Goal: Task Accomplishment & Management: Manage account settings

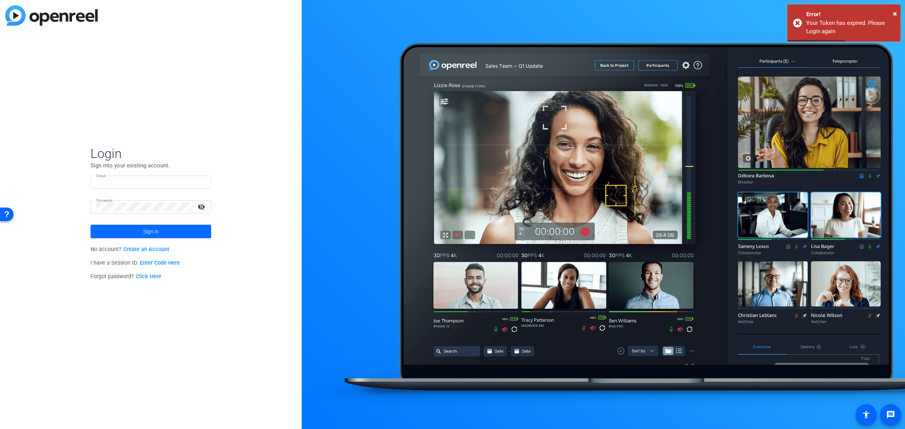
type input "[EMAIL_ADDRESS][DOMAIN_NAME]"
click at [168, 231] on span at bounding box center [150, 231] width 121 height 18
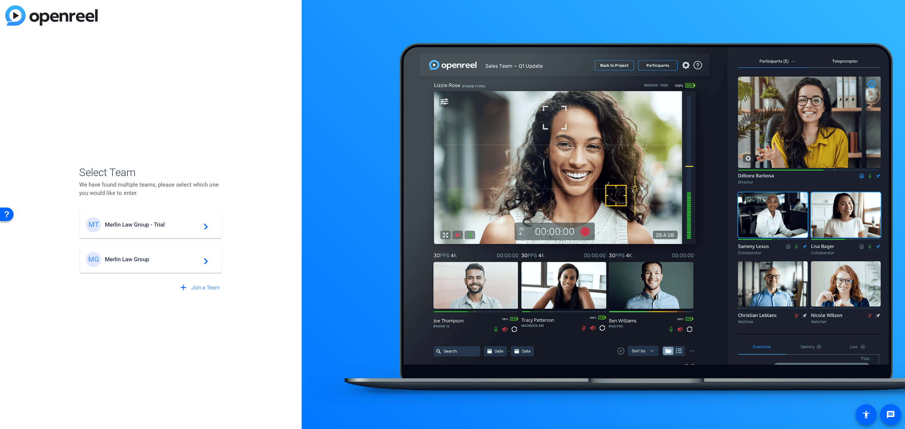
click at [150, 258] on span "Merlin Law Group" at bounding box center [152, 259] width 94 height 7
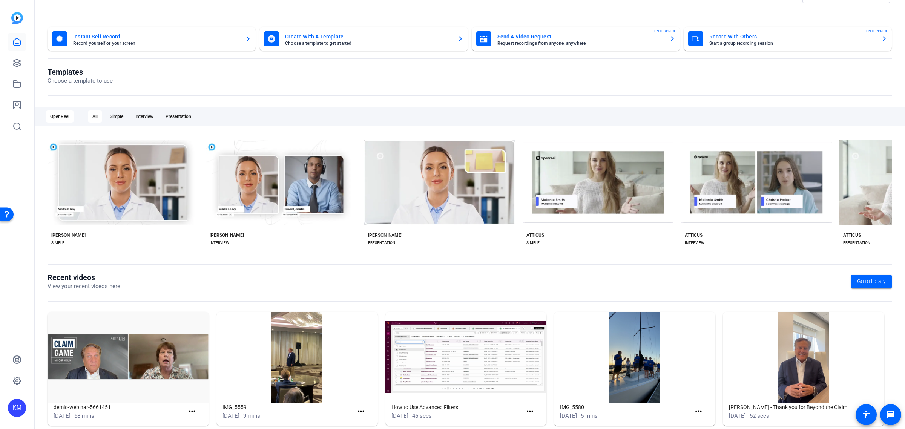
scroll to position [37, 0]
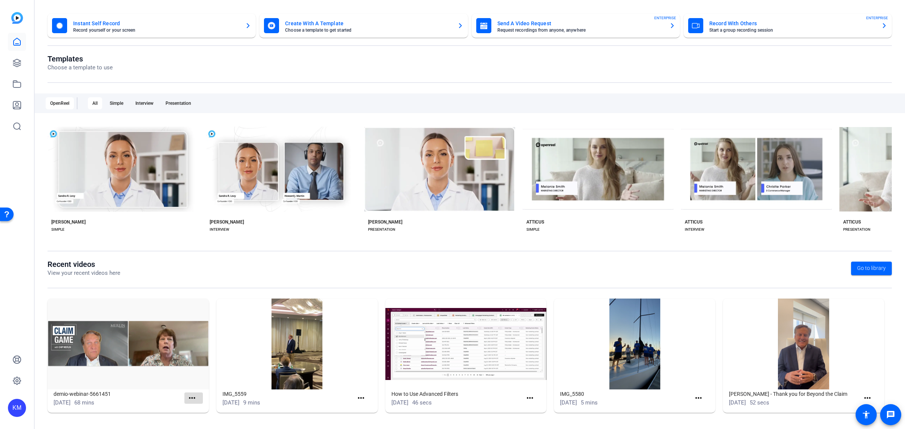
click at [191, 395] on mat-icon "more_horiz" at bounding box center [191, 398] width 9 height 9
click at [198, 409] on span "View" at bounding box center [208, 408] width 30 height 9
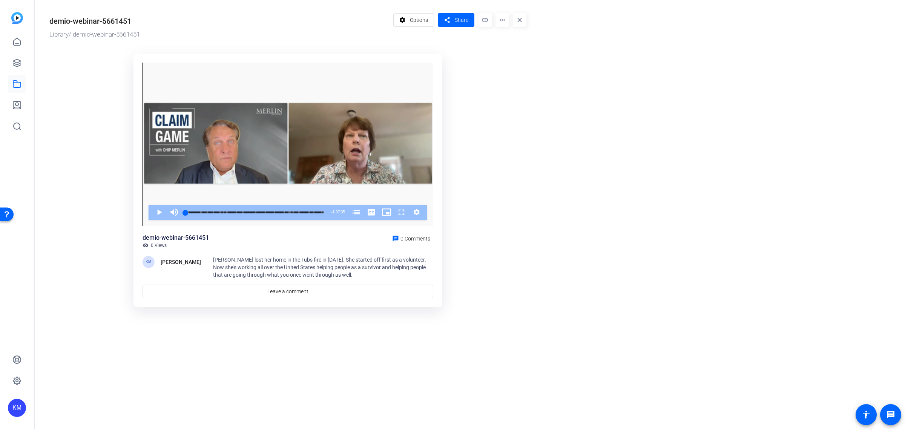
click at [129, 17] on div "demio-webinar-5661451" at bounding box center [90, 20] width 82 height 11
click at [414, 19] on span "Options" at bounding box center [419, 20] width 18 height 14
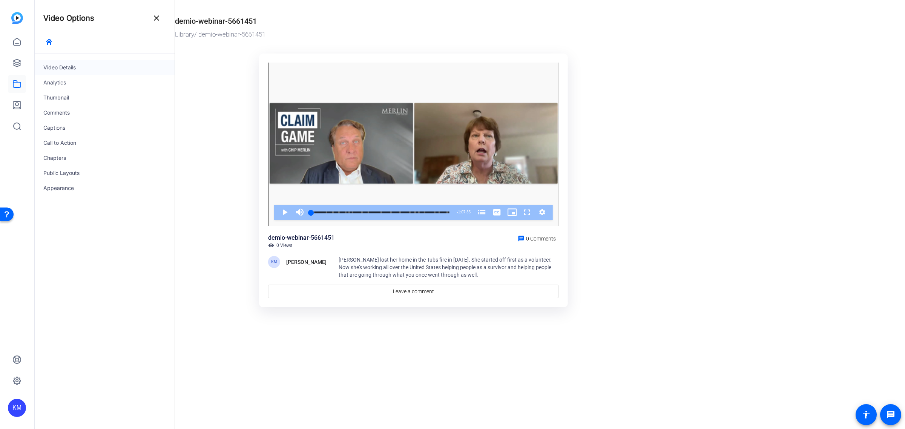
click at [95, 66] on div "Video Details" at bounding box center [104, 67] width 140 height 15
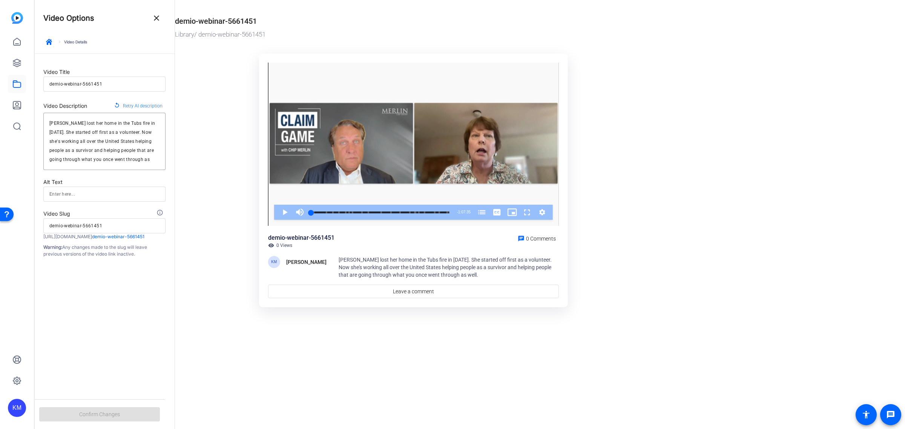
click at [116, 85] on input "demio-webinar-5661451" at bounding box center [104, 84] width 110 height 9
type input "+"
type input "C"
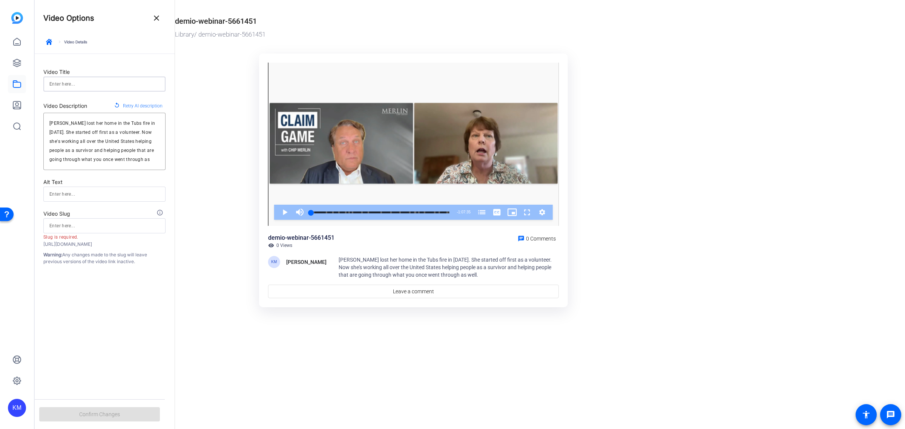
type input "c"
type input "Cl"
type input "cl"
type input "Cla"
type input "cla"
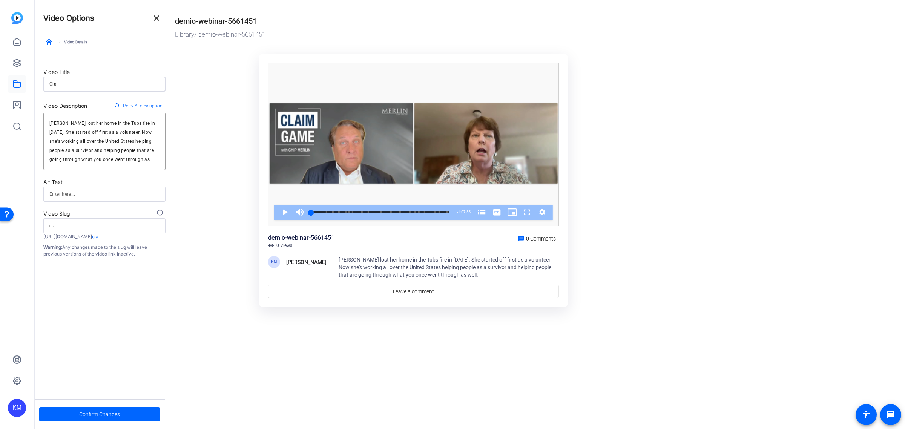
type input "Clai"
type input "clai"
type input "Claim"
type input "claim"
type input "Claim"
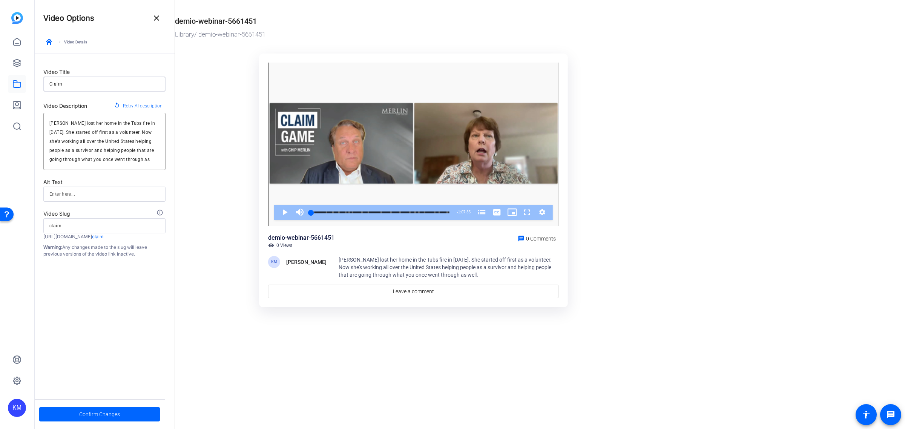
type input "claim"
type input "Claim G"
type input "claim-g"
type input "Claim Ga"
type input "claim-ga"
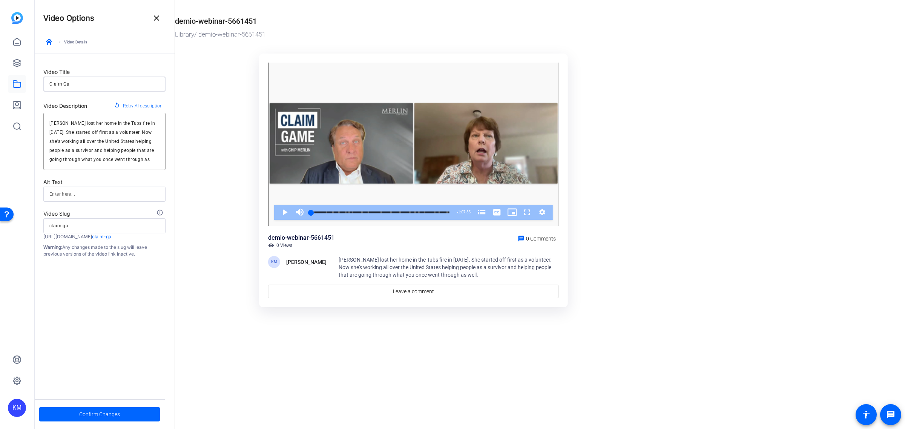
type input "Claim Gam"
type input "claim-gam"
type input "Claim Game"
type input "claim-game"
type input "Claim Game"
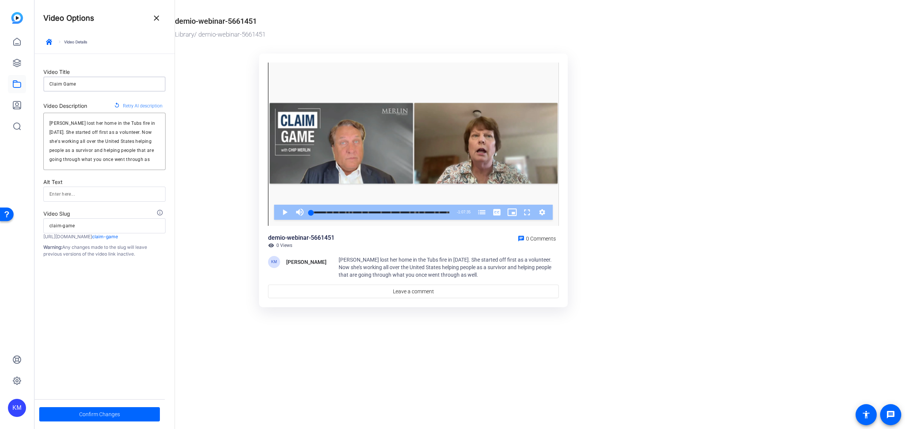
type input "claim-game"
type input "Claim Game w"
type input "claim-game-w"
type input "Claim Game wi"
type input "claim-game-wi"
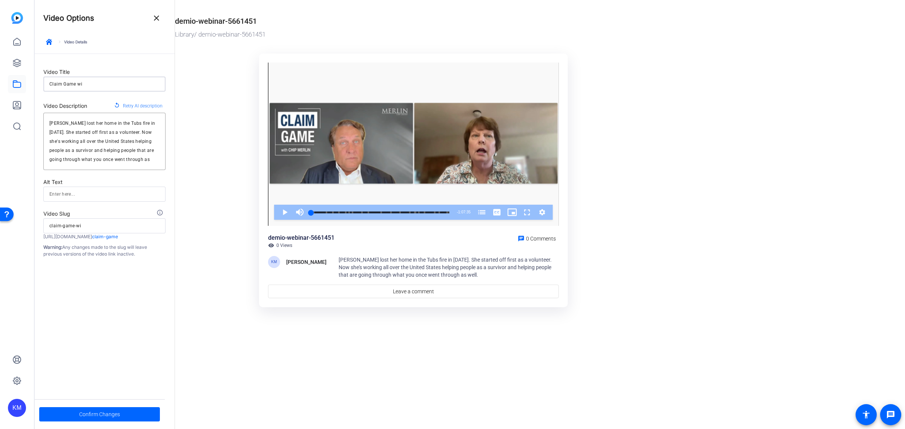
type input "Claim Game wit"
type input "claim-game-wit"
type input "Claim Game with"
type input "claim-game-with"
type input "Claim Game with"
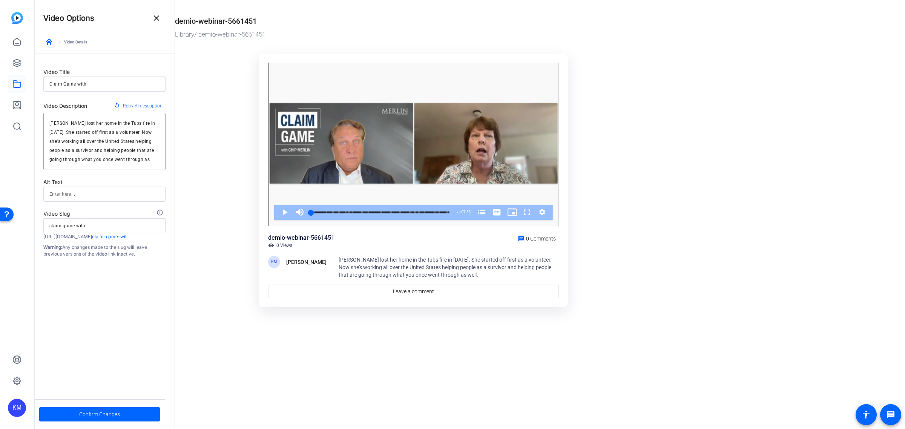
type input "claim-game-with"
type input "Claim Game with C"
type input "claim-game-with-c"
type input "Claim Game with [PERSON_NAME]"
type input "claim-game-with-ch"
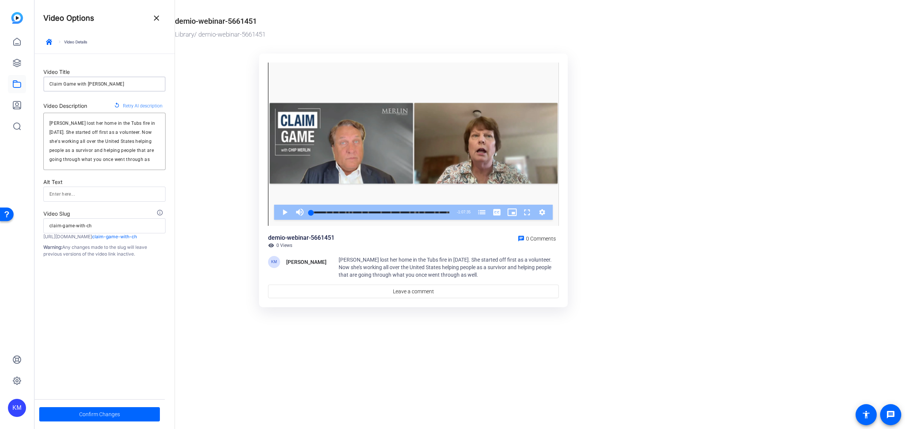
type input "Claim Game with Chi"
type input "claim-game-with-chi"
type input "Claim Game with [PERSON_NAME]"
type input "claim-game-with-chip"
type input "Claim Game with [PERSON_NAME]"
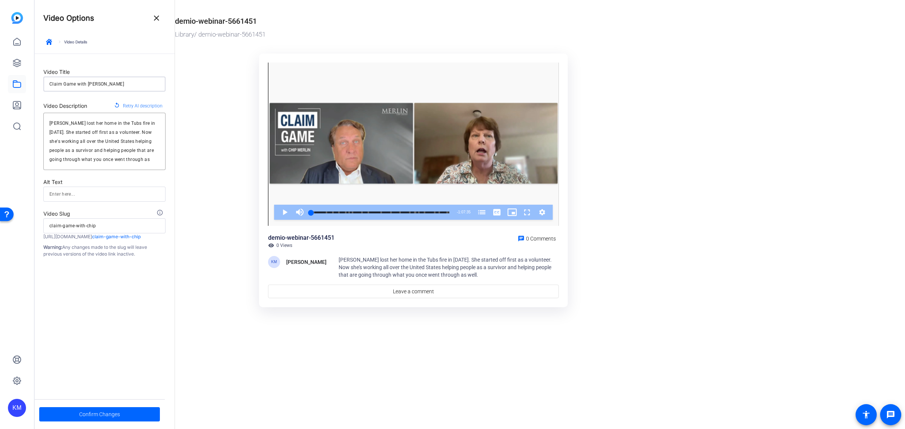
type input "claim-game-with-chip"
type input "Claim Game with [PERSON_NAME]"
type input "claim-game-with-chip-m"
type input "Claim Game with Chip Me"
type input "claim-game-with-chip-me"
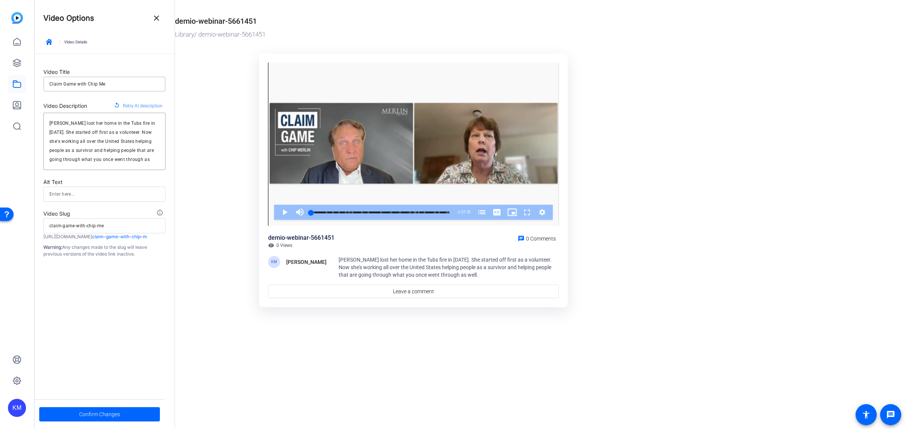
type input "Claim Game with [PERSON_NAME]"
type input "claim-game-with-chip-mer"
type input "Claim Game with [PERSON_NAME]"
type input "claim-game-with-[PERSON_NAME]"
type input "Claim Game with [PERSON_NAME]"
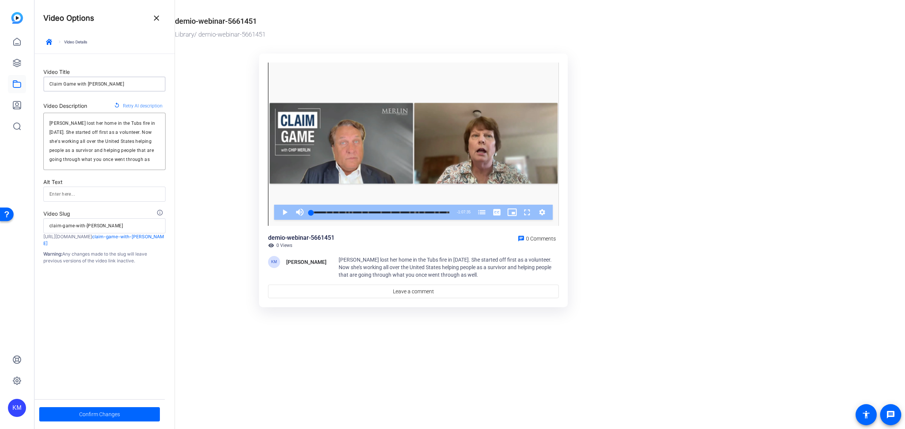
type input "claim-game-with-chip-merli"
type input "Claim Game with [PERSON_NAME]"
type input "claim-game-with-chip-merlin"
type input "Claim Game with [PERSON_NAME]"
type input "claim-game-with-chip-merlin"
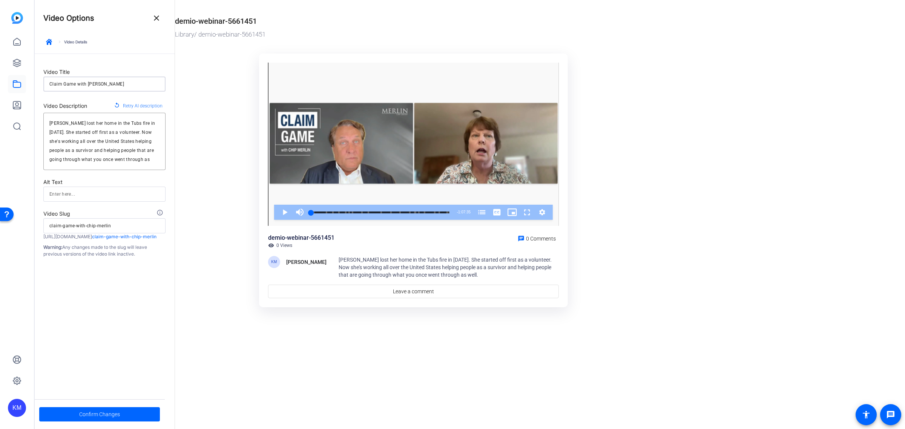
type input "Claim Game with [PERSON_NAME] f"
type input "claim-game-with-chip-merlin-f"
type input "Claim Game with [PERSON_NAME] fe"
type input "claim-game-with-chip-[PERSON_NAME]"
type input "Claim Game with [PERSON_NAME] fea"
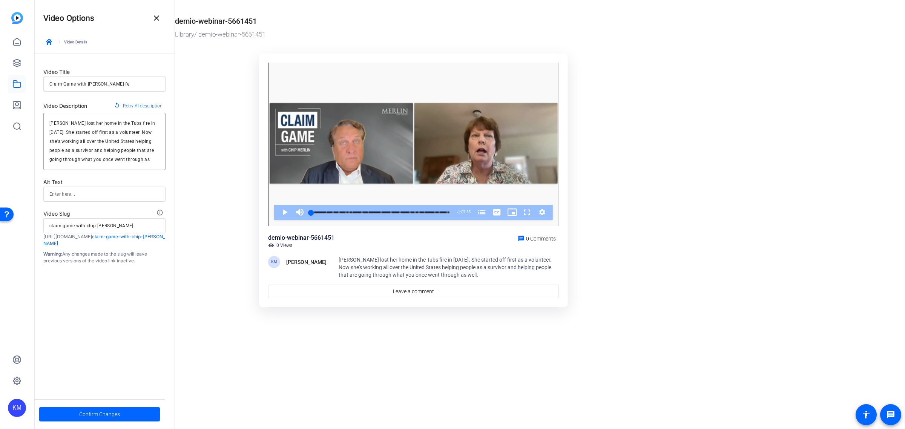
type input "claim-game-with-chip-merlin-fea"
type input "Claim Game with [PERSON_NAME] feat"
type input "claim-game-with-[PERSON_NAME]-feat"
type input "Claim Game with [PERSON_NAME] featu"
type input "claim-game-with-[PERSON_NAME]-featu"
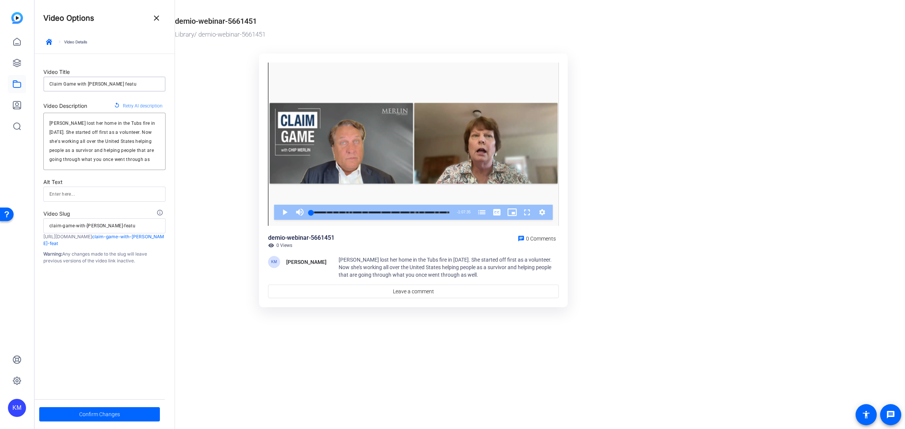
type input "Claim Game with [PERSON_NAME] featur"
type input "claim-game-with-chip-merlin-featur"
type input "Claim Game with [PERSON_NAME] featuri"
type input "claim-game-with-[PERSON_NAME]-featuri"
type input "Claim Game with [PERSON_NAME] featurin"
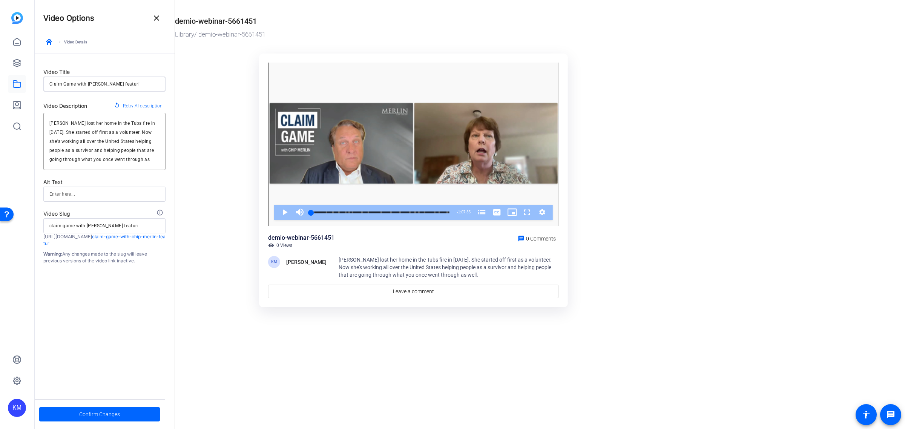
type input "claim-game-with-[PERSON_NAME]-featurin"
type input "Claim Game with [PERSON_NAME] featuring"
type input "claim-game-with-chip-merlin-featuring"
type input "Claim Game with [PERSON_NAME] featuring"
type input "claim-game-with-chip-merlin-featuring"
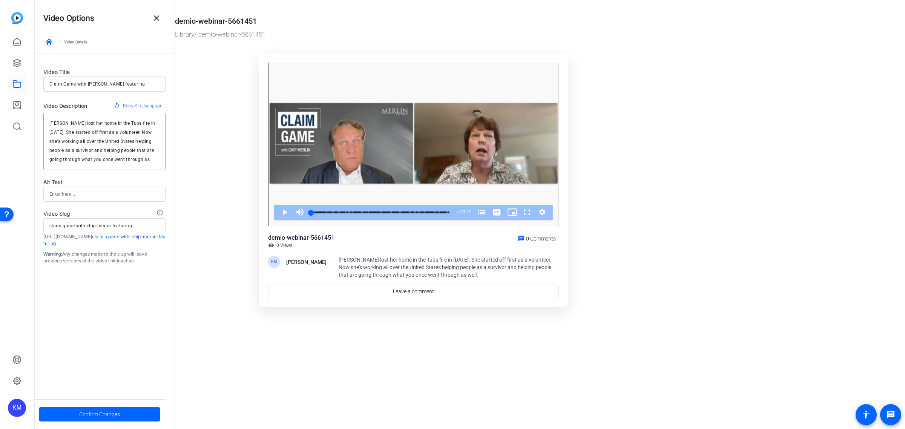
type input "Claim Game with [PERSON_NAME] featuring A"
type input "claim-game-with-chip-merlin-featuring-a"
type input "Claim Game with [PERSON_NAME] featuring [PERSON_NAME]"
type input "claim-game-with-chip-merlin-featuring-[PERSON_NAME]"
type input "Claim Game with [PERSON_NAME] featuring [PERSON_NAME]"
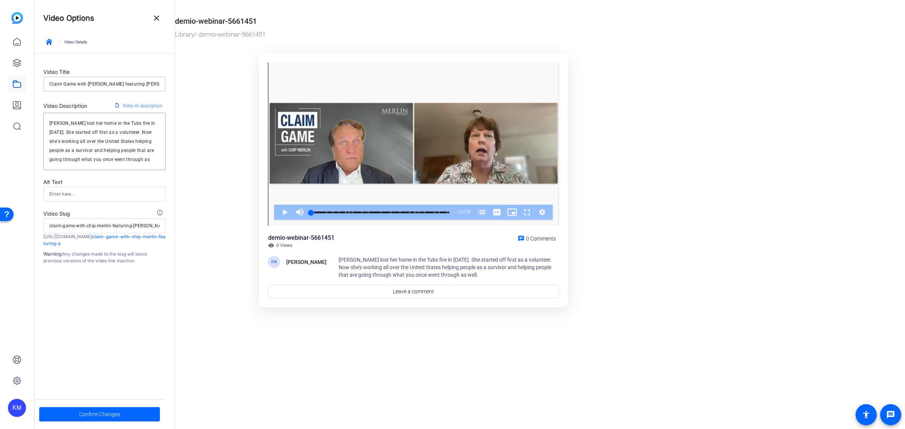
type input "claim-game-with-chip-merlin-featuring-[PERSON_NAME]"
type input "Claim Game with [PERSON_NAME] featuring [PERSON_NAME]"
type input "claim-game-with-chip-merlin-featuring-[PERSON_NAME]"
type input "Claim Game with [PERSON_NAME] featuring [PERSON_NAME]"
type input "claim-game-with-chip-merlin-featuring-[PERSON_NAME]"
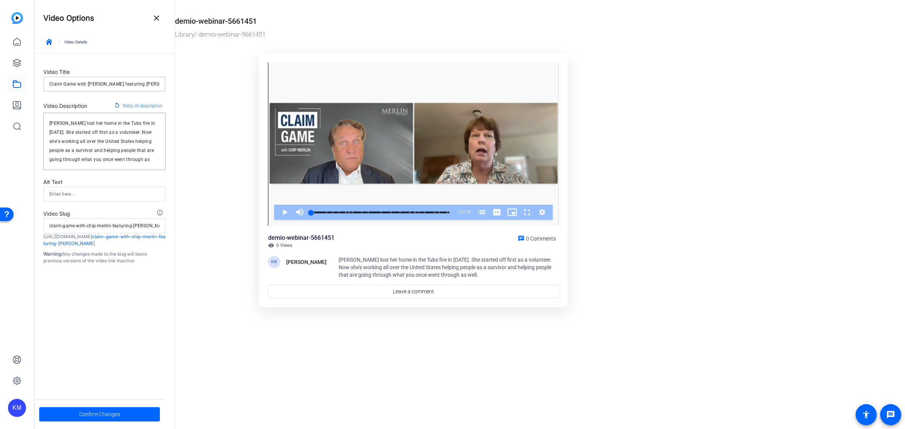
type input "Claim Game with [PERSON_NAME] featuring [PERSON_NAME]"
type input "claim-game-with-chip-merlin-featuring-[PERSON_NAME]"
type input "Claim Game with [PERSON_NAME] featuring [PERSON_NAME]"
type input "claim-game-with-chip-merlin-featuring-[PERSON_NAME]"
type input "Claim Game with [PERSON_NAME] featuring [PERSON_NAME]"
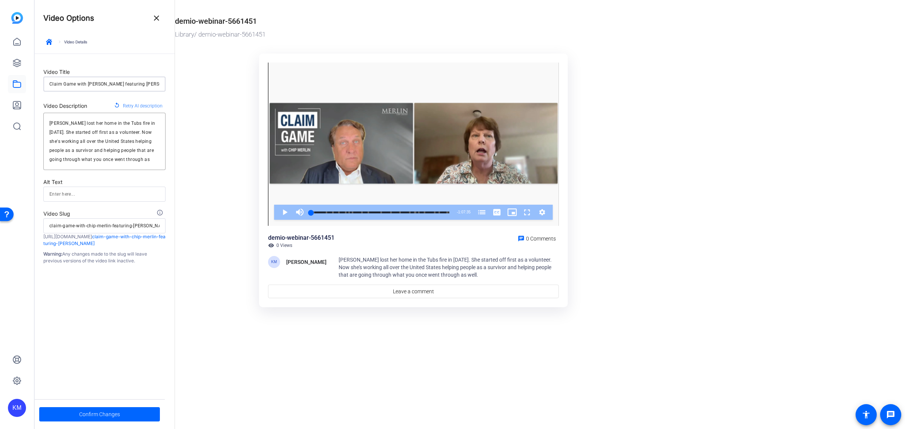
type input "claim-game-with-chip-merlin-featuring-[PERSON_NAME]"
type input "Claim Game with [PERSON_NAME] featuring [PERSON_NAME]"
type input "claim-game-with-chip-merlin-featuring-[PERSON_NAME]"
type input "Claim Game with [PERSON_NAME] featuring [PERSON_NAME]"
type input "claim-game-with-chip-merlin-featuring-[PERSON_NAME]"
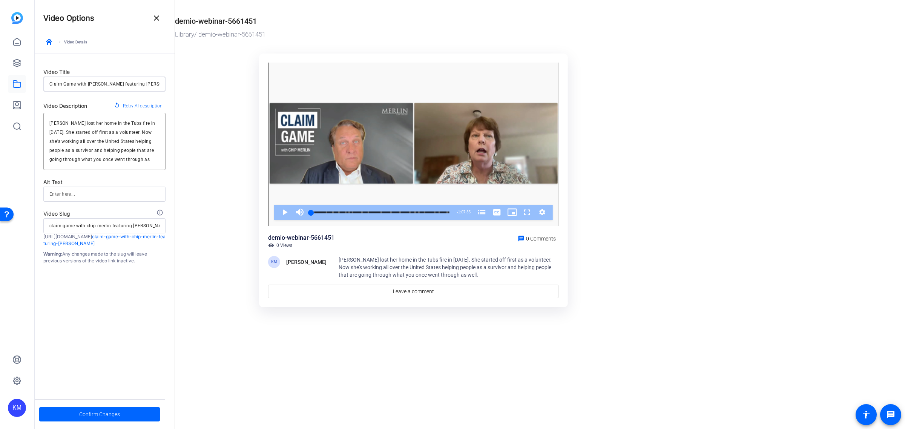
type input "Claim Game with [PERSON_NAME] featuring [PERSON_NAME]"
type input "claim-game-with-chip-merlin-featuring-[PERSON_NAME]"
type input "Claim Game with [PERSON_NAME] featuring [PERSON_NAME]"
type input "claim-game-with-chip-merlin-featuring-[PERSON_NAME]"
type input "Claim Game with [PERSON_NAME] featuring [PERSON_NAME]"
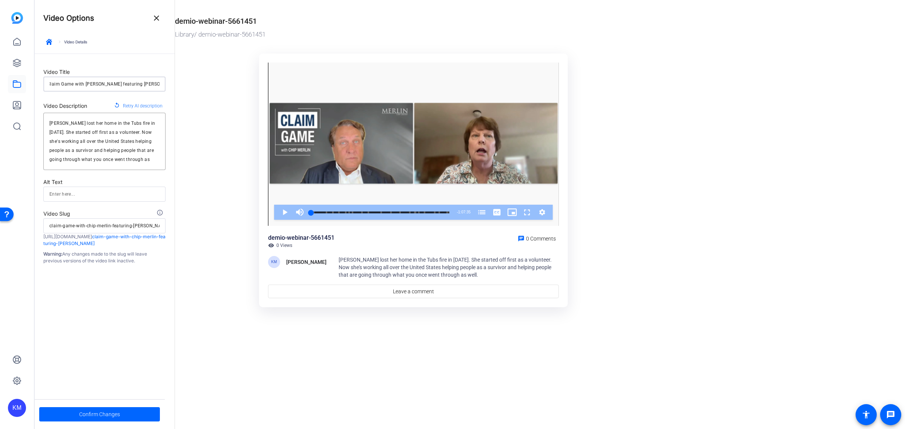
type input "claim-game-with-chip-merlin-featuring-[PERSON_NAME]"
type input "Claim Game with [PERSON_NAME] featuring [PERSON_NAME]"
click at [110, 414] on span "Confirm Changes" at bounding box center [99, 414] width 41 height 14
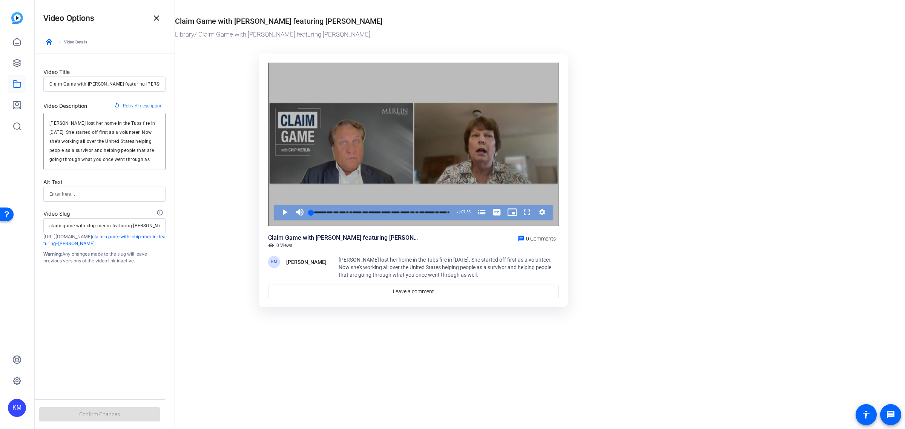
click at [353, 151] on div "Video Player" at bounding box center [413, 145] width 291 height 164
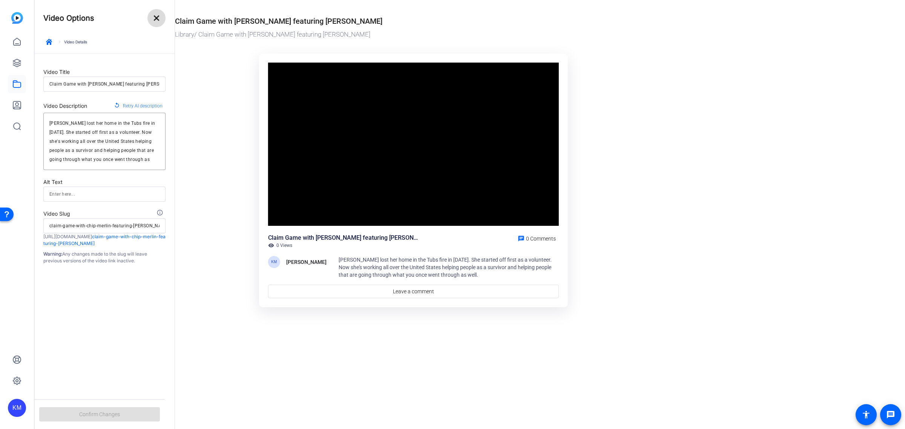
click at [156, 16] on mat-icon "close" at bounding box center [156, 18] width 9 height 9
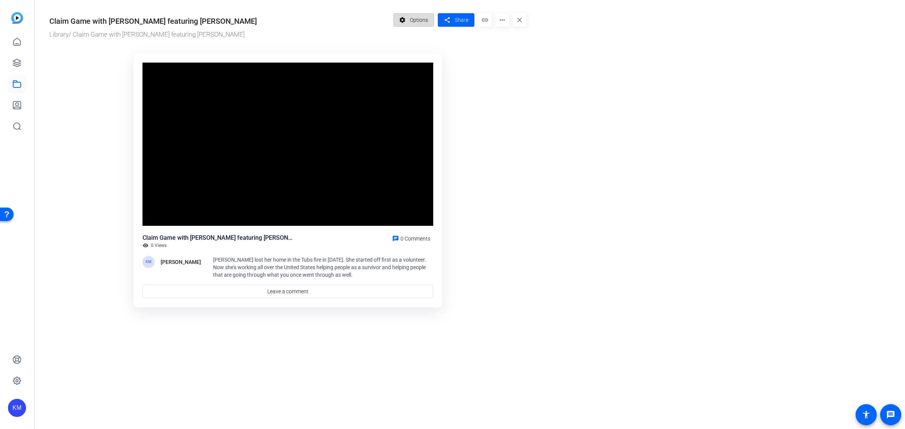
click at [419, 19] on span "Options" at bounding box center [419, 20] width 18 height 14
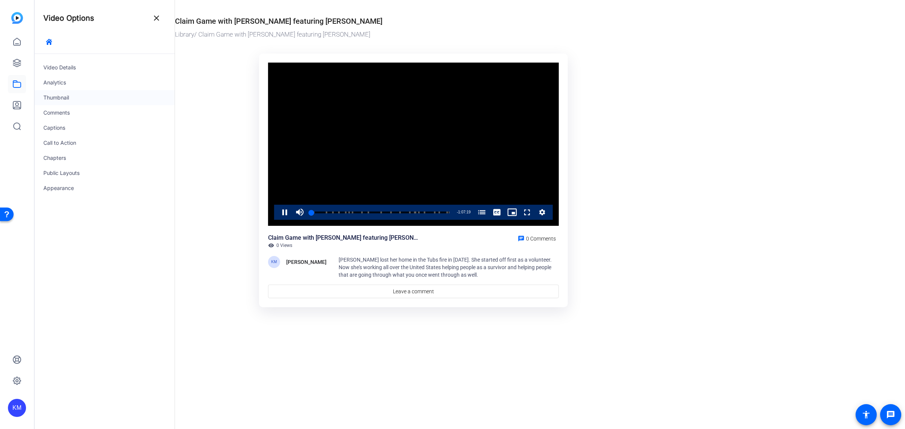
click at [76, 97] on div "Thumbnail" at bounding box center [104, 97] width 140 height 15
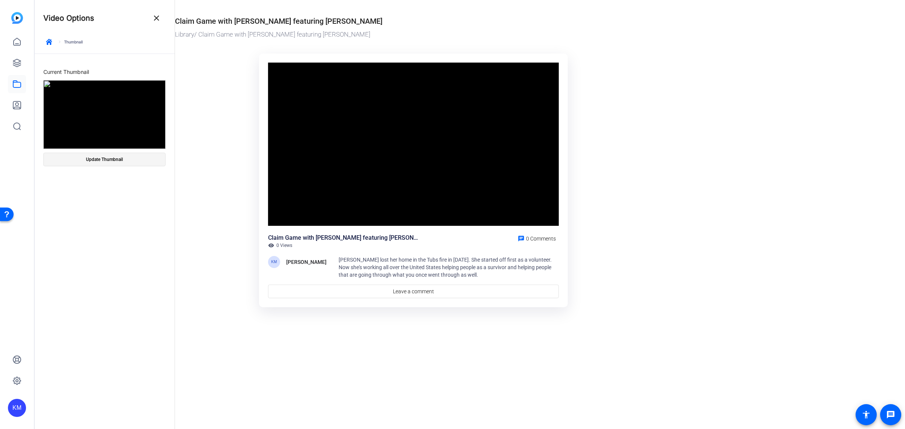
click at [97, 157] on span "Update Thumbnail" at bounding box center [104, 159] width 37 height 6
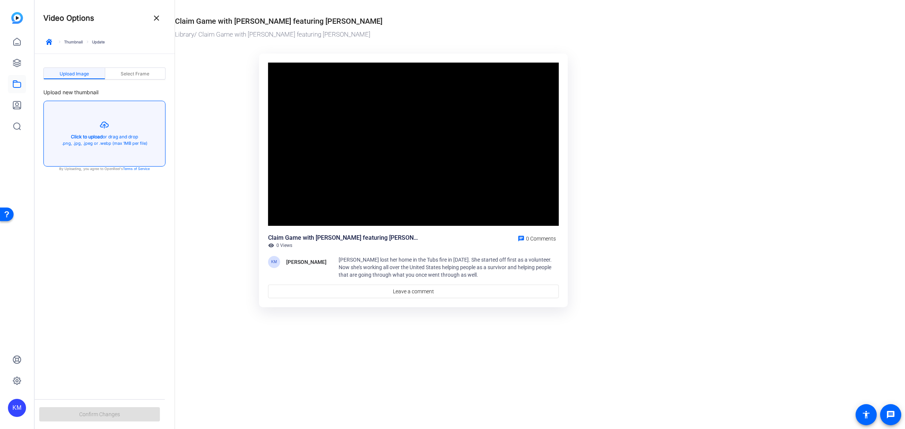
click at [100, 138] on button "button" at bounding box center [104, 133] width 121 height 65
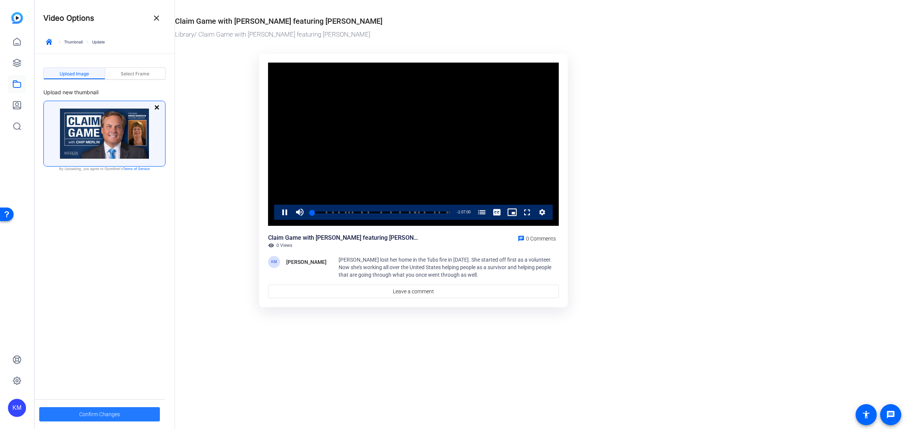
click at [125, 413] on span at bounding box center [99, 414] width 121 height 18
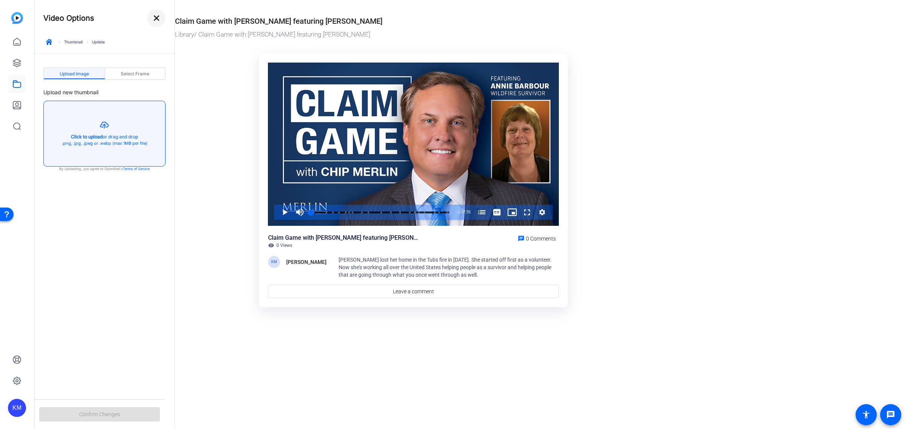
click at [156, 18] on mat-icon "close" at bounding box center [156, 18] width 9 height 9
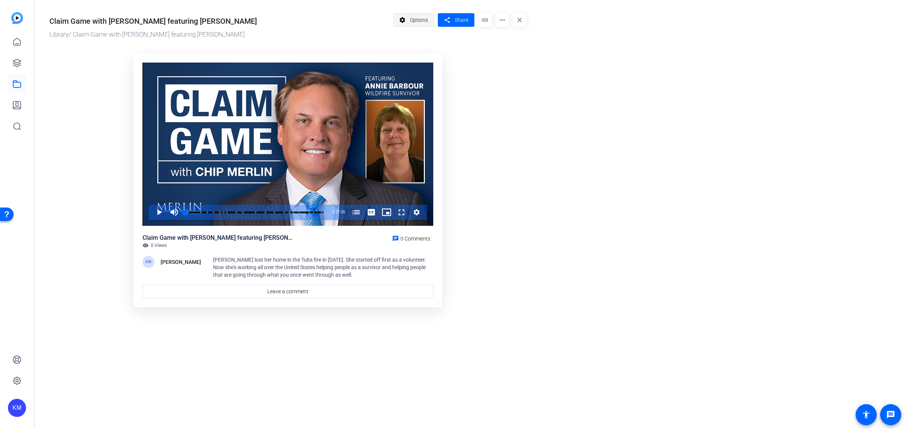
click at [413, 23] on span "Options" at bounding box center [419, 20] width 18 height 14
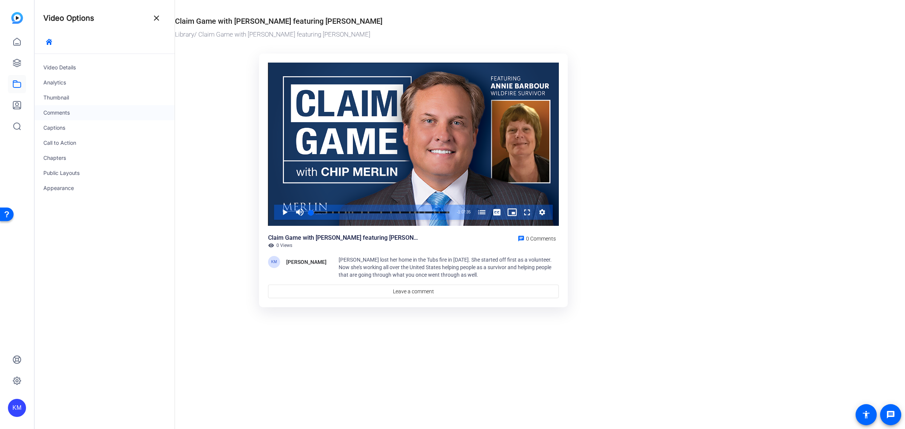
click at [72, 110] on div "Comments" at bounding box center [104, 112] width 140 height 15
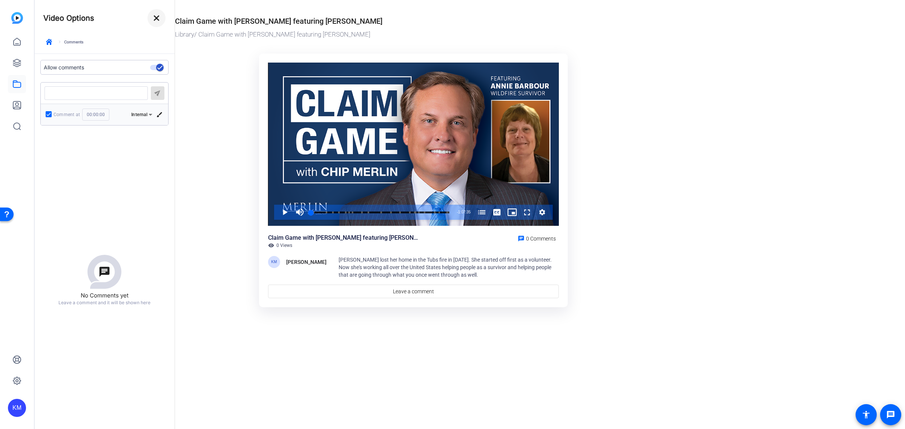
click at [158, 19] on mat-icon "close" at bounding box center [156, 18] width 9 height 9
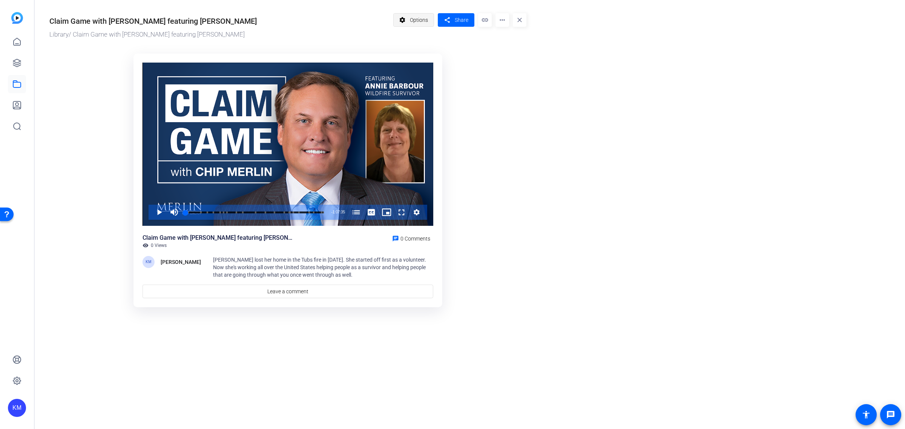
click at [413, 16] on span "Options" at bounding box center [419, 20] width 18 height 14
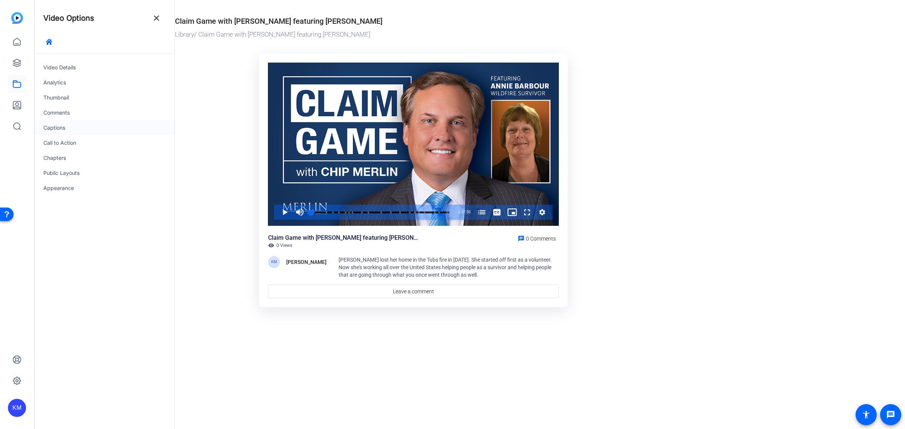
click at [57, 128] on div "Captions" at bounding box center [104, 127] width 140 height 15
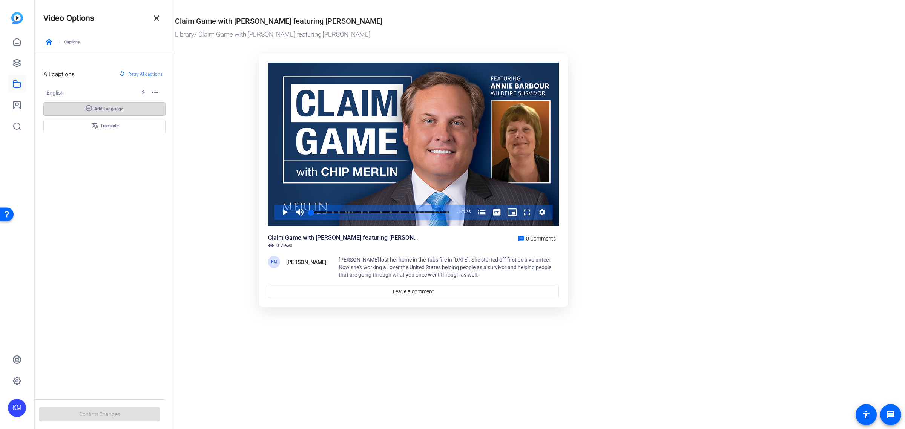
click at [106, 108] on span "Add Language" at bounding box center [108, 109] width 29 height 6
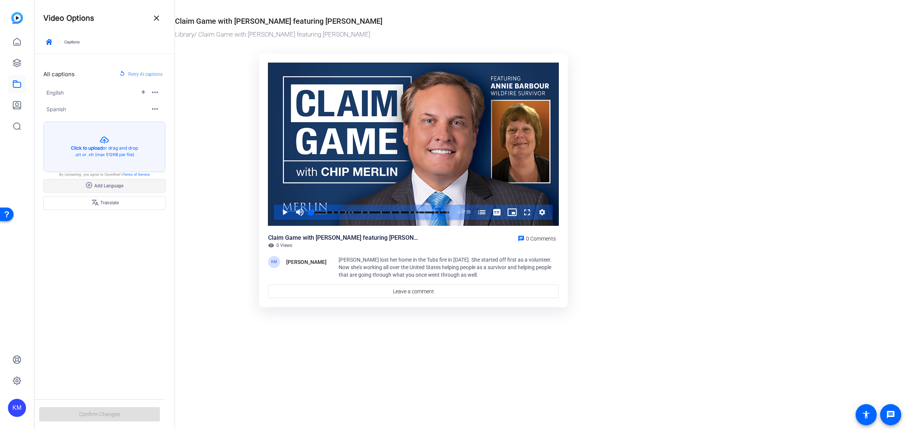
click at [106, 108] on span "Spanish" at bounding box center [98, 109] width 104 height 8
click at [144, 69] on span at bounding box center [140, 74] width 49 height 18
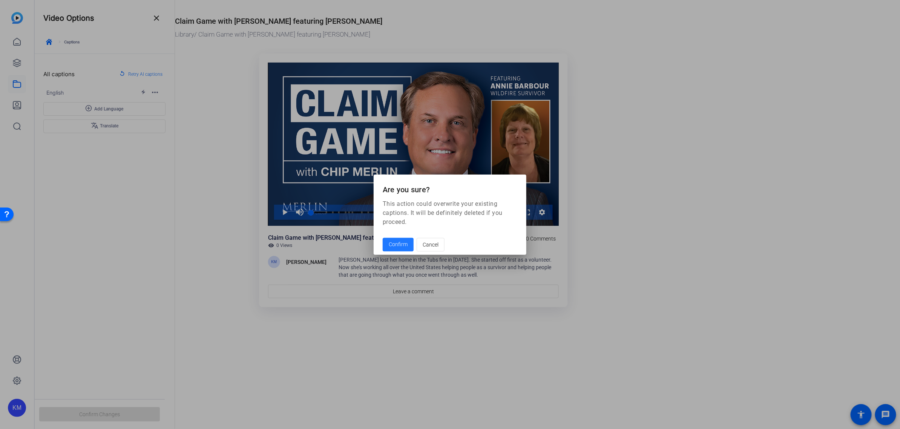
click at [392, 239] on span at bounding box center [398, 245] width 31 height 18
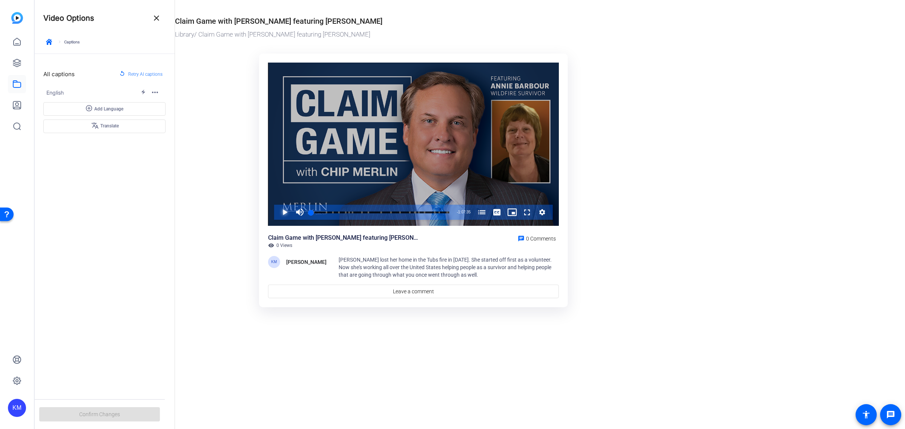
click at [277, 213] on span "Video Player" at bounding box center [277, 212] width 0 height 15
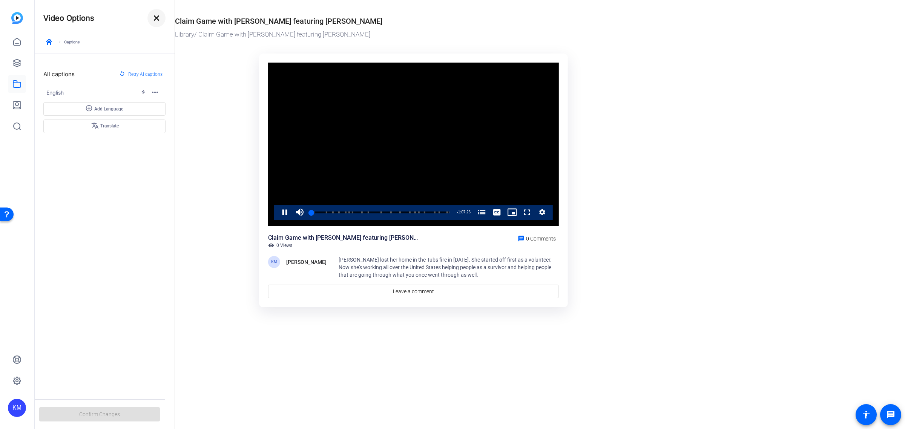
click at [152, 16] on mat-icon "close" at bounding box center [156, 18] width 9 height 9
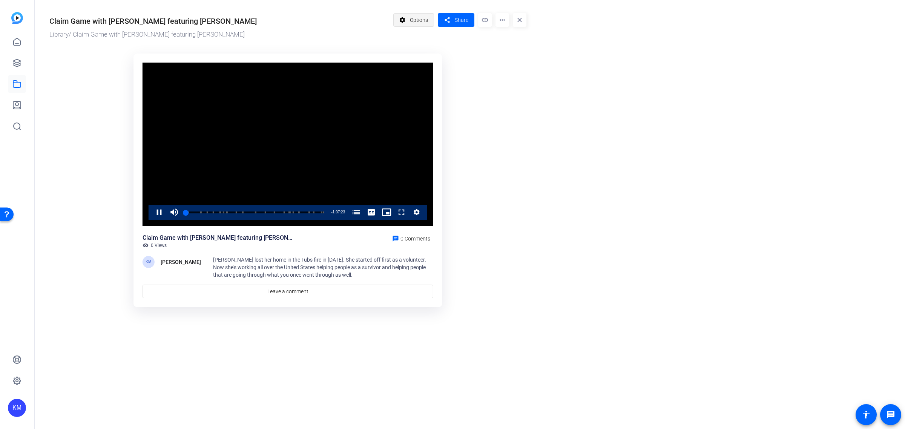
click at [409, 18] on span at bounding box center [414, 20] width 40 height 18
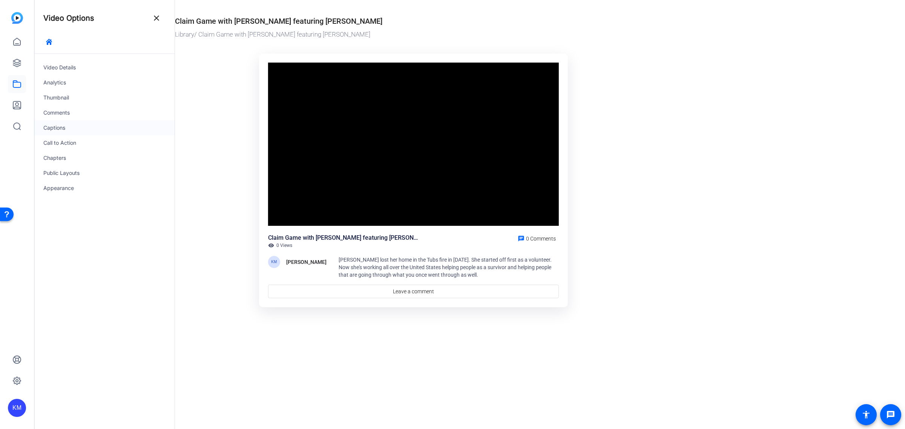
click at [77, 129] on div "Captions" at bounding box center [104, 127] width 140 height 15
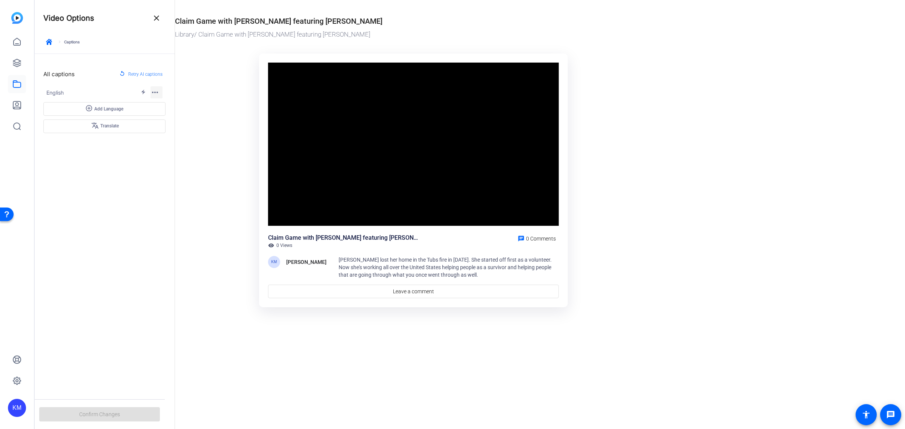
click at [158, 92] on mat-icon "more_horiz" at bounding box center [154, 92] width 9 height 9
click at [158, 92] on div at bounding box center [452, 214] width 905 height 429
click at [142, 92] on mat-icon "electric_bolt" at bounding box center [146, 92] width 10 height 6
click at [157, 21] on mat-icon "close" at bounding box center [156, 18] width 9 height 9
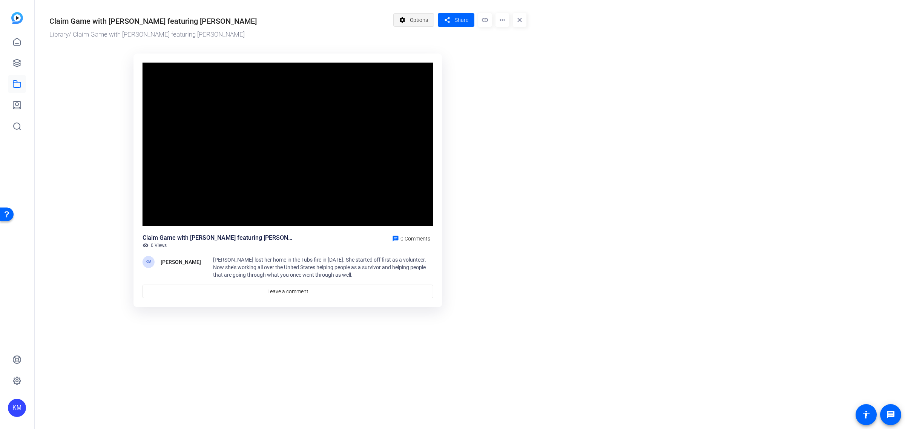
click at [402, 20] on mat-icon "settings" at bounding box center [402, 20] width 9 height 14
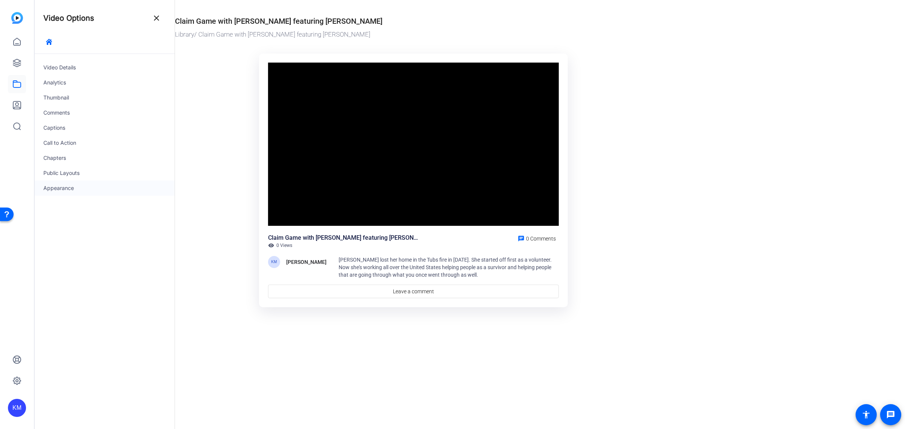
click at [93, 188] on div "Appearance" at bounding box center [104, 188] width 140 height 15
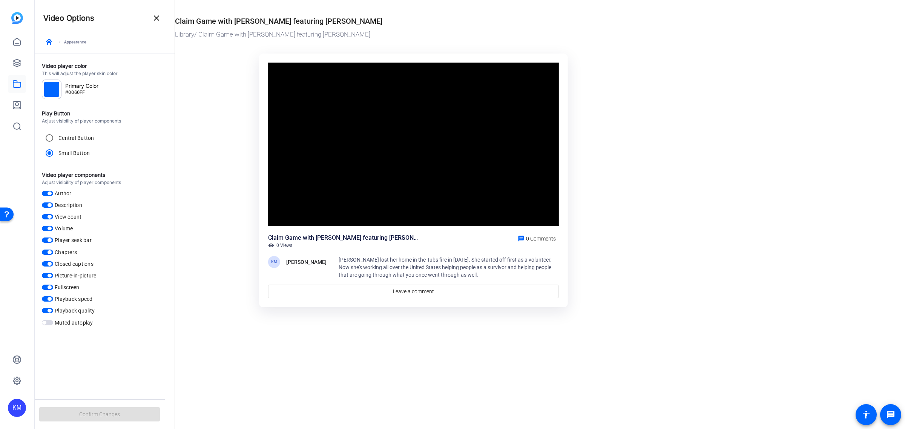
click at [44, 193] on span "button" at bounding box center [47, 193] width 11 height 5
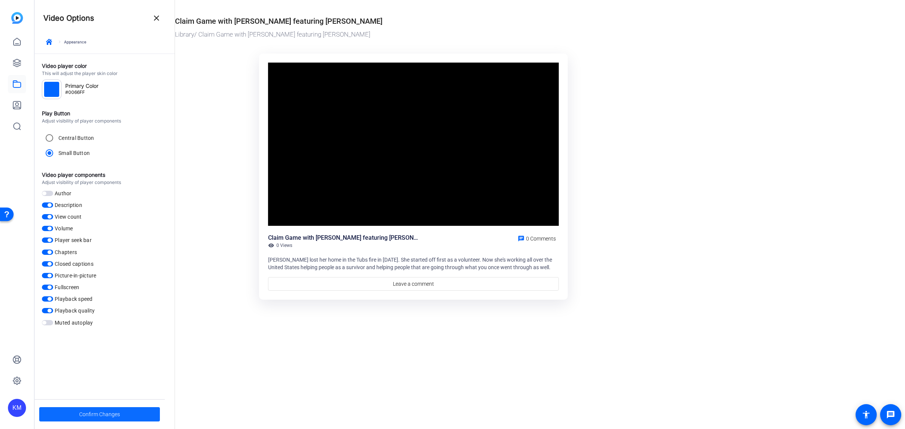
click at [112, 411] on span "Confirm Changes" at bounding box center [99, 414] width 41 height 14
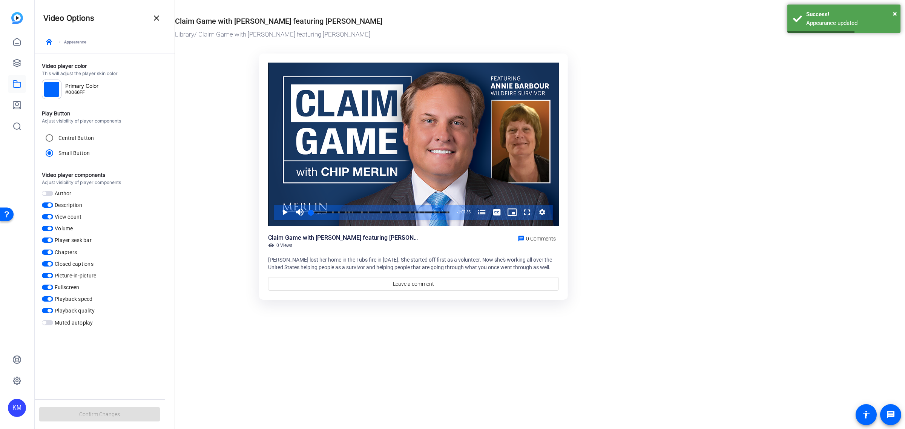
click at [54, 88] on div at bounding box center [51, 89] width 15 height 15
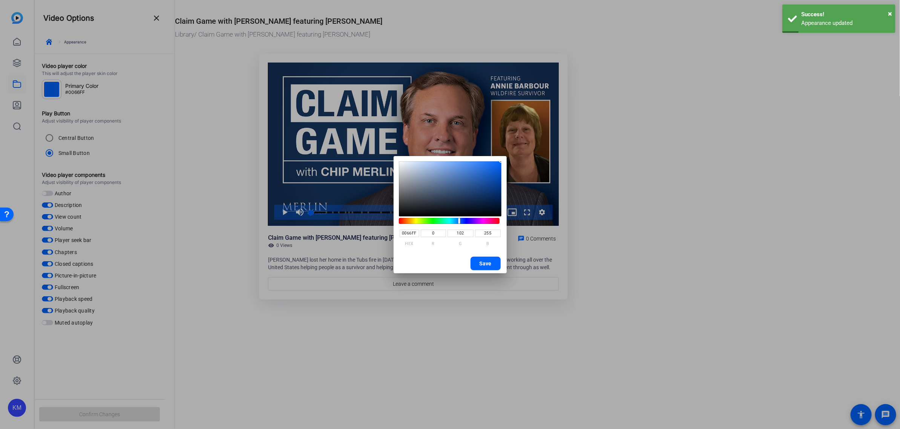
type input "EFFF00"
type input "239"
type input "255"
type input "0"
click at [417, 222] on hue-component at bounding box center [449, 221] width 101 height 6
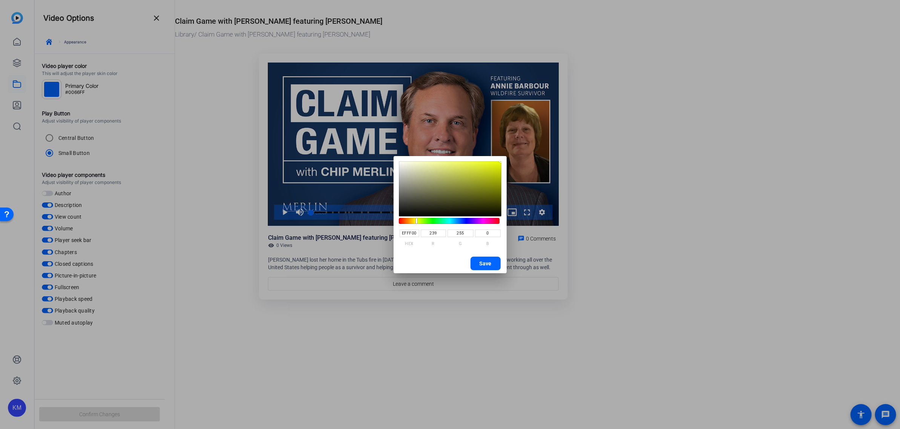
type input "FBFF00"
type input "251"
type input "FFFE00"
type input "255"
type input "254"
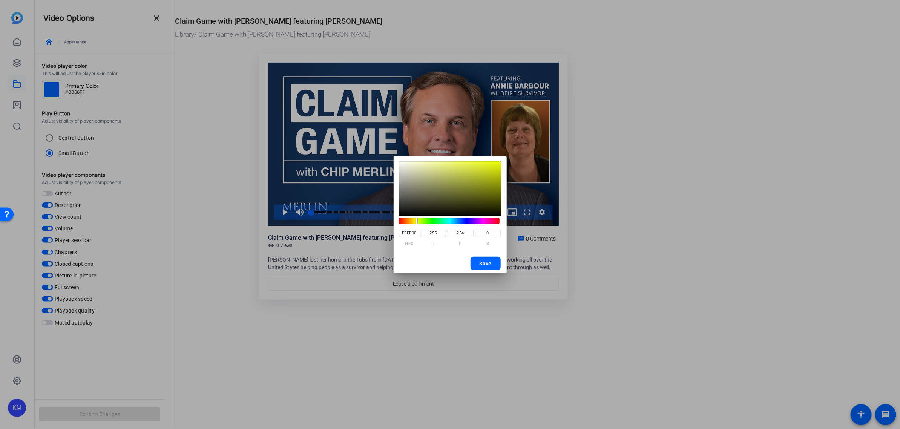
type input "FFF800"
type input "248"
type input "FFFE00"
type input "254"
type input "FBFF00"
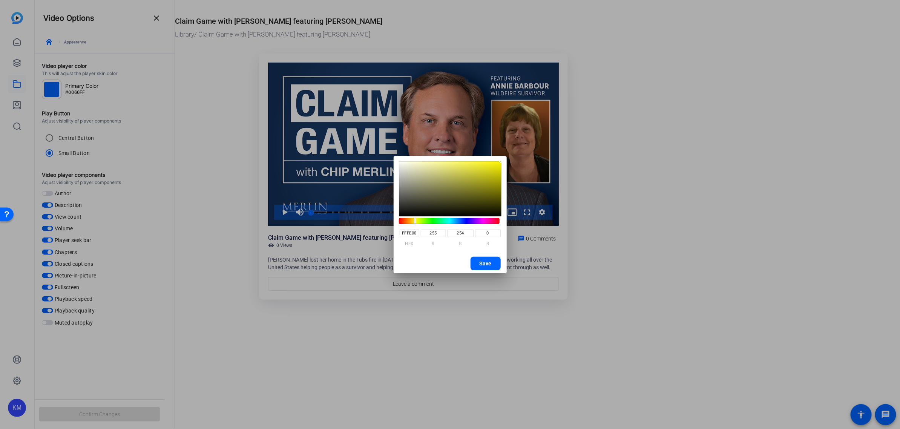
type input "251"
type input "255"
type input "E9FF00"
type input "233"
type input "E4FF00"
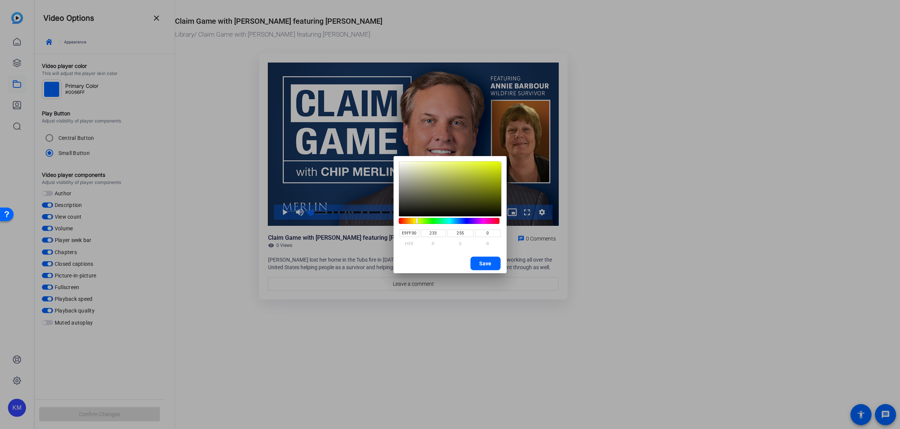
type input "228"
type input "D3FF00"
type input "211"
type input "C1FF00"
type input "193"
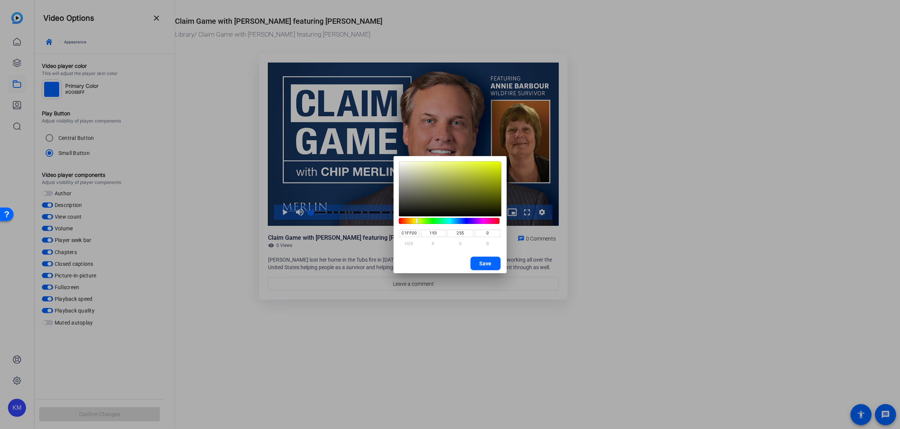
type input "B6FF00"
type input "182"
type input "C1FF00"
type input "193"
type input "C7FF00"
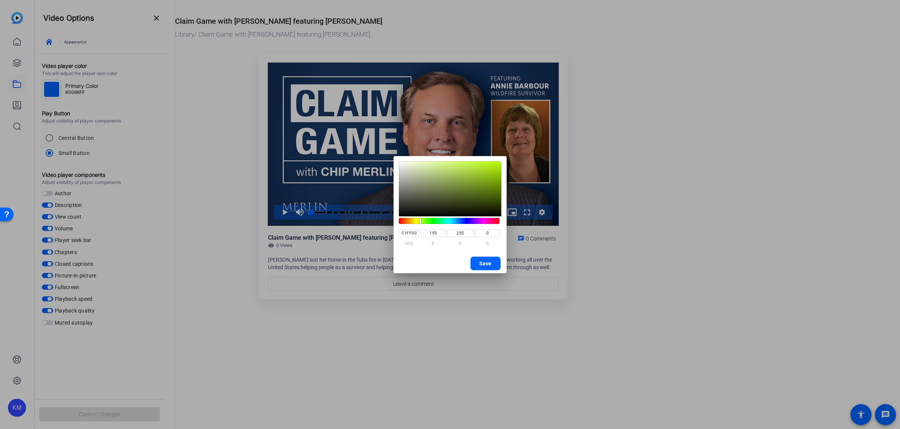
type input "199"
type input "CDFF00"
type input "205"
type input "D3FF00"
type input "211"
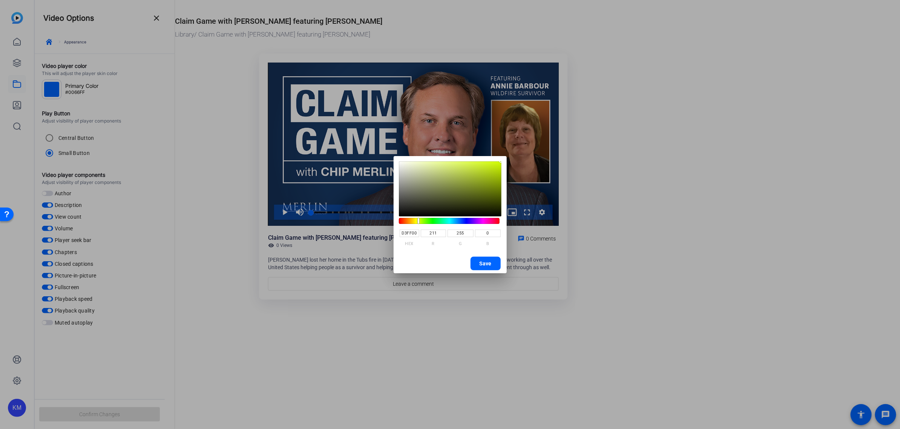
type input "E4FF00"
type input "228"
type input "E9FF00"
type input "233"
type input "EFFF00"
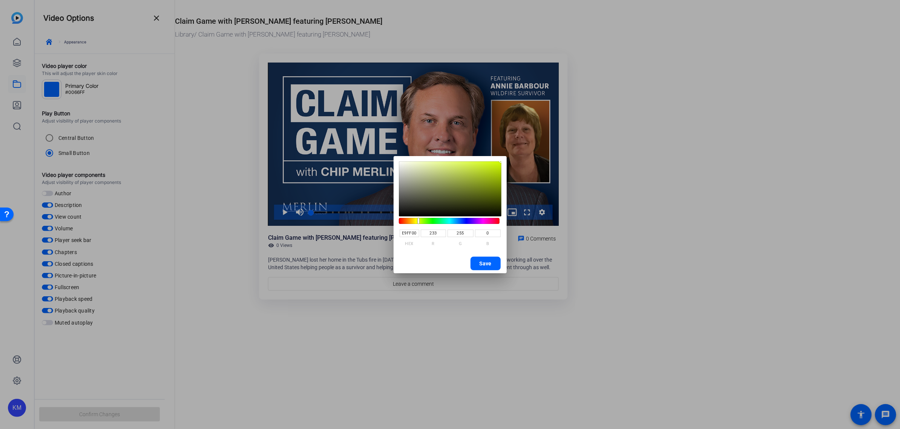
type input "239"
click at [417, 223] on div at bounding box center [417, 221] width 2 height 6
type input "939850"
type input "147"
type input "152"
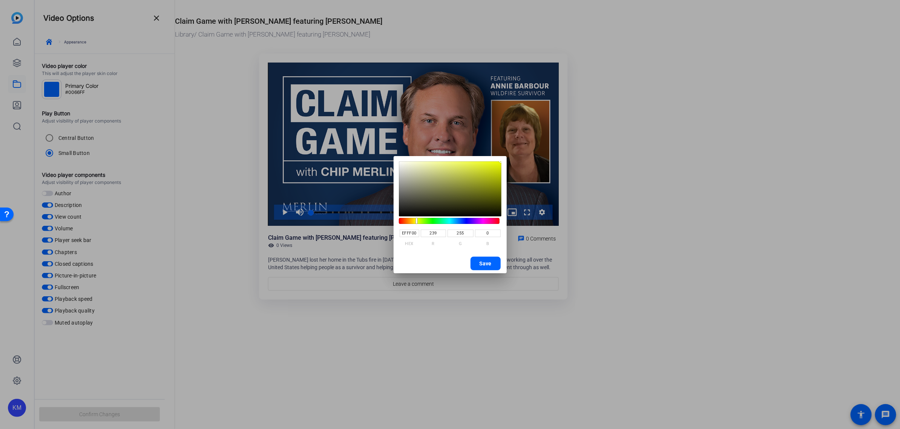
type input "80"
click at [447, 184] on saturation-component at bounding box center [450, 188] width 103 height 55
type input "92964F"
type input "146"
type input "150"
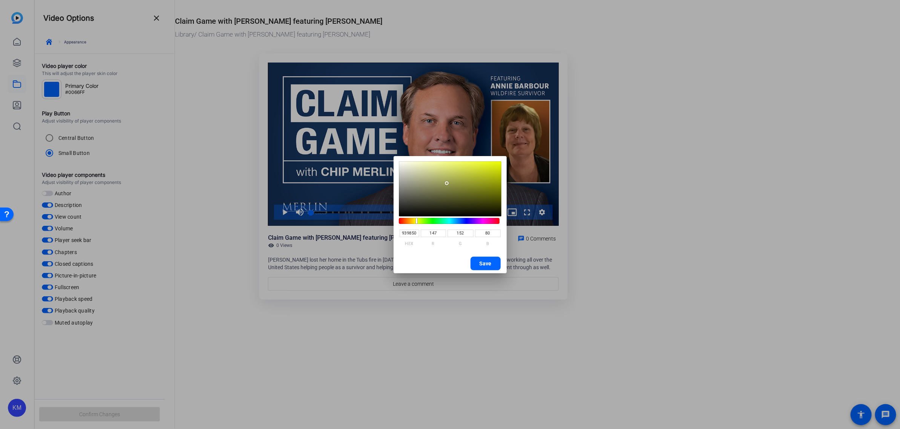
type input "79"
type input "8E934D"
type input "142"
type input "147"
type input "77"
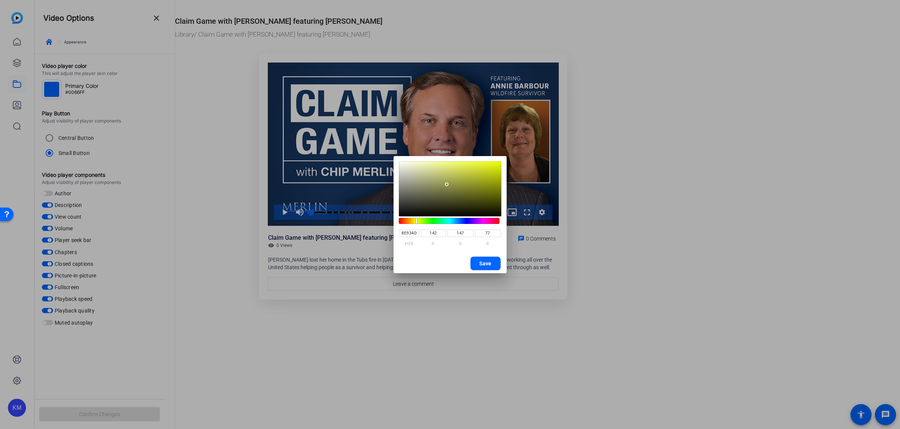
type input "8B8F4B"
type input "139"
type input "143"
type input "75"
type input "848847"
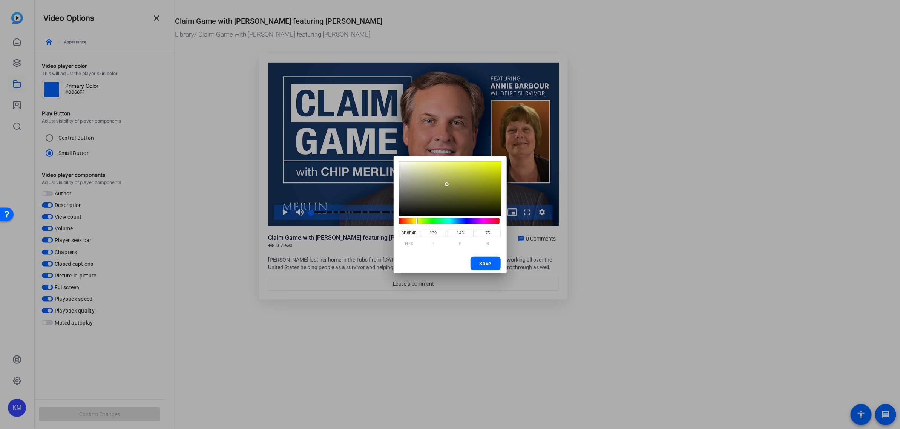
type input "132"
type input "136"
type input "71"
type input "828646"
type input "130"
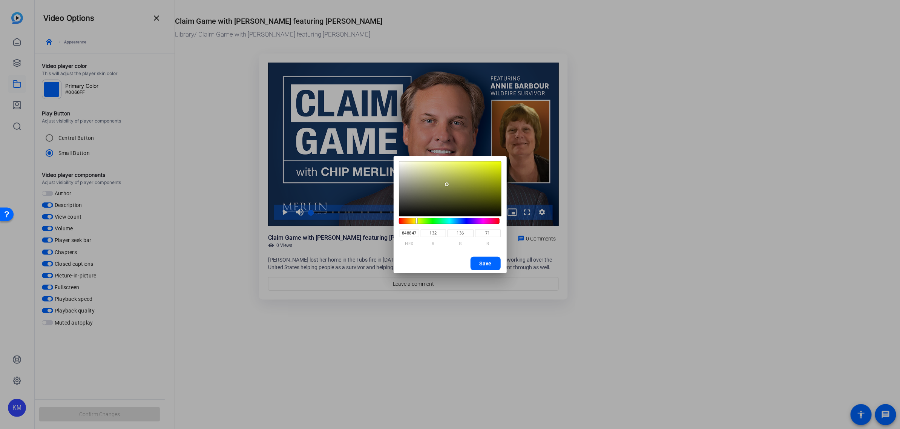
type input "134"
type input "70"
type input "7C7F43"
type input "124"
type input "127"
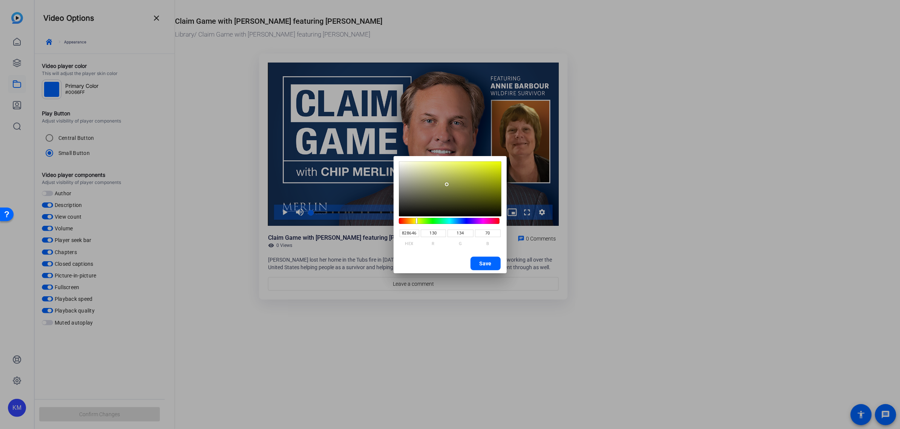
type input "67"
type input "787C41"
type input "120"
type input "124"
type input "65"
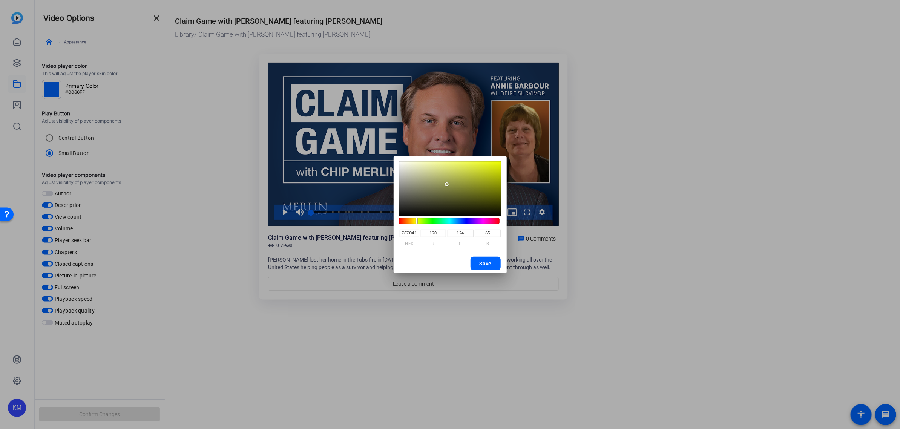
type input "75783F"
type input "117"
type input "120"
type input "63"
type input "71753D"
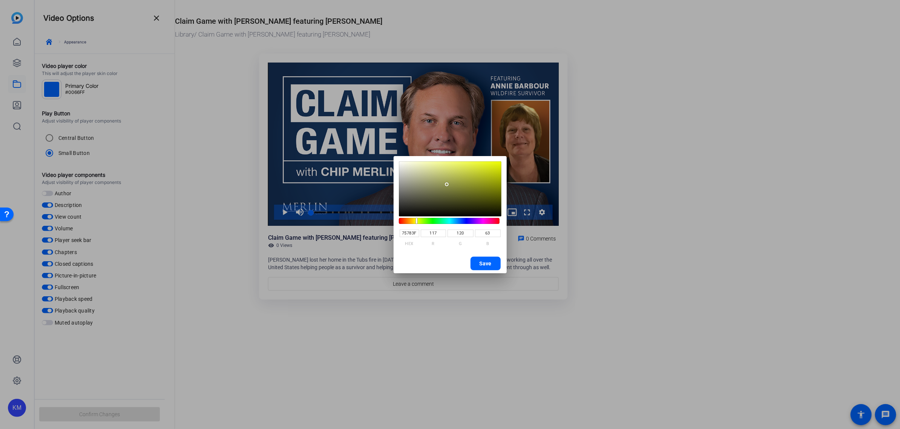
type input "113"
type input "117"
type input "61"
type input "70733C"
type input "112"
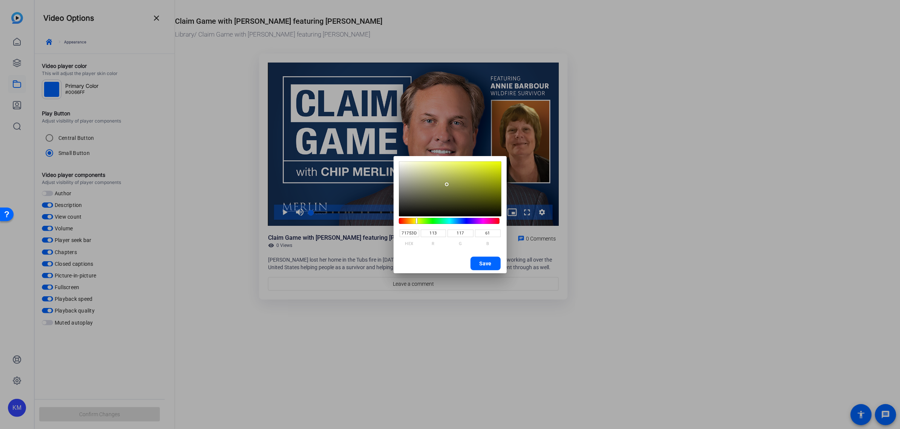
type input "115"
type input "60"
type input "6C703A"
type input "108"
type input "112"
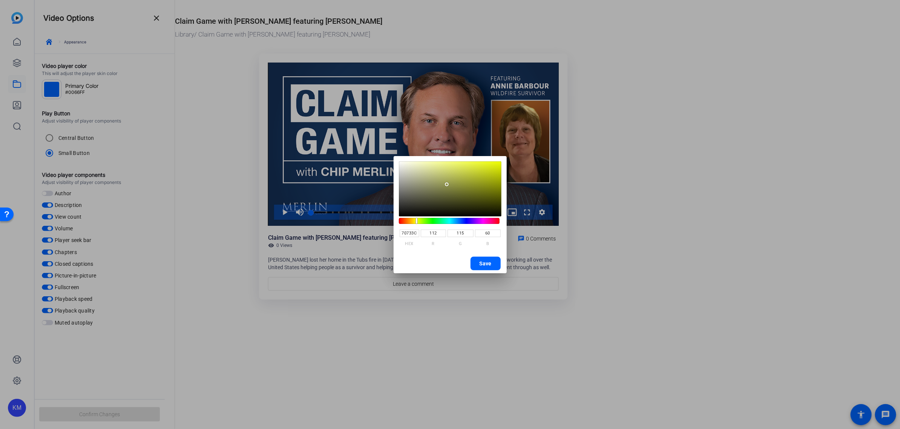
type input "58"
type input "696C38"
type input "105"
type input "108"
type input "56"
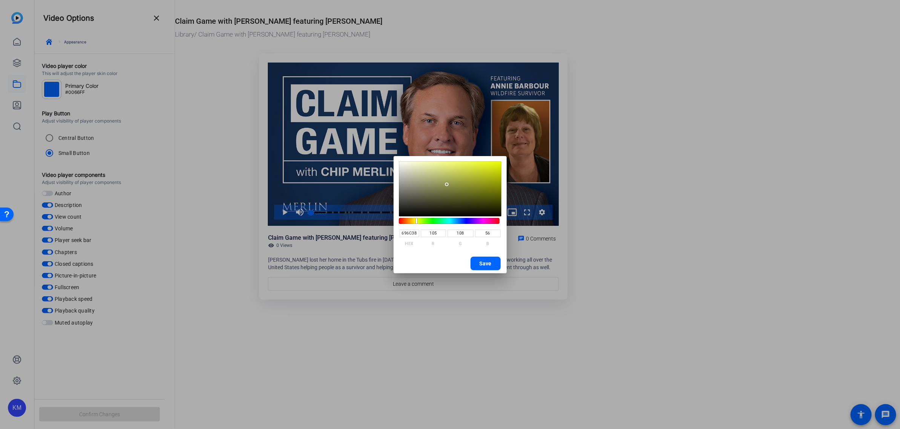
type input "676A37"
type input "103"
drag, startPoint x: 447, startPoint y: 184, endPoint x: 448, endPoint y: 195, distance: 11.3
click at [448, 195] on div at bounding box center [448, 194] width 4 height 4
drag, startPoint x: 417, startPoint y: 219, endPoint x: 411, endPoint y: 219, distance: 5.7
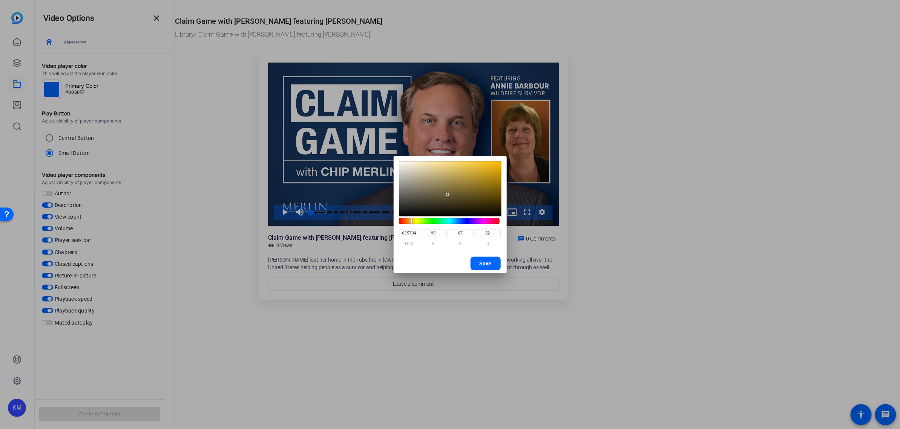
click at [411, 219] on div at bounding box center [411, 221] width 2 height 6
click at [496, 166] on saturation-component at bounding box center [450, 188] width 103 height 55
click at [483, 262] on span "Save" at bounding box center [486, 263] width 12 height 11
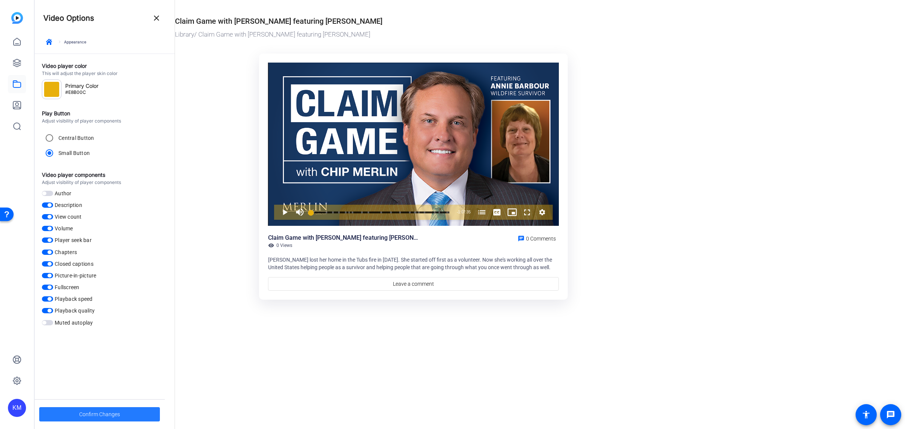
click at [75, 412] on span at bounding box center [99, 414] width 121 height 18
click at [58, 42] on div "keyboard_arrow_right Appearance" at bounding box center [104, 44] width 122 height 17
click at [68, 41] on div "keyboard_arrow_right Appearance" at bounding box center [104, 44] width 122 height 17
click at [50, 139] on input "Central Button" at bounding box center [49, 137] width 15 height 15
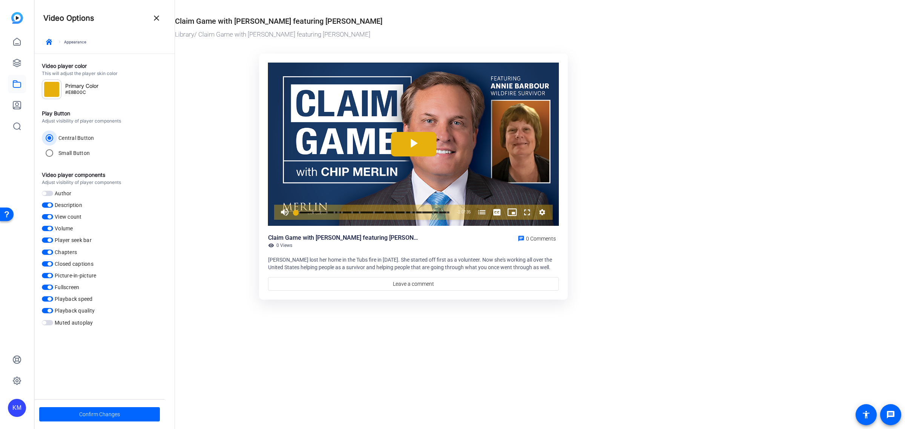
click at [50, 139] on input "Central Button" at bounding box center [49, 137] width 15 height 15
click at [49, 153] on input "Small Button" at bounding box center [49, 153] width 15 height 15
click at [56, 90] on div at bounding box center [51, 89] width 15 height 15
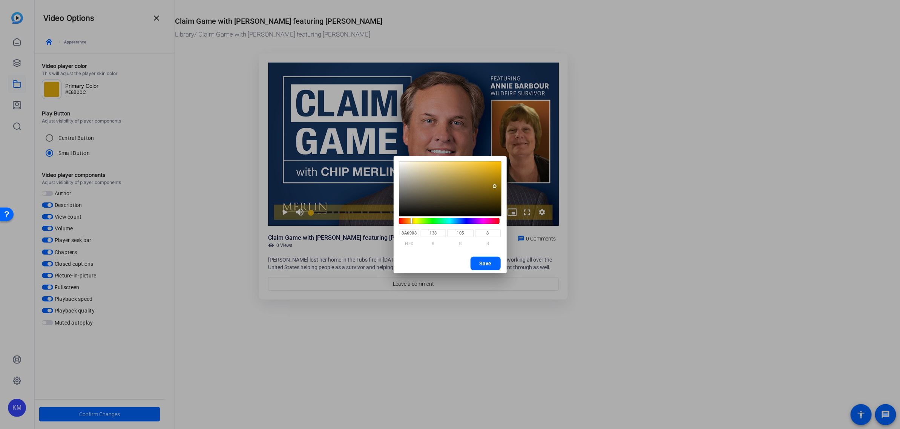
drag, startPoint x: 495, startPoint y: 164, endPoint x: 495, endPoint y: 187, distance: 22.6
click at [495, 187] on div at bounding box center [495, 186] width 4 height 4
click at [488, 263] on span "Save" at bounding box center [486, 263] width 12 height 11
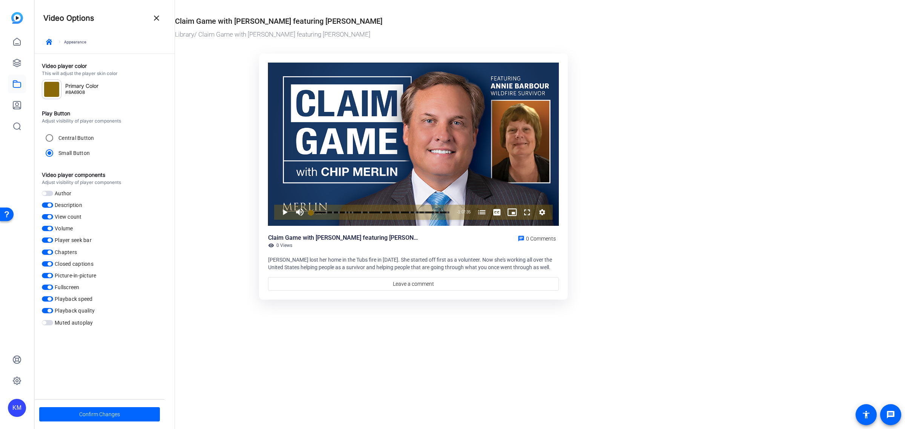
click at [52, 87] on div at bounding box center [51, 89] width 15 height 15
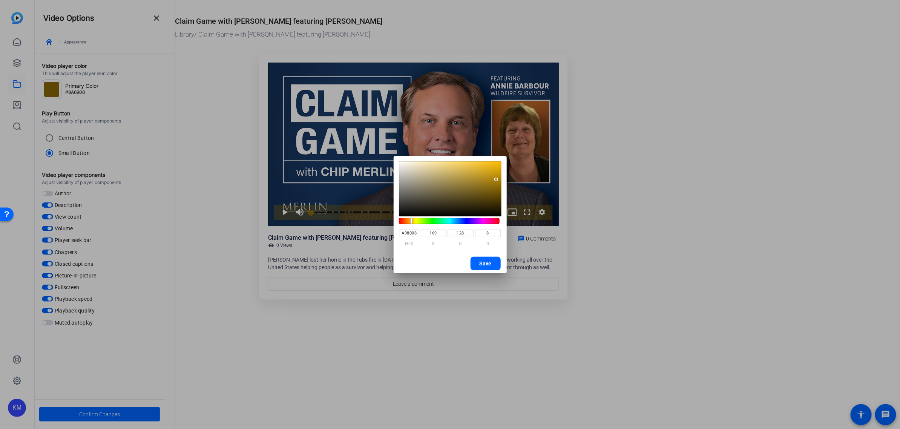
drag, startPoint x: 494, startPoint y: 187, endPoint x: 497, endPoint y: 180, distance: 8.0
click at [497, 180] on div at bounding box center [496, 180] width 4 height 4
click at [491, 261] on span "Save" at bounding box center [486, 263] width 12 height 11
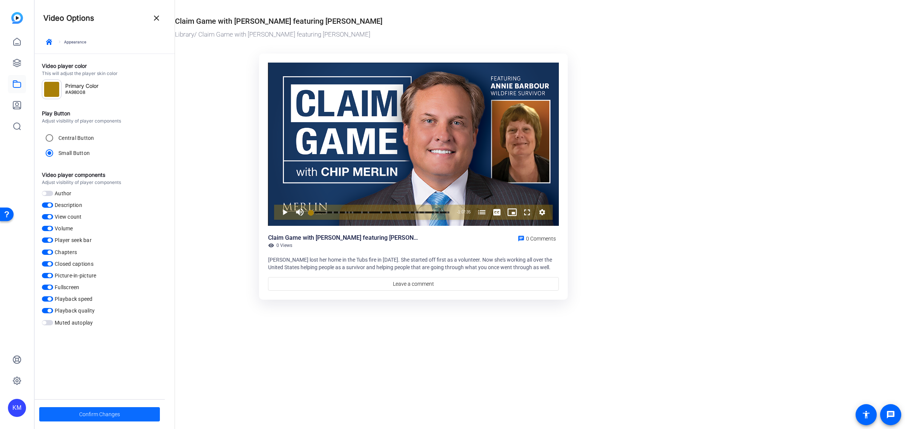
click at [89, 417] on span "Confirm Changes" at bounding box center [99, 414] width 41 height 14
click at [158, 19] on mat-icon "close" at bounding box center [156, 18] width 9 height 9
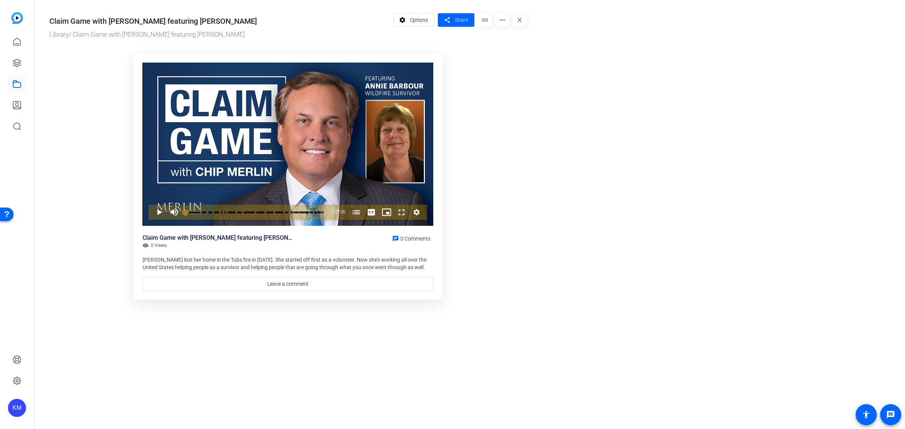
click at [505, 18] on mat-icon "more_horiz" at bounding box center [502, 20] width 14 height 14
click at [501, 18] on div at bounding box center [452, 214] width 905 height 429
click at [503, 19] on mat-icon "more_horiz" at bounding box center [502, 20] width 14 height 14
click at [514, 43] on span "Manage Hubs" at bounding box center [517, 42] width 33 height 9
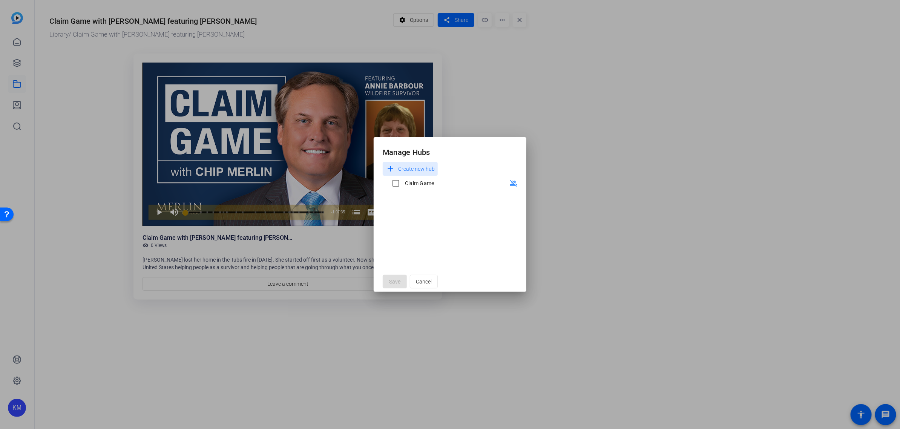
click at [496, 93] on div at bounding box center [450, 214] width 900 height 429
click at [393, 185] on input "Claim Game" at bounding box center [395, 183] width 15 height 15
click at [392, 278] on span "Save" at bounding box center [394, 282] width 11 height 8
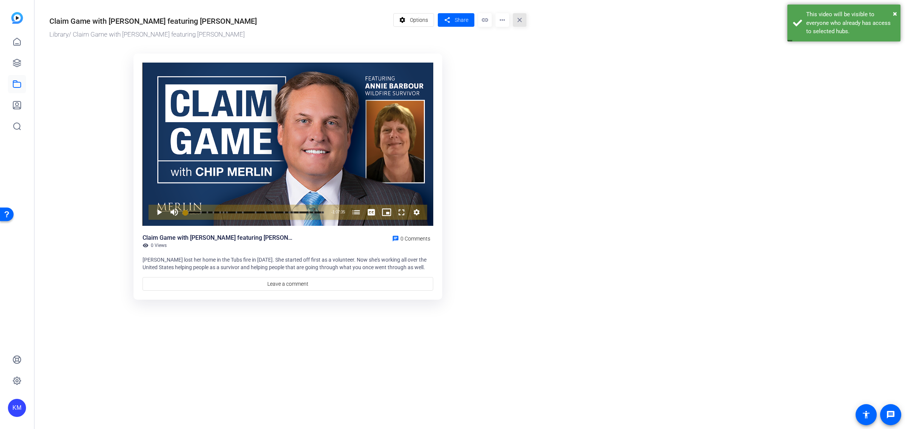
click at [522, 21] on mat-icon "close" at bounding box center [520, 20] width 14 height 14
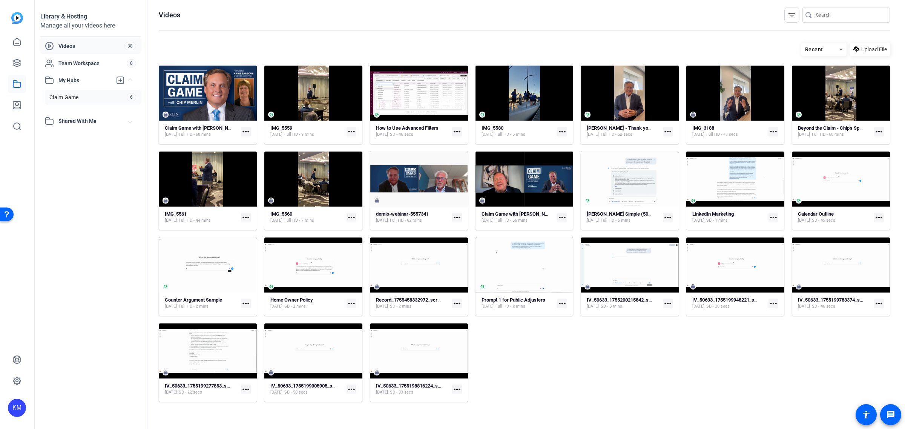
click at [83, 97] on link "Claim Game 6" at bounding box center [93, 97] width 96 height 15
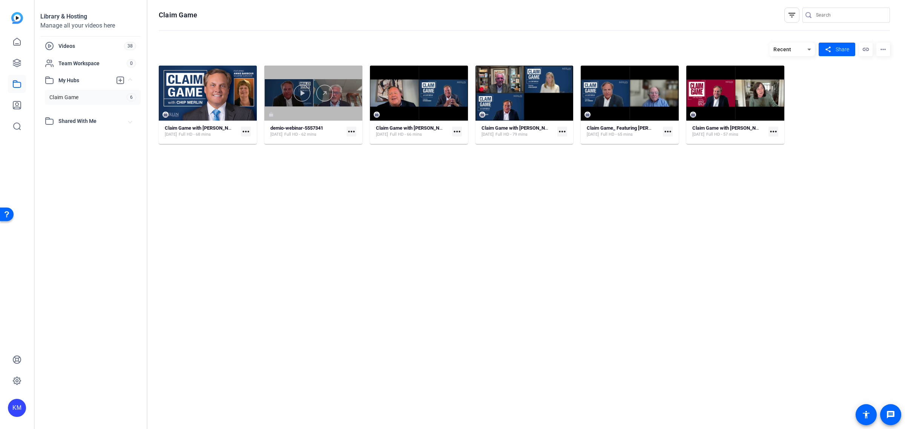
click at [317, 109] on div at bounding box center [313, 93] width 98 height 55
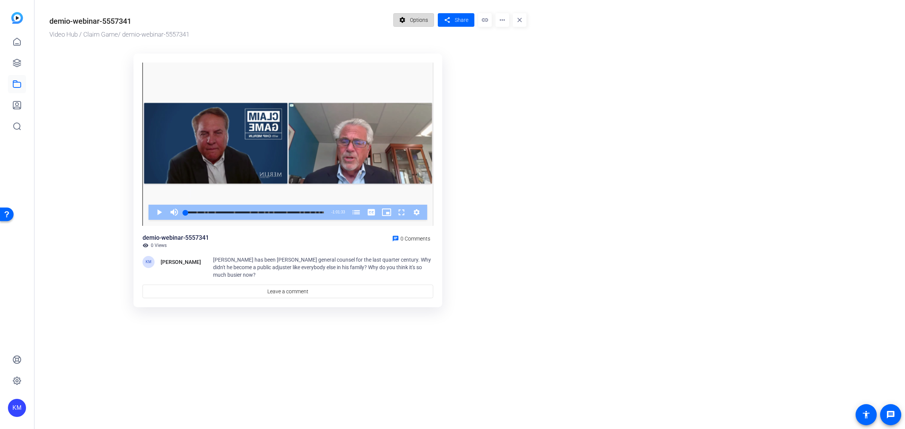
click at [423, 21] on span "Options" at bounding box center [419, 20] width 18 height 14
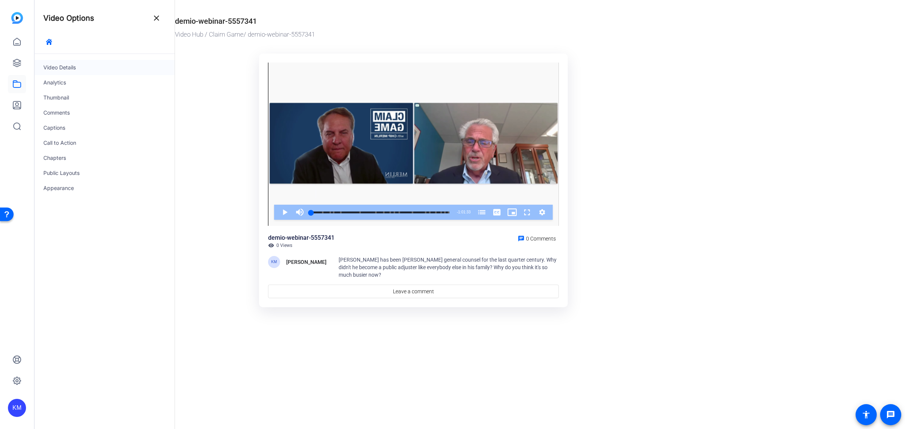
click at [106, 64] on div "Video Details" at bounding box center [104, 67] width 140 height 15
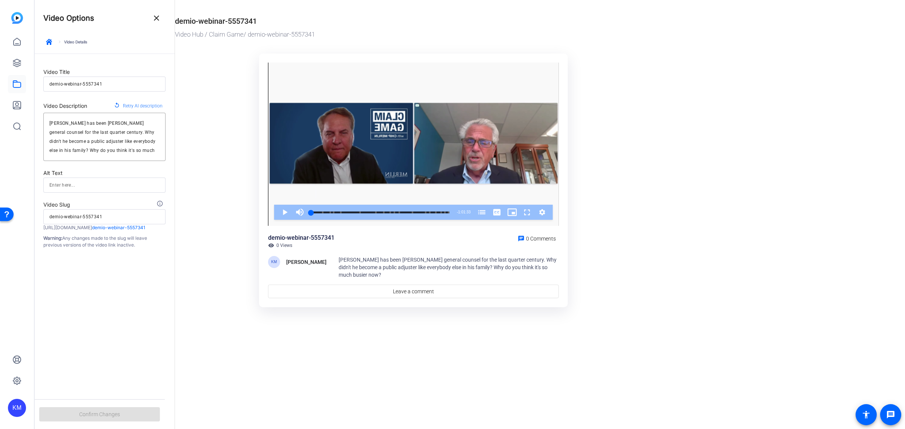
click at [105, 84] on input "demio-webinar-5557341" at bounding box center [104, 84] width 110 height 9
click at [106, 84] on input "demio-webinar-5557341" at bounding box center [104, 84] width 110 height 9
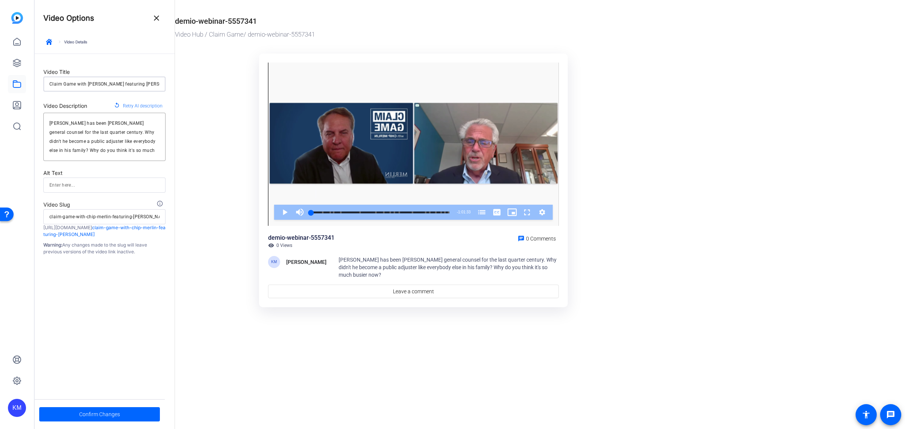
scroll to position [0, 6]
click at [115, 410] on span "Confirm Changes" at bounding box center [99, 414] width 41 height 14
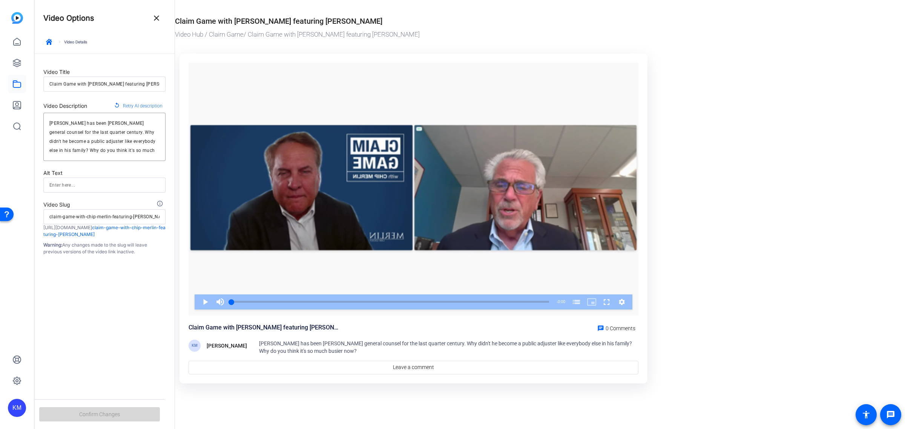
click at [115, 410] on div "Confirm Changes" at bounding box center [99, 414] width 130 height 30
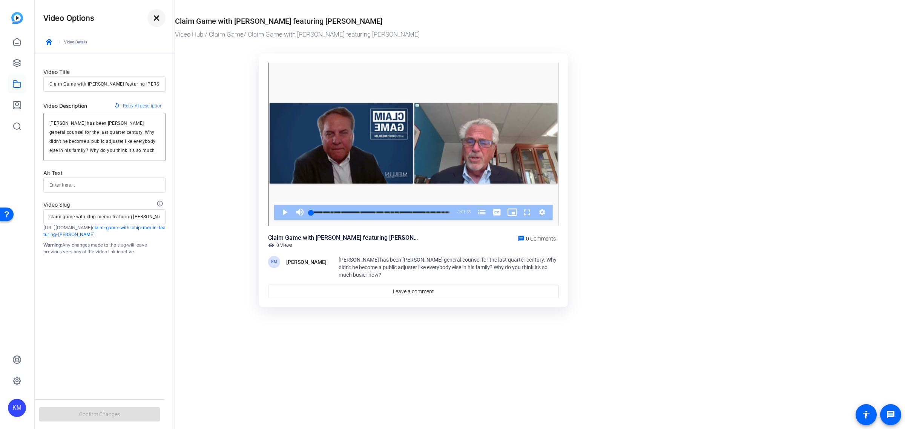
click at [158, 20] on mat-icon "close" at bounding box center [156, 18] width 9 height 9
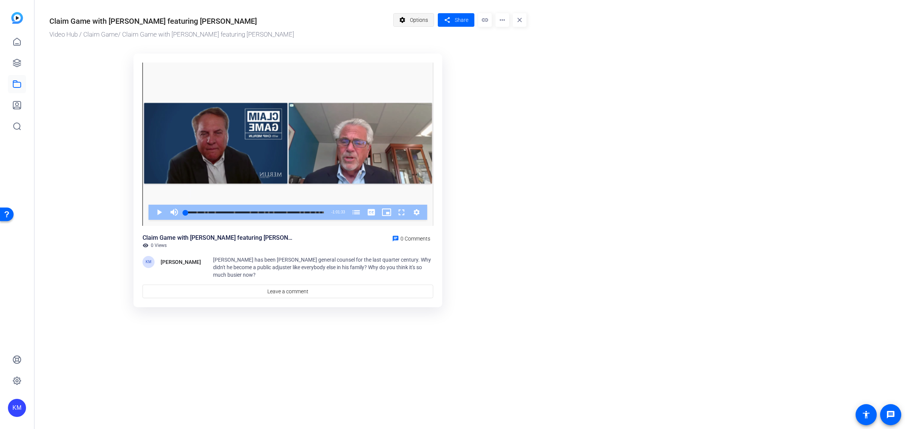
click at [410, 21] on span "Options" at bounding box center [419, 20] width 18 height 14
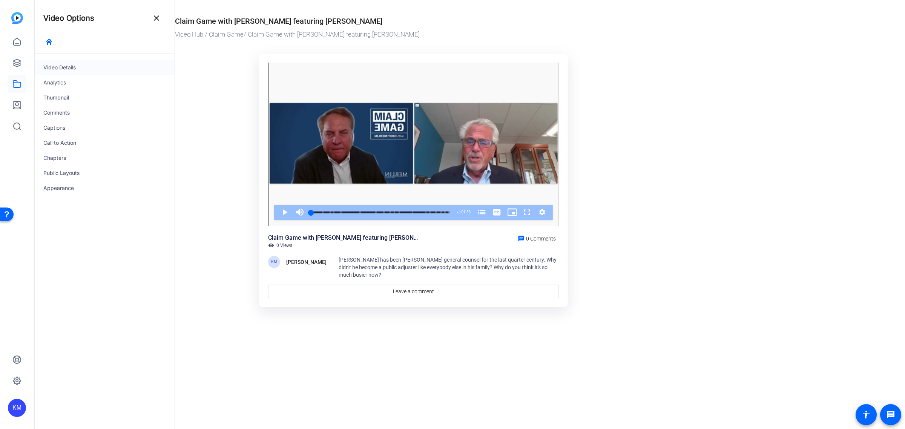
click at [89, 72] on div "Video Details" at bounding box center [104, 67] width 140 height 15
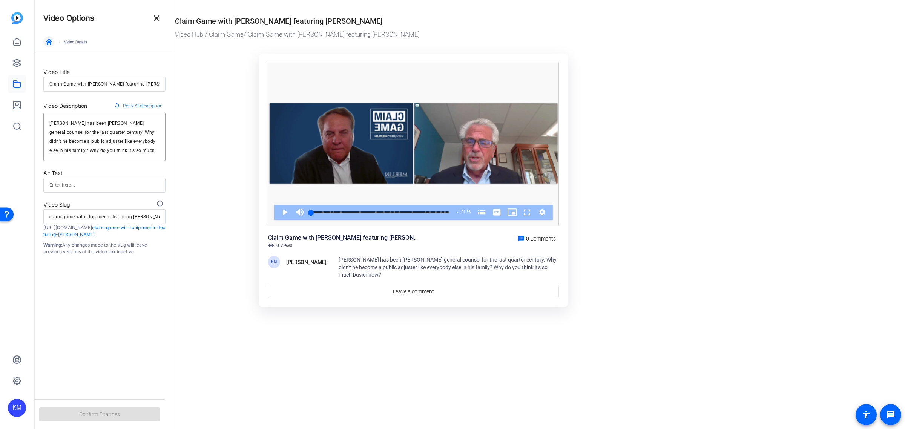
click at [57, 40] on span "button" at bounding box center [49, 42] width 18 height 18
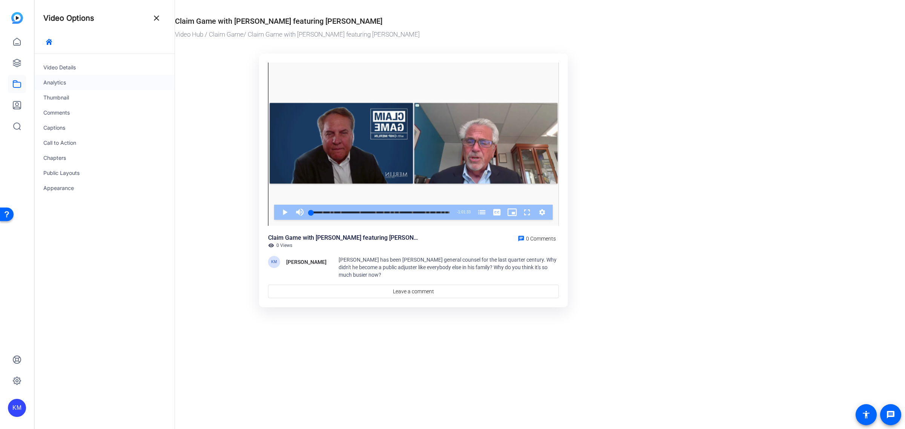
click at [52, 82] on div "Analytics" at bounding box center [104, 82] width 140 height 15
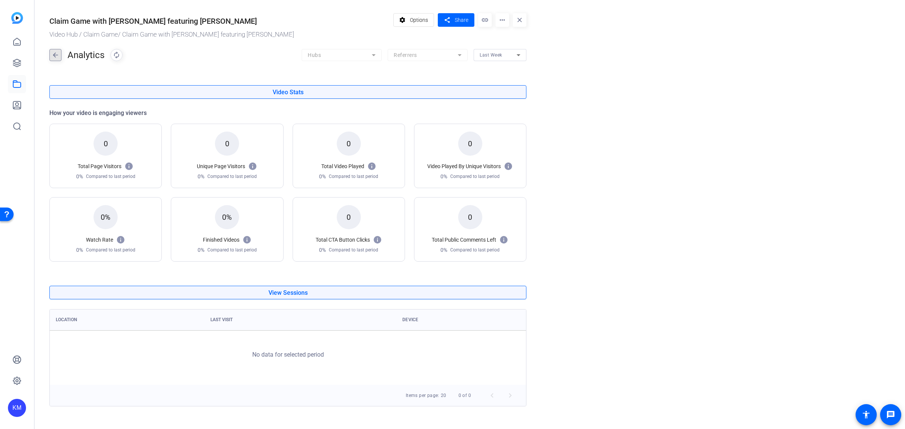
click at [55, 53] on mat-icon "arrow_back" at bounding box center [55, 55] width 11 height 12
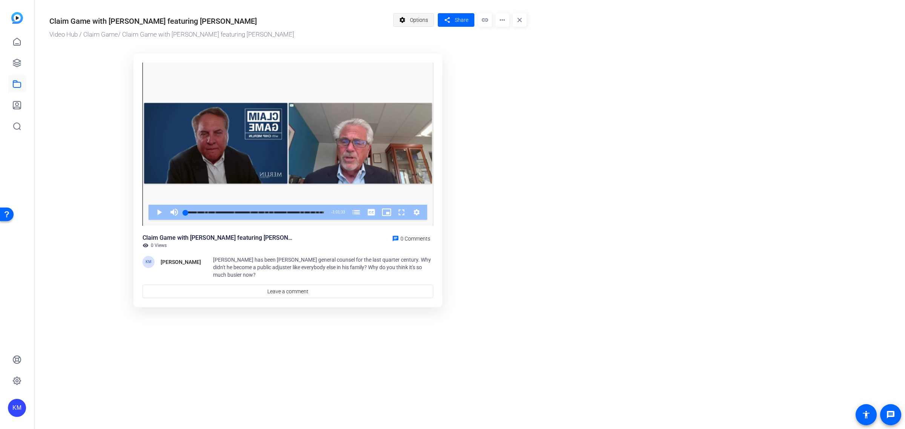
click at [416, 18] on span "Options" at bounding box center [419, 20] width 18 height 14
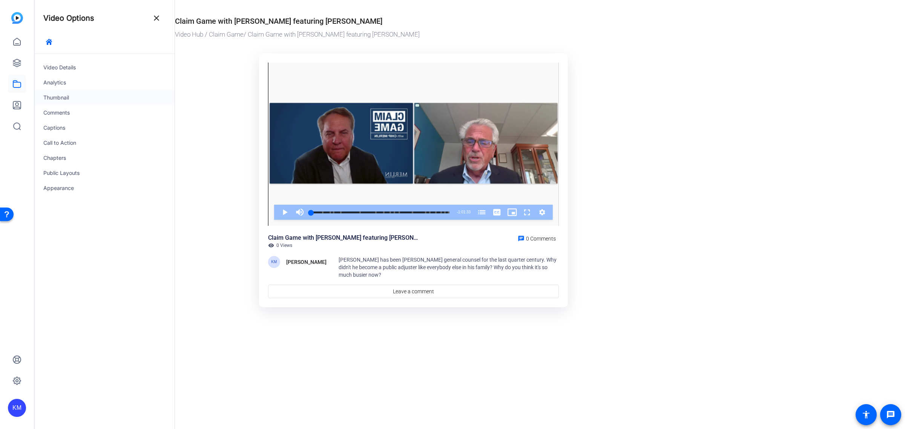
click at [80, 96] on div "Thumbnail" at bounding box center [104, 97] width 140 height 15
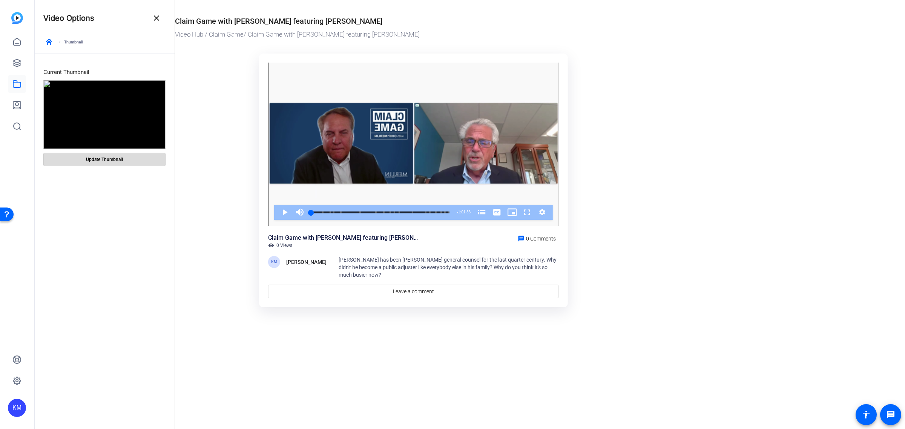
click at [105, 158] on span "Update Thumbnail" at bounding box center [104, 159] width 37 height 6
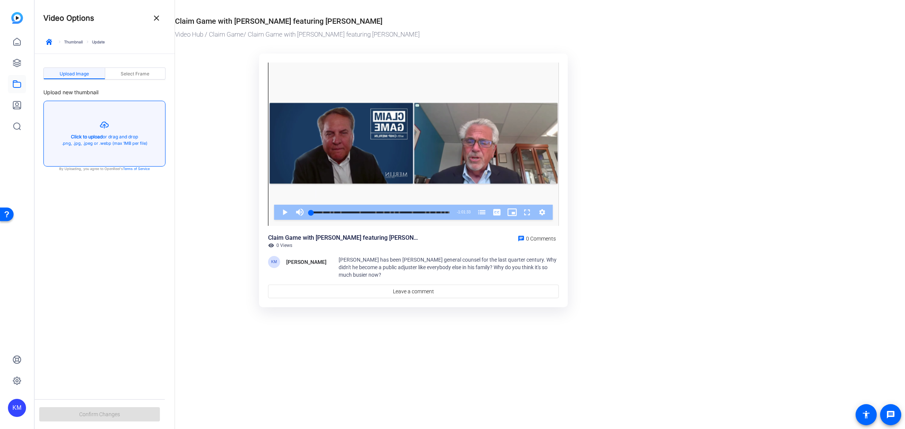
click at [103, 130] on button "button" at bounding box center [104, 133] width 121 height 65
click at [893, 14] on span "×" at bounding box center [895, 13] width 4 height 9
click at [98, 138] on button "button" at bounding box center [104, 133] width 121 height 65
click at [92, 132] on button "button" at bounding box center [104, 133] width 121 height 65
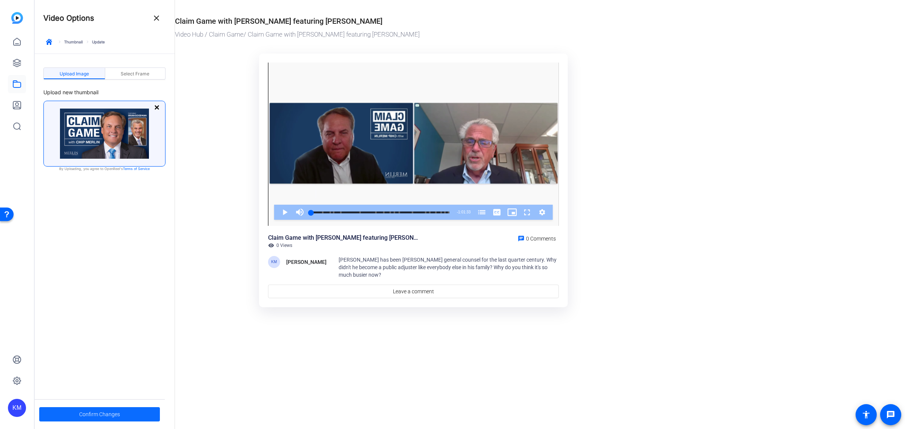
click at [116, 409] on span "Confirm Changes" at bounding box center [99, 414] width 41 height 14
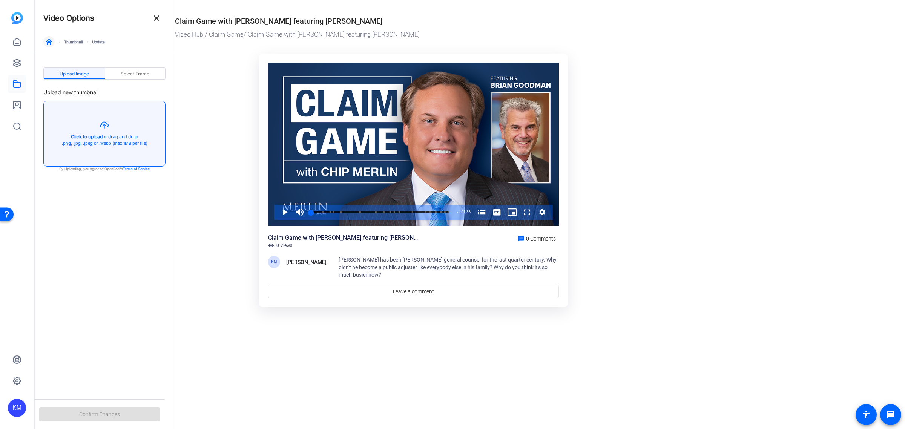
click at [46, 42] on icon "button" at bounding box center [49, 42] width 6 height 6
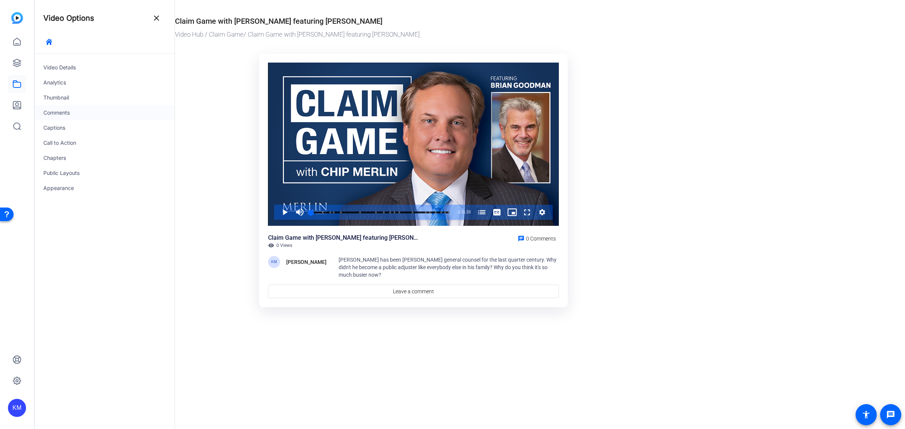
click at [59, 112] on div "Comments" at bounding box center [104, 112] width 140 height 15
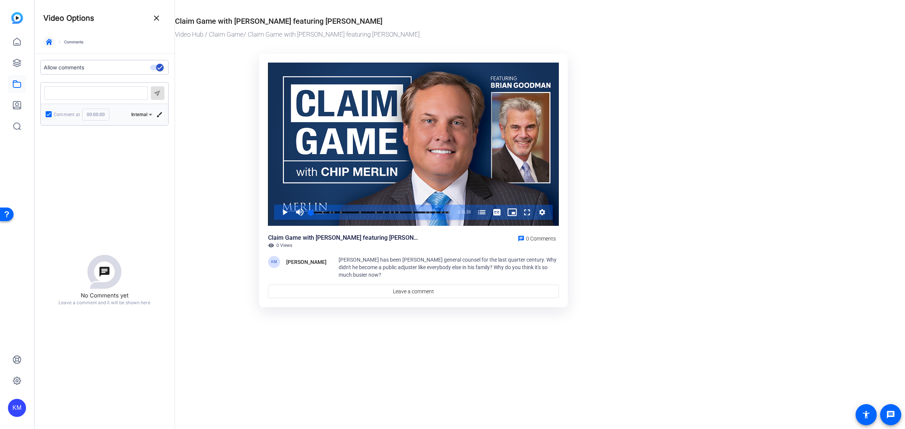
click at [48, 45] on span "button" at bounding box center [49, 42] width 18 height 18
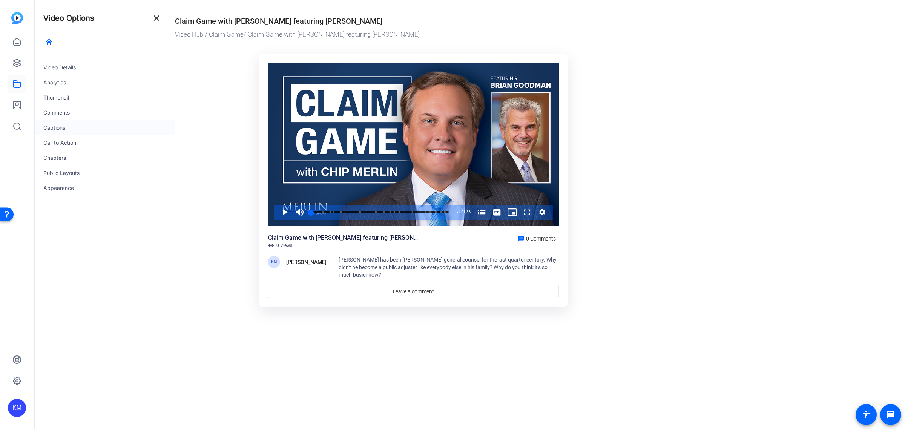
click at [56, 123] on div "Captions" at bounding box center [104, 127] width 140 height 15
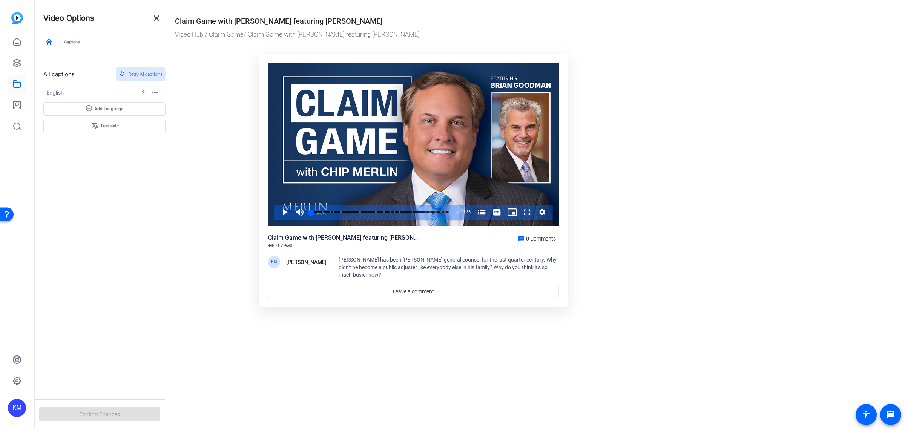
click at [135, 74] on span "Retry AI captions" at bounding box center [145, 74] width 34 height 10
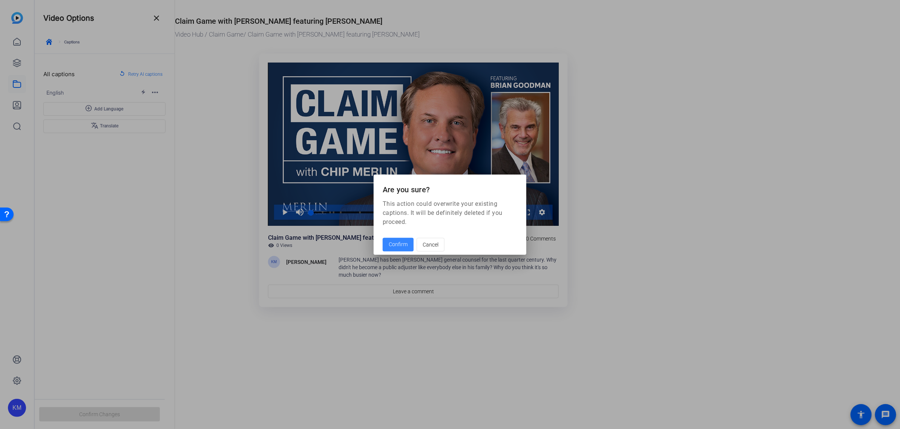
click at [397, 244] on span "Confirm" at bounding box center [398, 245] width 19 height 8
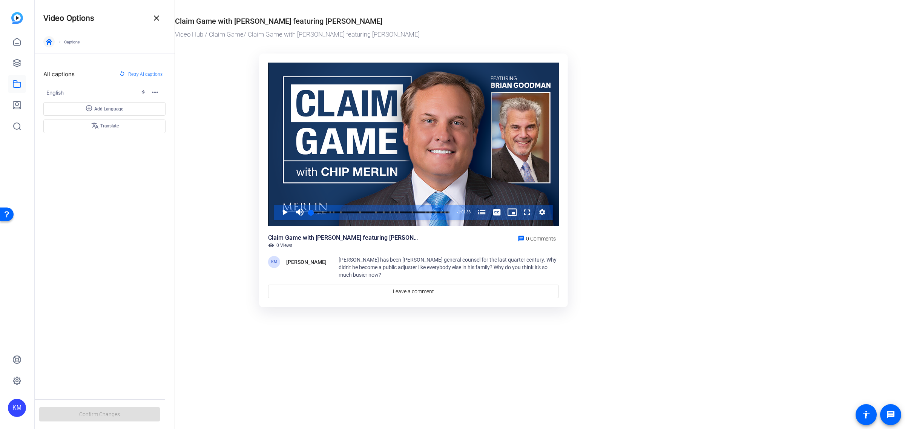
click at [48, 41] on icon "button" at bounding box center [49, 42] width 6 height 6
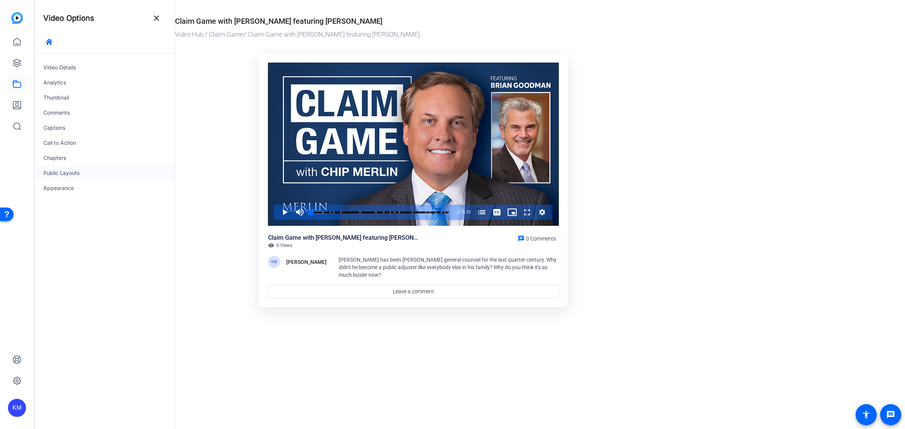
click at [58, 173] on div "Public Layouts" at bounding box center [104, 173] width 140 height 15
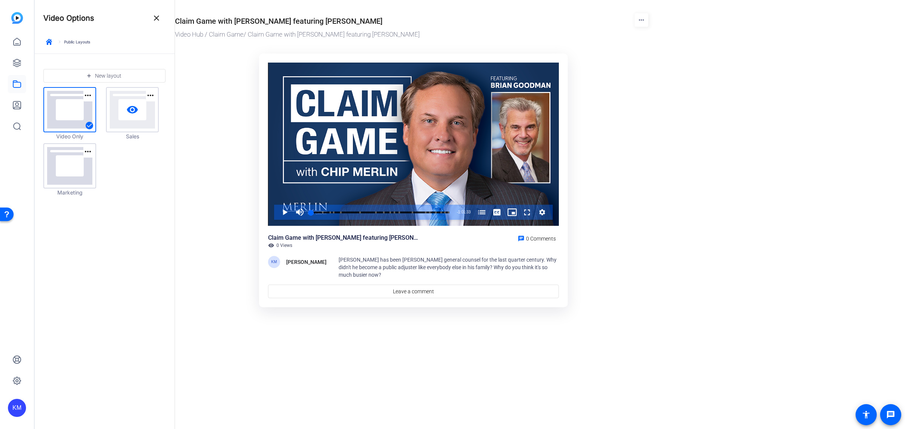
click at [131, 118] on link "visibility" at bounding box center [132, 110] width 51 height 44
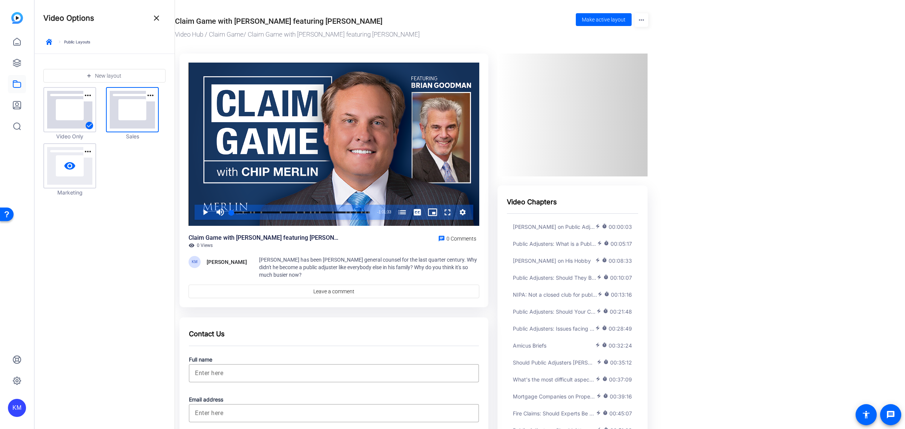
click at [72, 166] on mat-icon "visibility" at bounding box center [70, 166] width 12 height 12
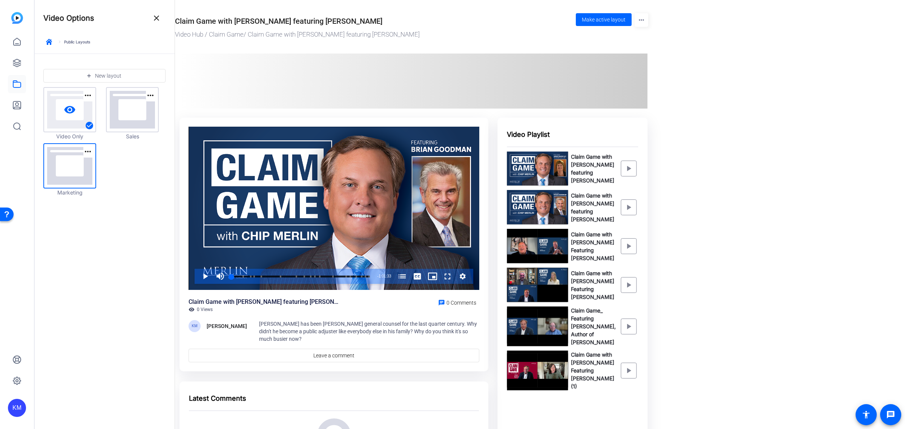
click at [61, 110] on link "visibility" at bounding box center [69, 110] width 51 height 44
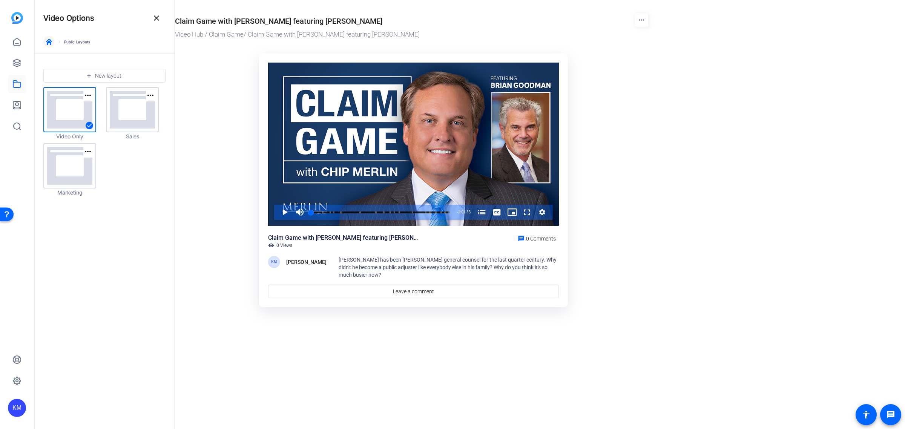
click at [48, 42] on icon "button" at bounding box center [49, 42] width 6 height 6
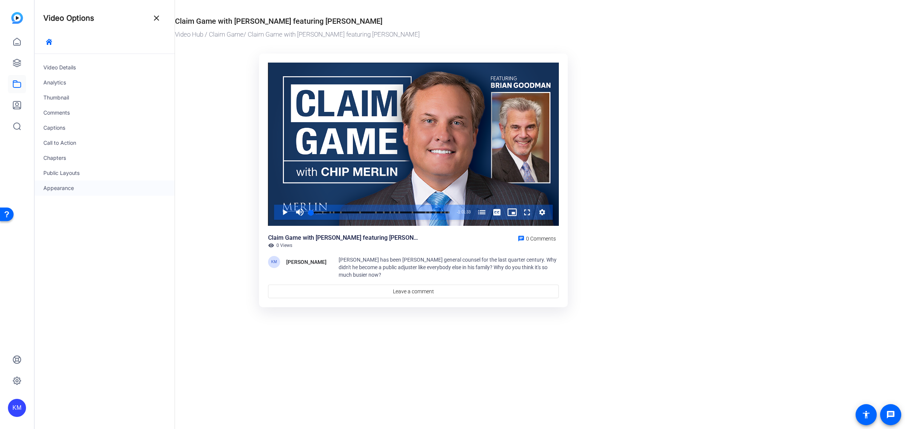
click at [58, 188] on div "Appearance" at bounding box center [104, 188] width 140 height 15
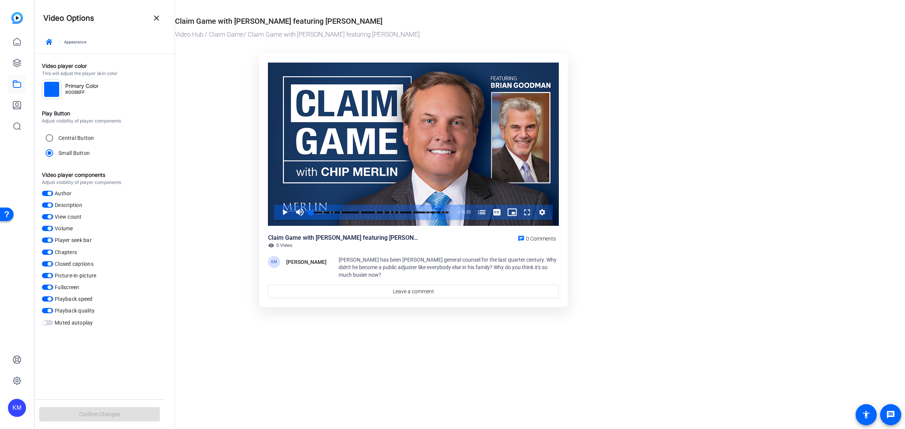
click at [53, 91] on div at bounding box center [51, 89] width 15 height 15
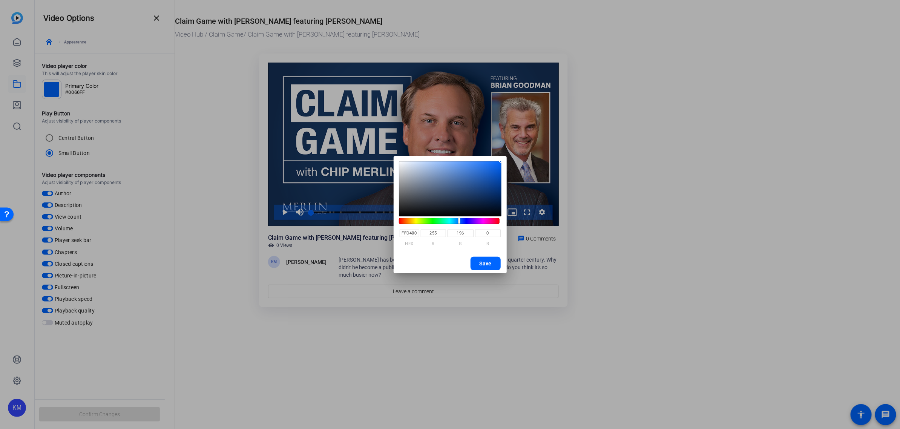
click at [412, 222] on hue-component at bounding box center [449, 221] width 101 height 6
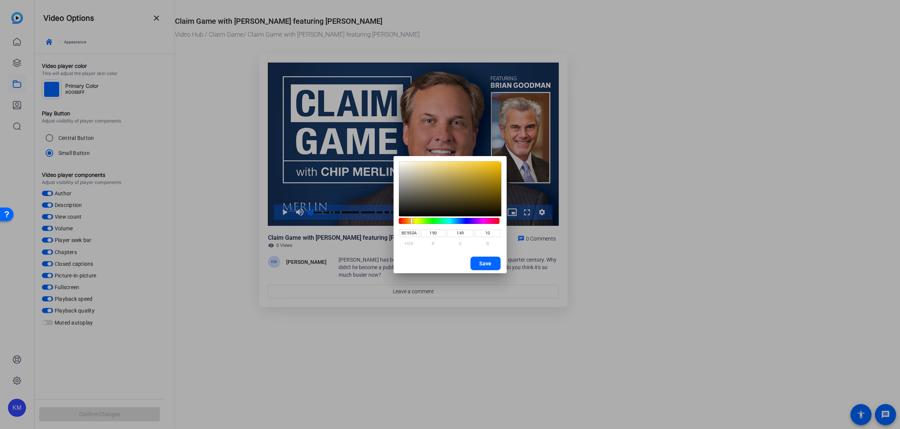
click at [496, 175] on saturation-component at bounding box center [450, 188] width 103 height 55
click at [489, 263] on span "Save" at bounding box center [486, 263] width 12 height 11
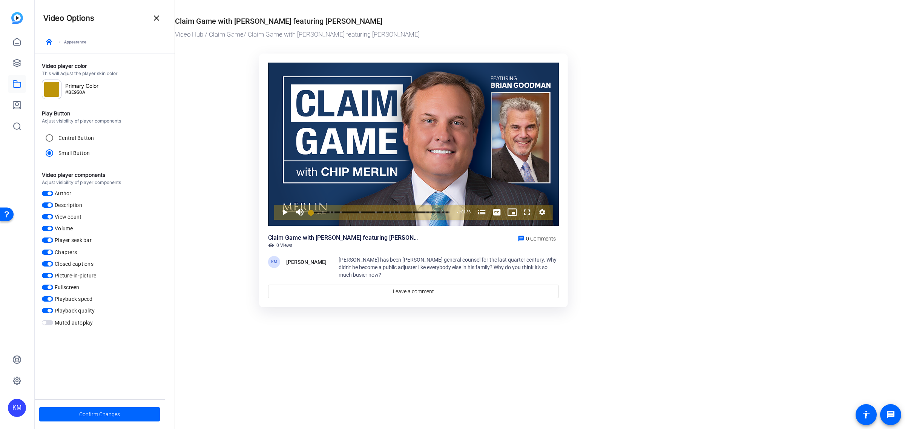
click at [46, 195] on span "button" at bounding box center [47, 193] width 11 height 5
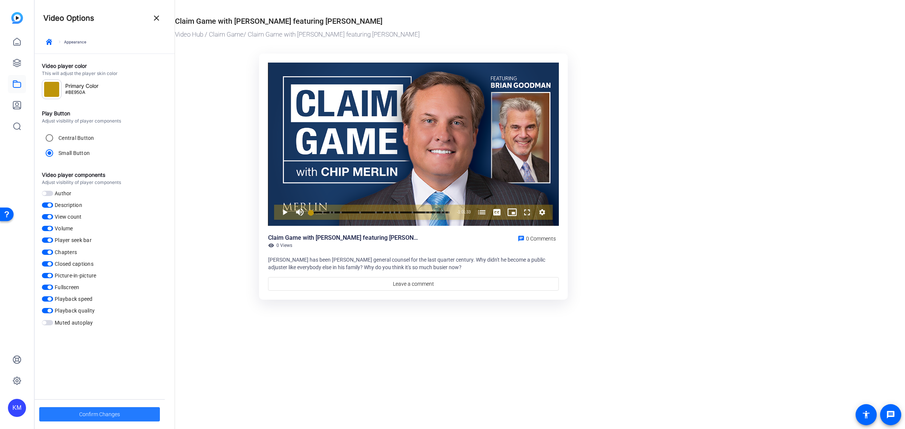
click at [100, 409] on span "Confirm Changes" at bounding box center [99, 414] width 41 height 14
click at [155, 19] on mat-icon "close" at bounding box center [156, 18] width 9 height 9
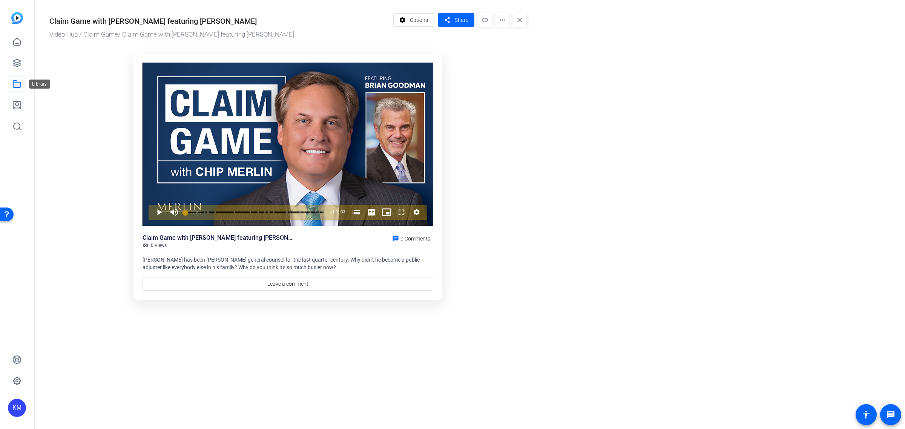
click at [23, 84] on link at bounding box center [17, 84] width 18 height 18
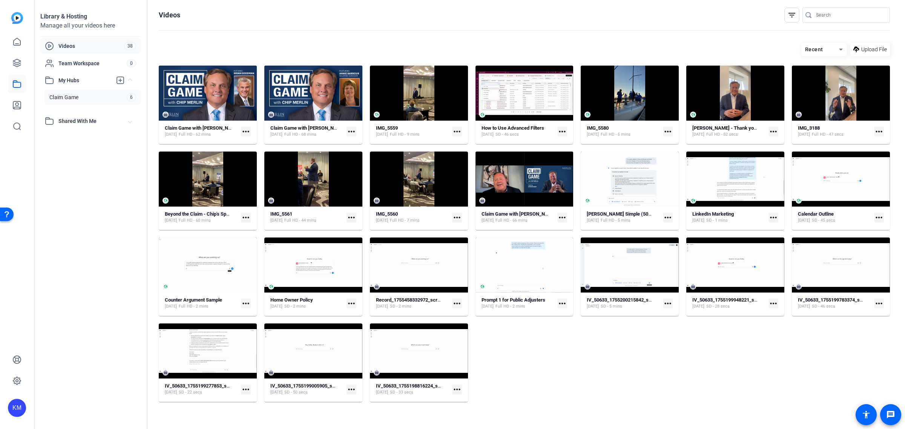
click at [92, 97] on link "Claim Game 6" at bounding box center [93, 97] width 96 height 15
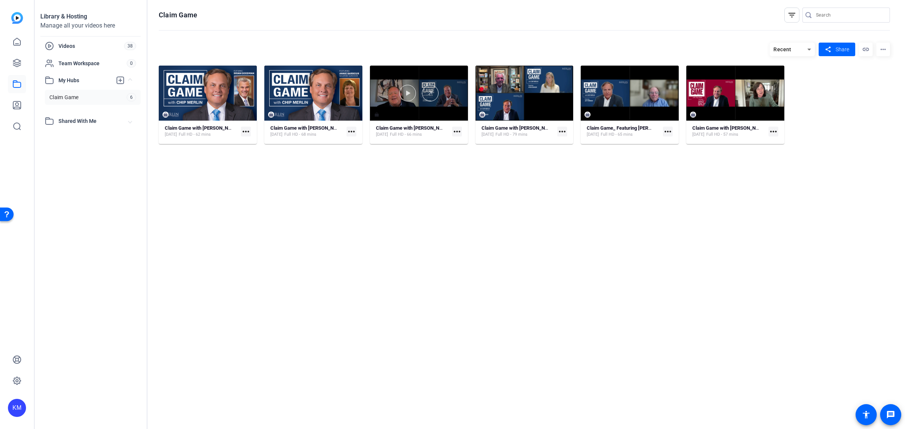
click at [429, 104] on div at bounding box center [419, 93] width 98 height 55
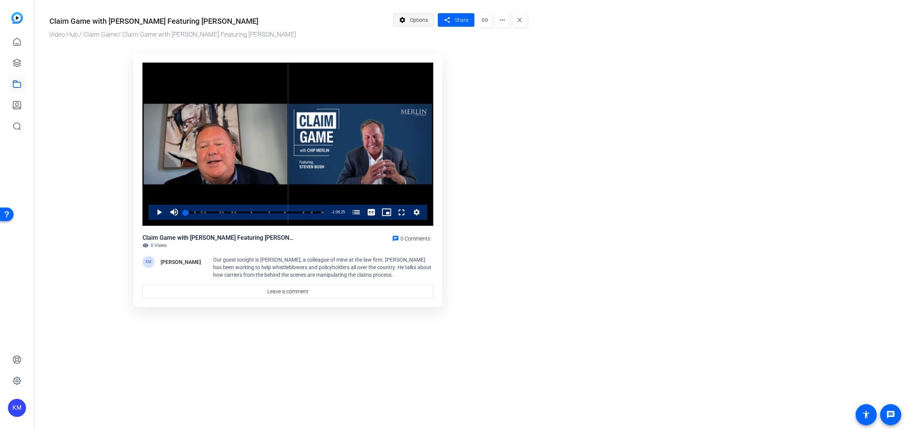
click at [417, 23] on span "Options" at bounding box center [419, 20] width 18 height 14
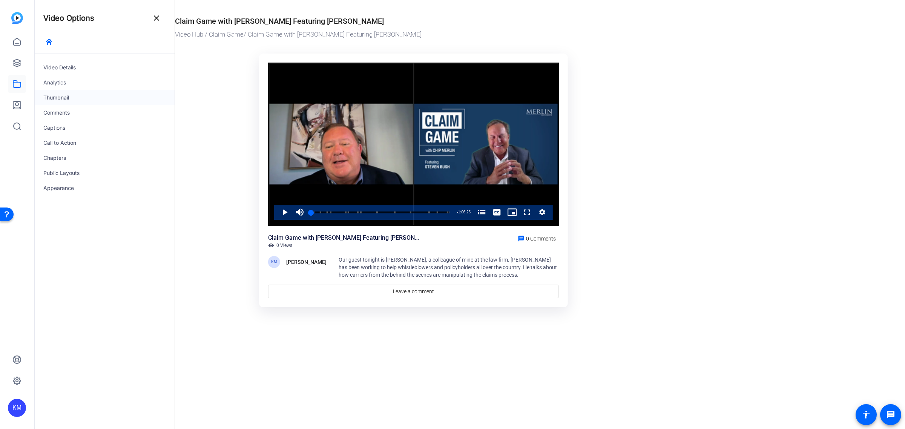
click at [70, 96] on div "Thumbnail" at bounding box center [104, 97] width 140 height 15
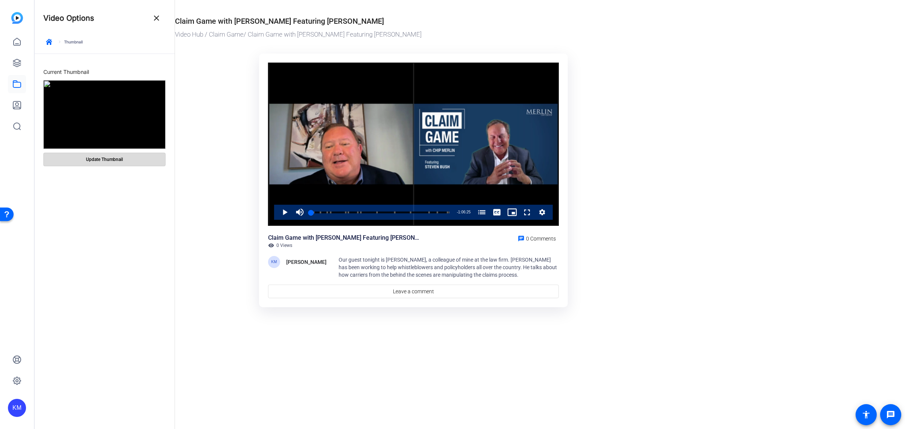
click at [103, 159] on span "Update Thumbnail" at bounding box center [104, 159] width 37 height 6
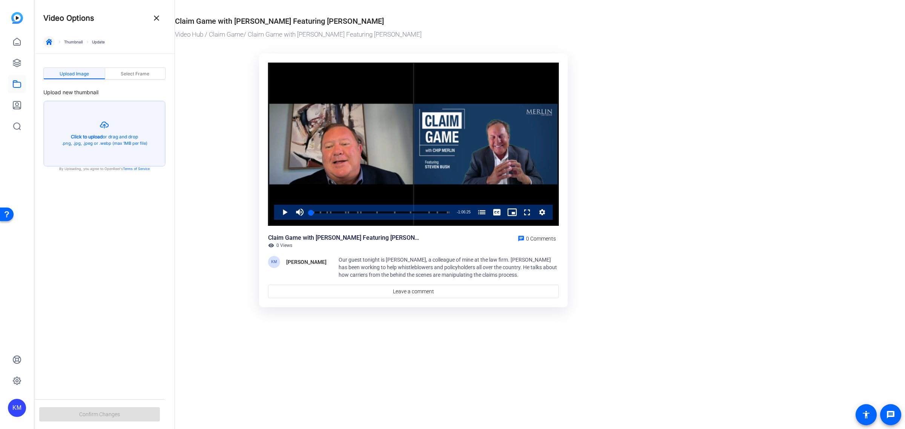
click at [48, 43] on icon "button" at bounding box center [49, 42] width 6 height 6
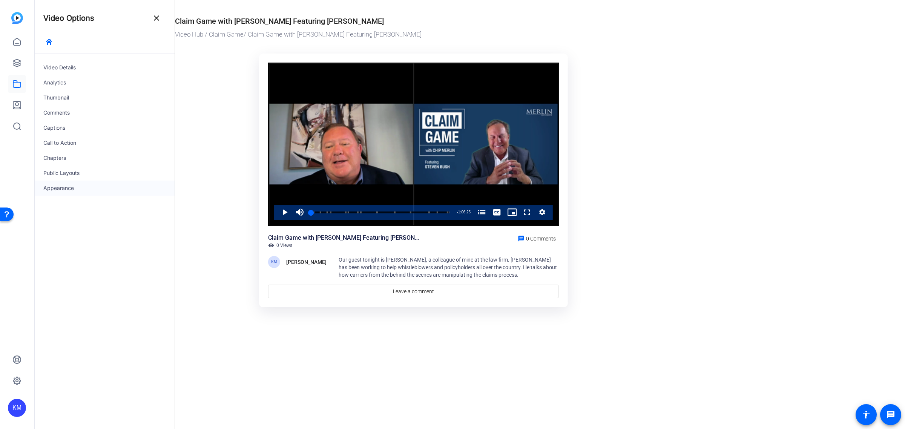
click at [54, 187] on div "Appearance" at bounding box center [104, 188] width 140 height 15
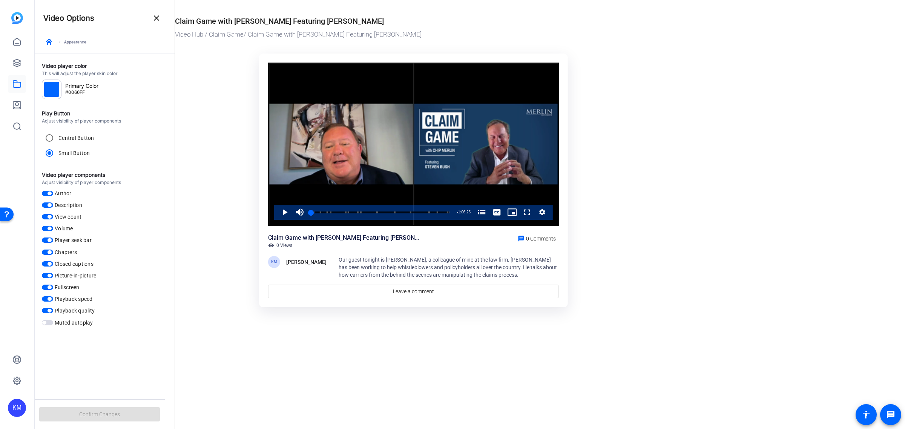
click at [53, 91] on div at bounding box center [51, 89] width 15 height 15
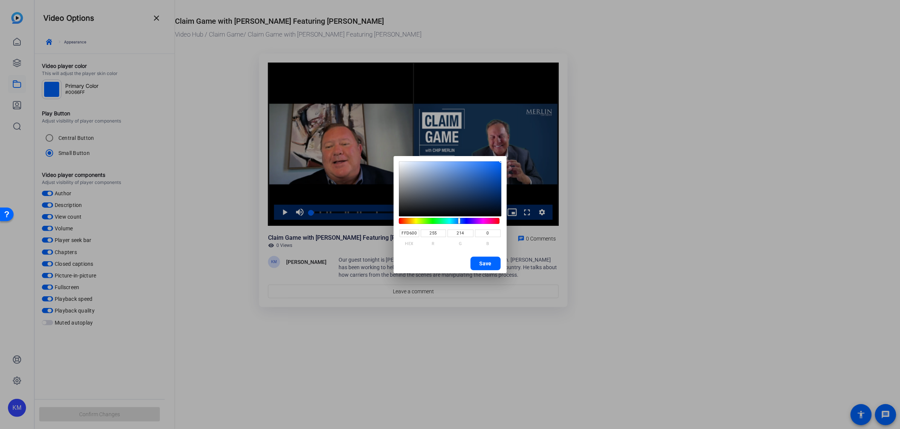
click at [413, 221] on hue-component at bounding box center [449, 221] width 101 height 6
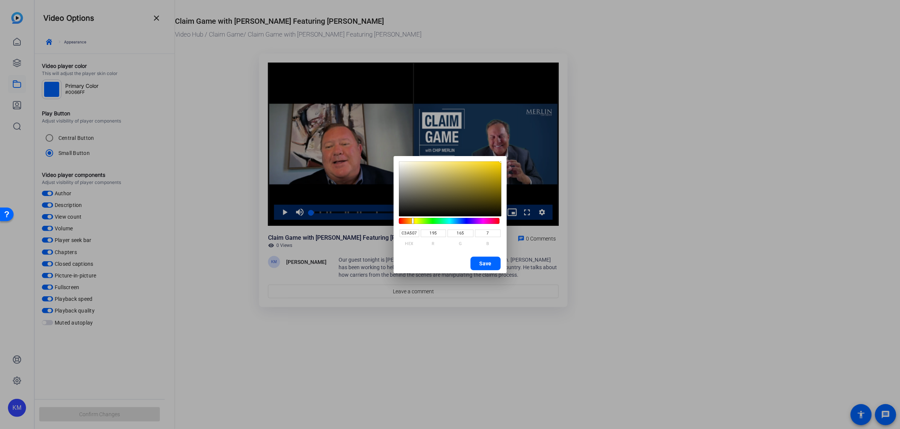
click at [498, 174] on saturation-component at bounding box center [450, 188] width 103 height 55
drag, startPoint x: 498, startPoint y: 175, endPoint x: 500, endPoint y: 187, distance: 12.2
click at [500, 187] on div at bounding box center [499, 187] width 4 height 4
click at [482, 264] on span "Save" at bounding box center [486, 263] width 12 height 11
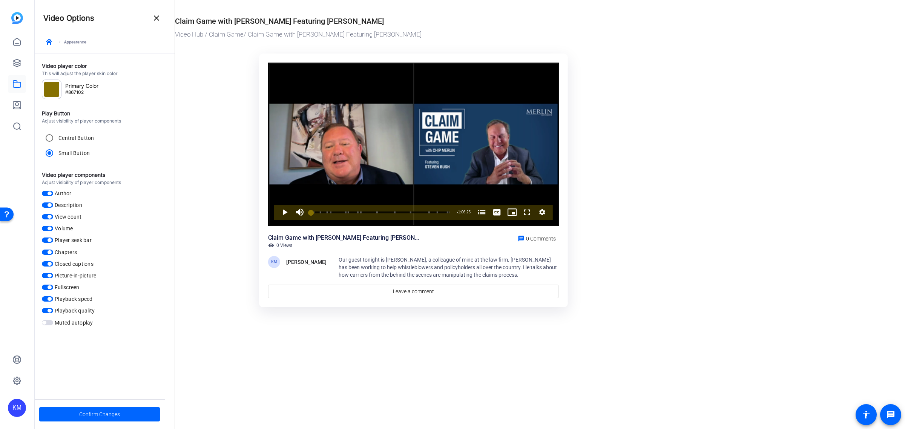
click at [46, 193] on span "button" at bounding box center [47, 193] width 11 height 5
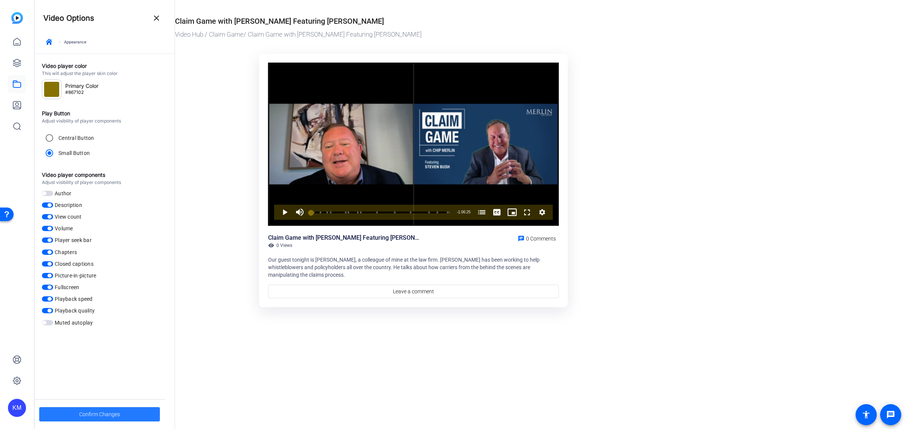
click at [89, 410] on span "Confirm Changes" at bounding box center [99, 414] width 41 height 14
click at [49, 43] on icon "button" at bounding box center [49, 42] width 6 height 6
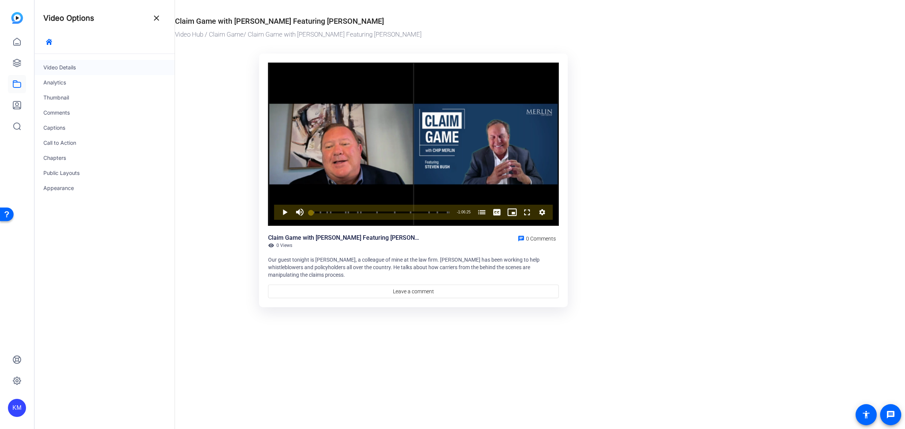
click at [55, 66] on div "Video Details" at bounding box center [104, 67] width 140 height 15
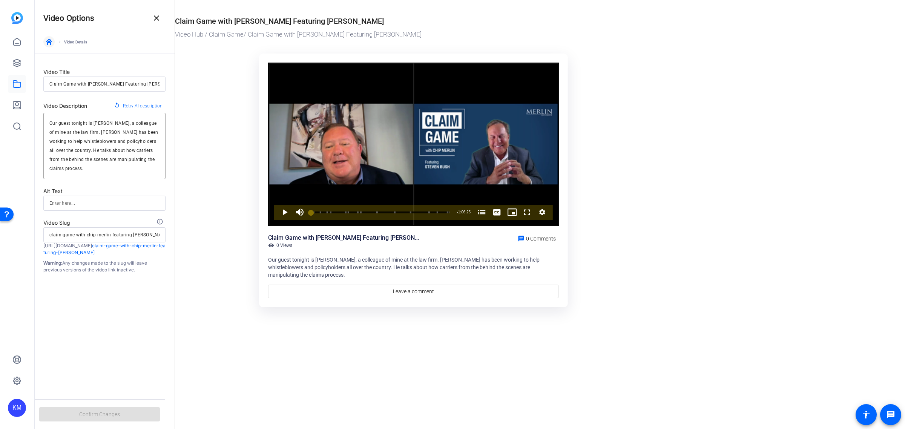
click at [48, 41] on icon "button" at bounding box center [49, 42] width 6 height 6
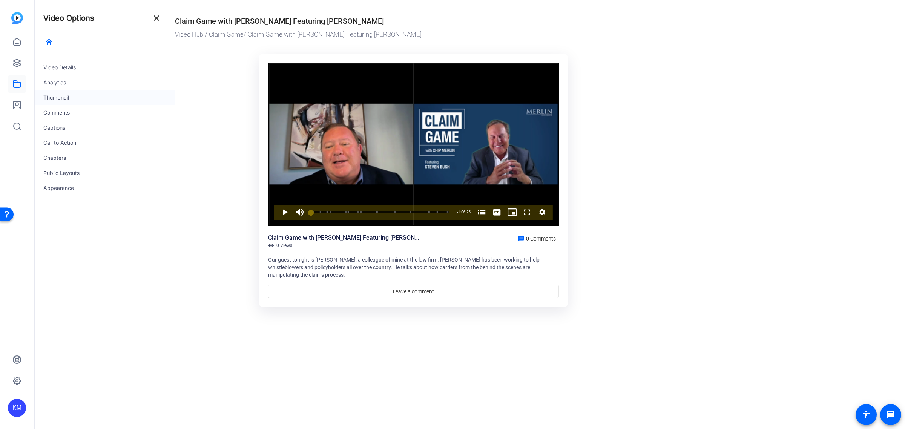
click at [63, 94] on div "Thumbnail" at bounding box center [104, 97] width 140 height 15
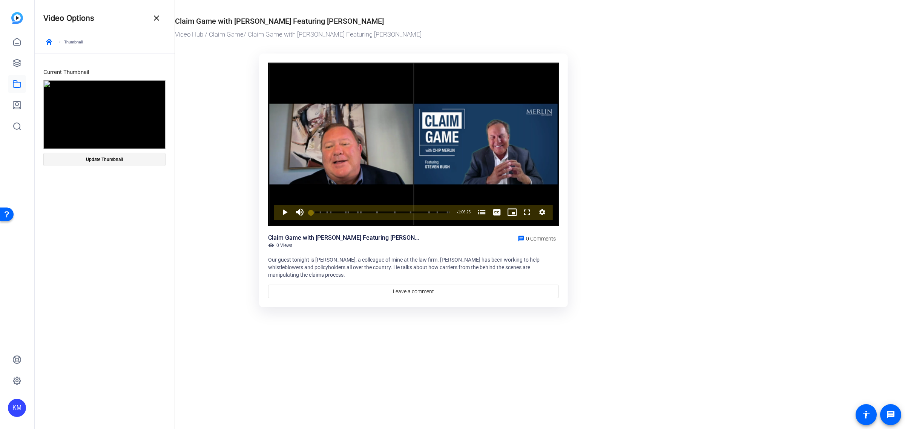
click at [107, 159] on span "Update Thumbnail" at bounding box center [104, 159] width 37 height 6
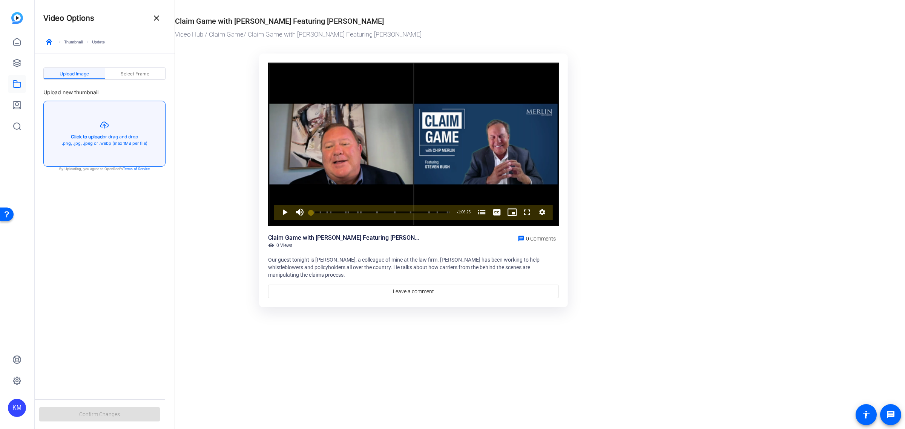
click at [107, 136] on button "button" at bounding box center [104, 133] width 121 height 65
click at [97, 133] on button "button" at bounding box center [104, 133] width 121 height 65
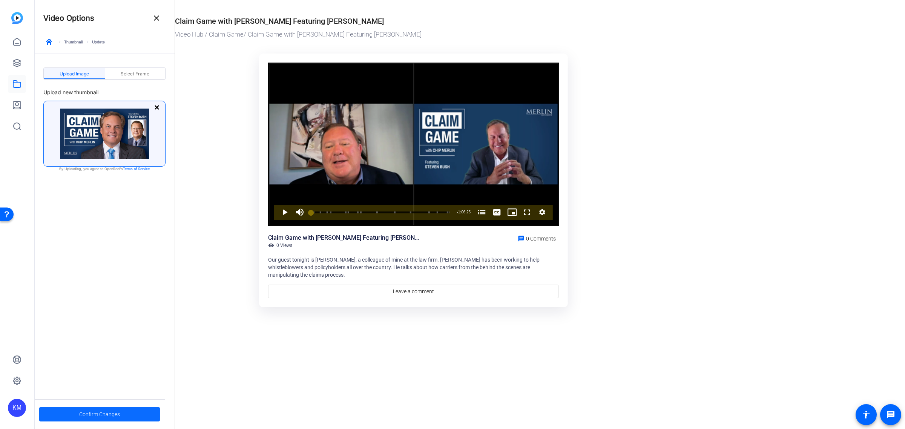
click at [99, 411] on span "Confirm Changes" at bounding box center [99, 414] width 41 height 14
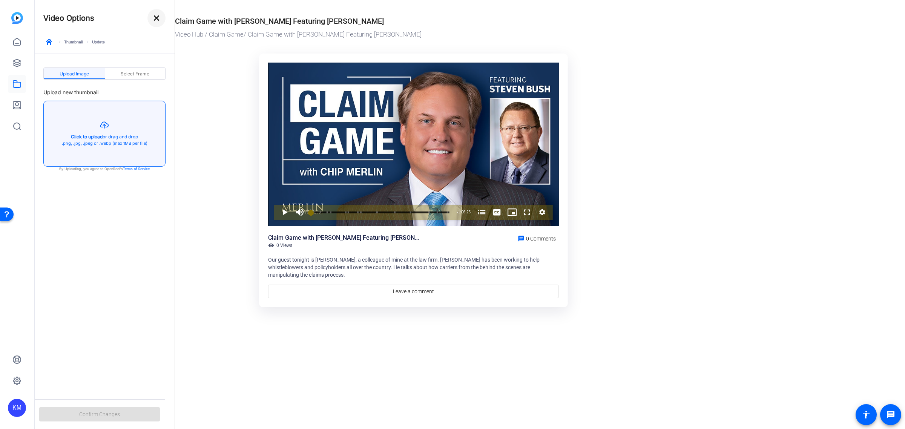
click at [156, 20] on mat-icon "close" at bounding box center [156, 18] width 9 height 9
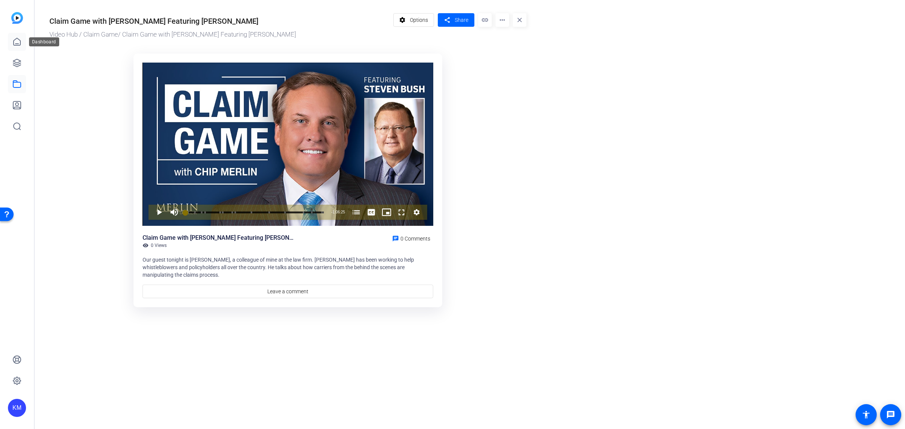
click at [15, 43] on icon at bounding box center [17, 41] width 7 height 7
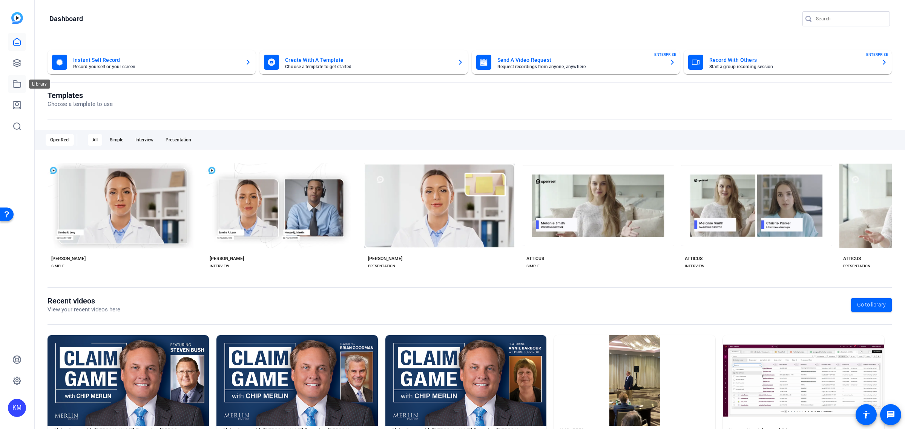
click at [17, 81] on icon at bounding box center [17, 84] width 8 height 7
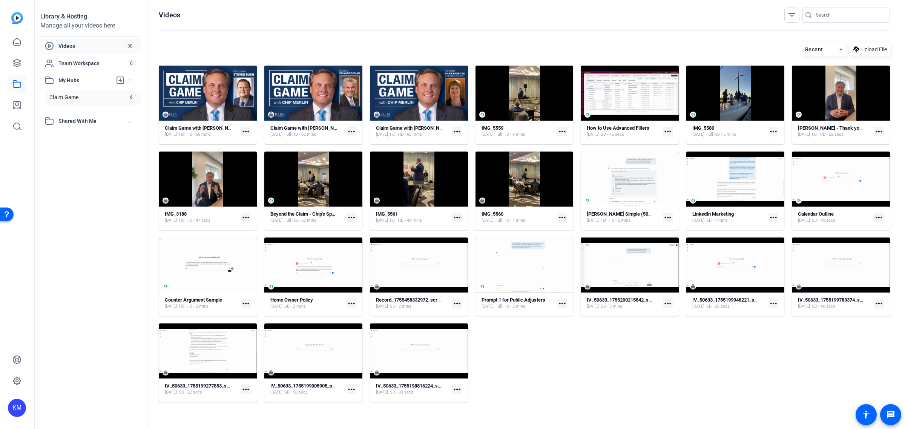
click at [112, 97] on link "Claim Game 6" at bounding box center [93, 97] width 96 height 15
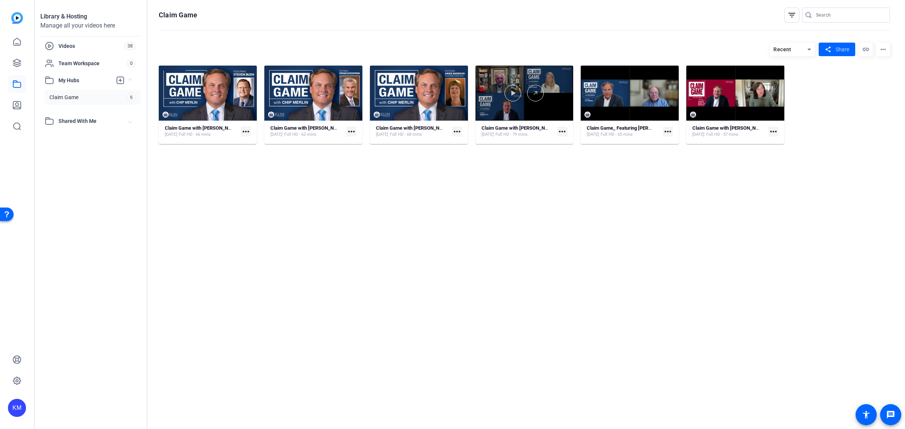
click at [541, 107] on div at bounding box center [524, 93] width 98 height 55
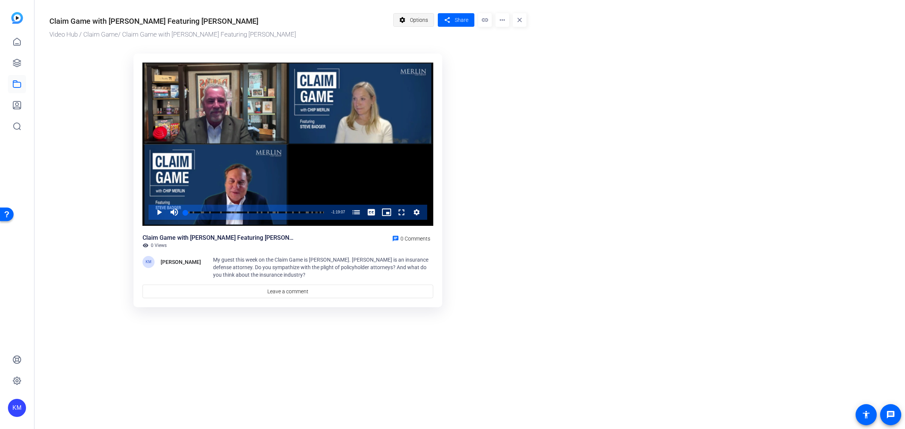
click at [403, 21] on mat-icon "settings" at bounding box center [402, 20] width 9 height 14
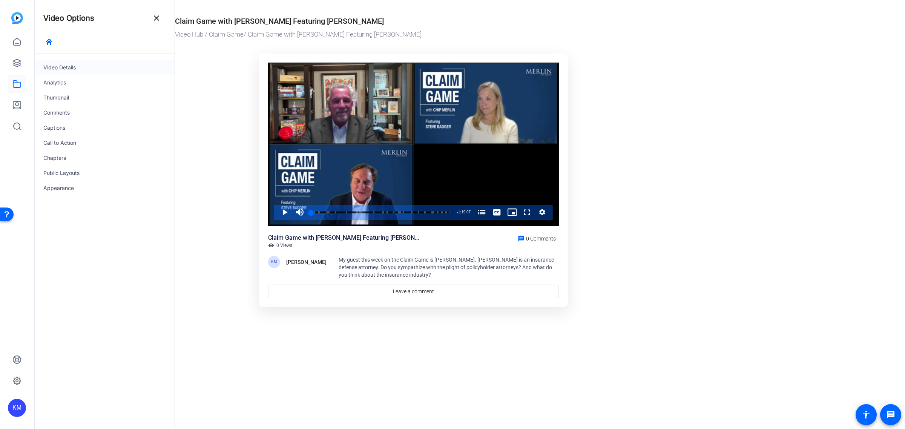
click at [68, 68] on div "Video Details" at bounding box center [104, 67] width 140 height 15
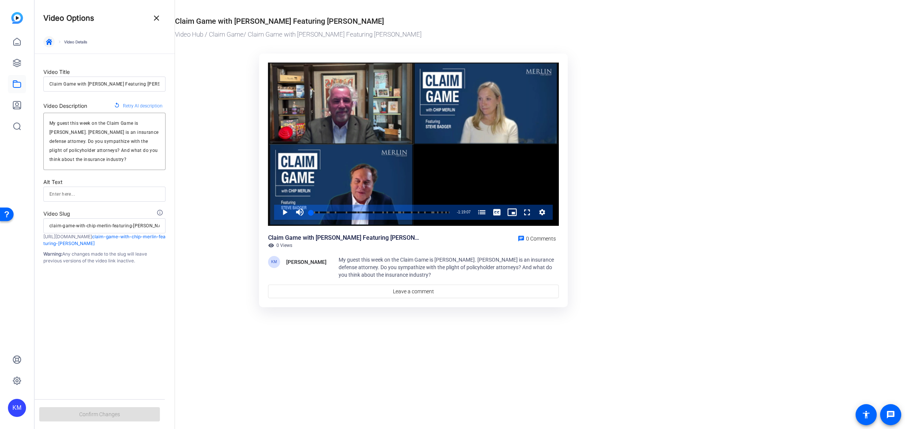
click at [48, 41] on icon "button" at bounding box center [49, 42] width 6 height 6
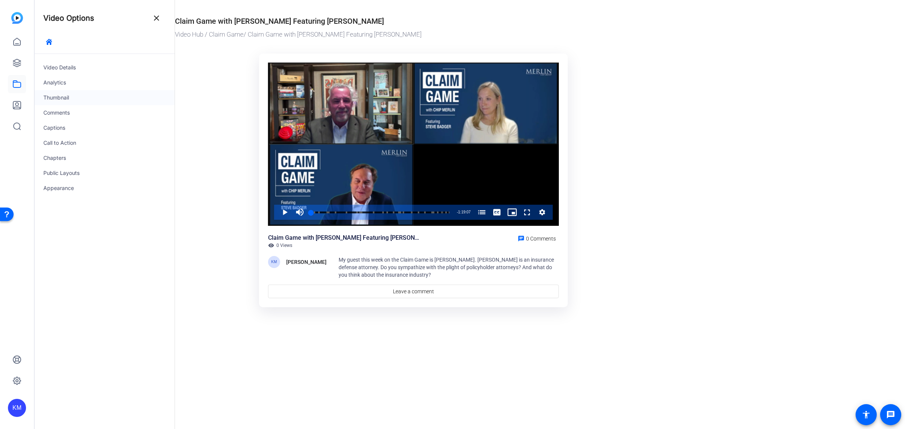
click at [57, 94] on div "Thumbnail" at bounding box center [104, 97] width 140 height 15
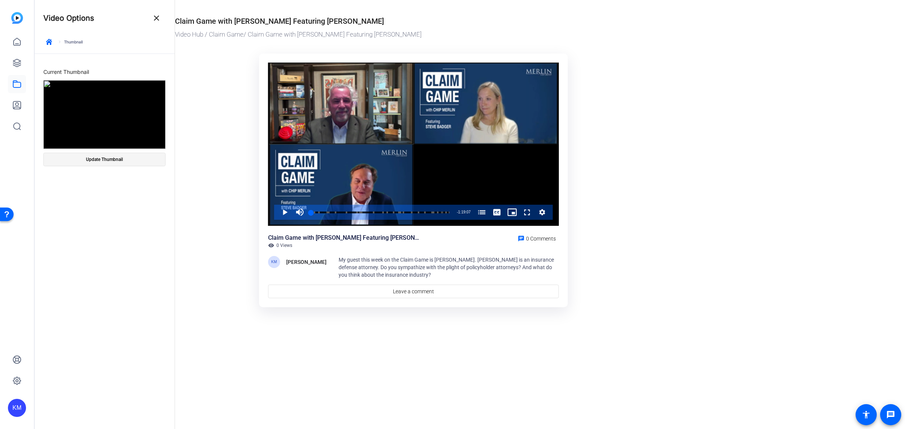
click at [101, 155] on span at bounding box center [104, 159] width 121 height 18
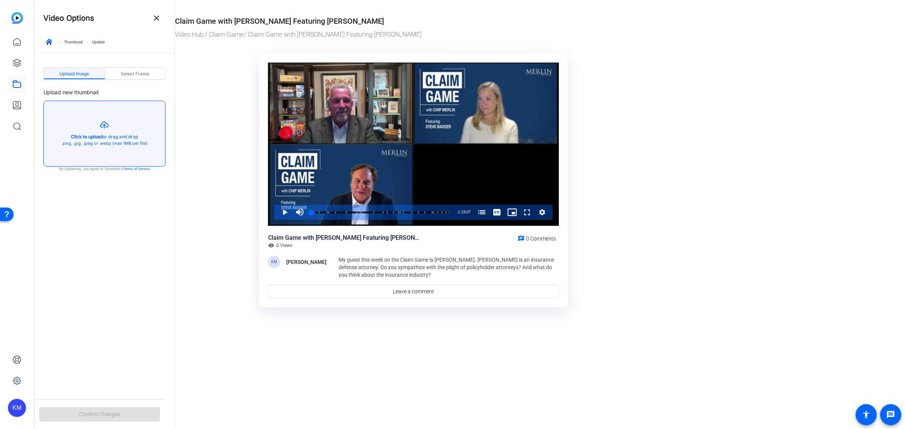
click at [97, 131] on button "button" at bounding box center [104, 133] width 121 height 65
click at [89, 134] on button "button" at bounding box center [104, 133] width 121 height 65
click at [106, 127] on button "button" at bounding box center [104, 133] width 121 height 65
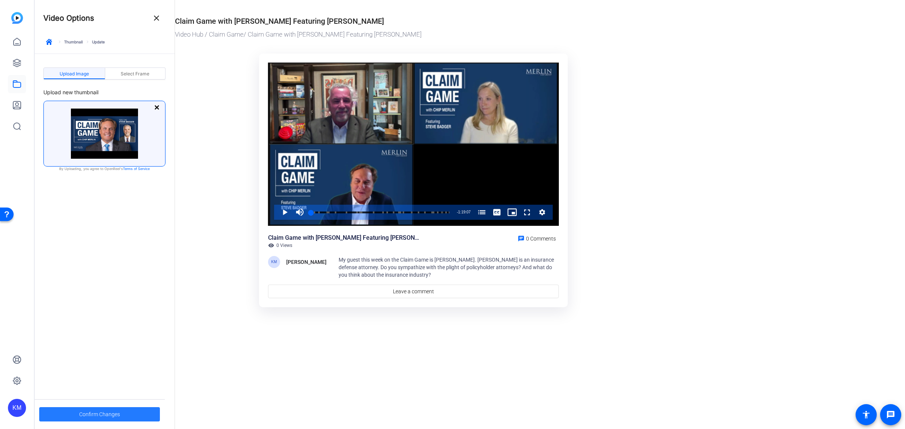
click at [127, 409] on span at bounding box center [99, 414] width 121 height 18
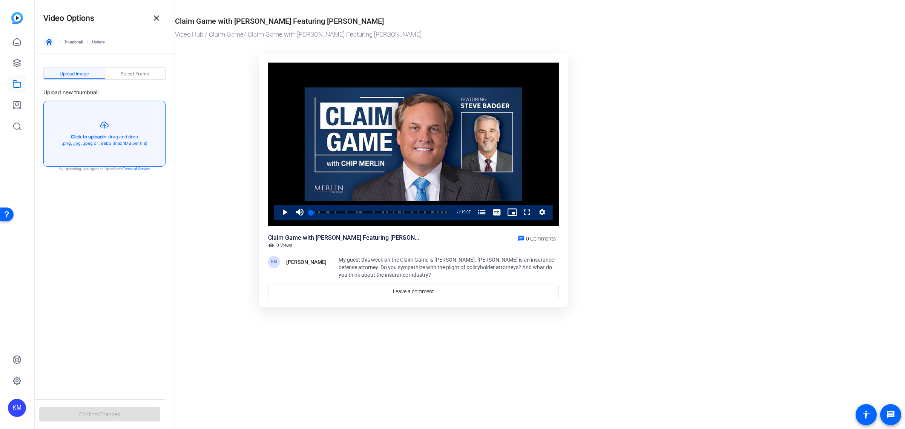
click at [49, 42] on icon "button" at bounding box center [49, 42] width 6 height 6
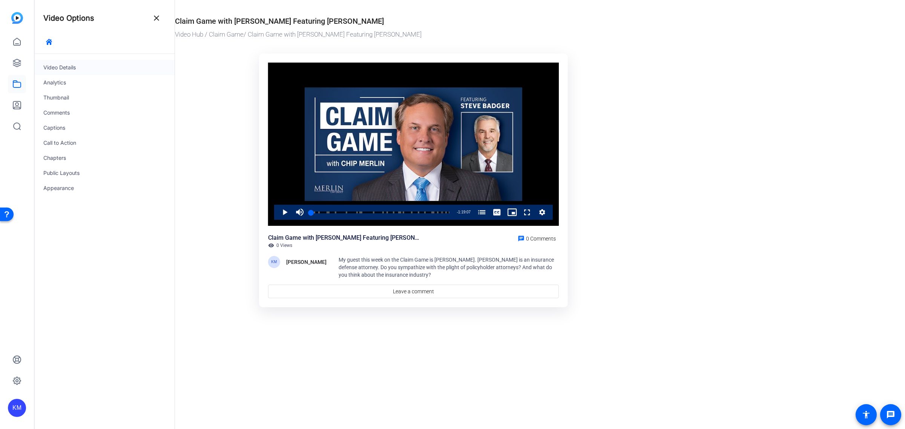
click at [55, 63] on div "Video Details" at bounding box center [104, 67] width 140 height 15
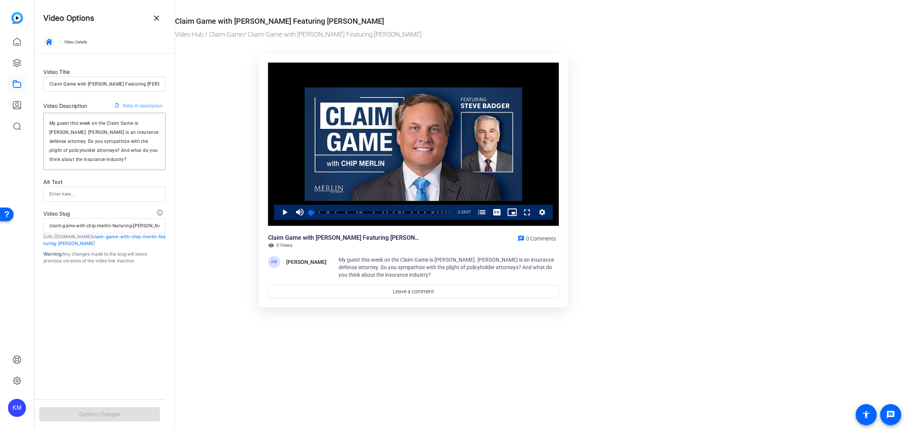
click at [47, 43] on icon "button" at bounding box center [49, 42] width 6 height 6
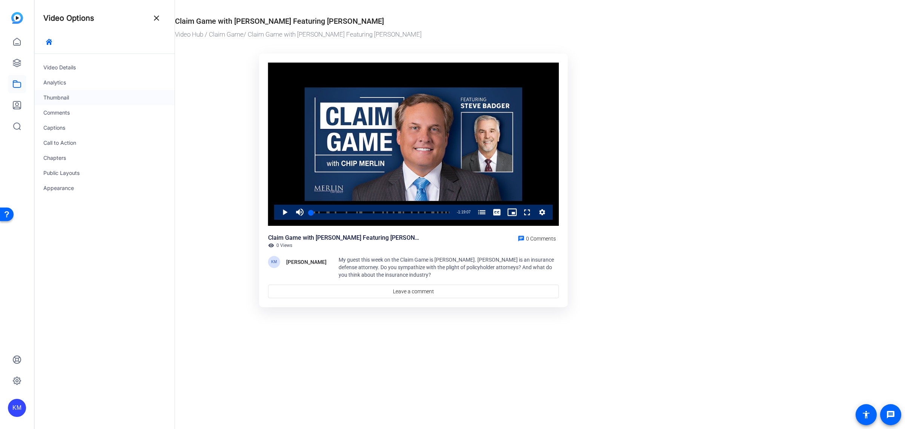
click at [51, 94] on div "Thumbnail" at bounding box center [104, 97] width 140 height 15
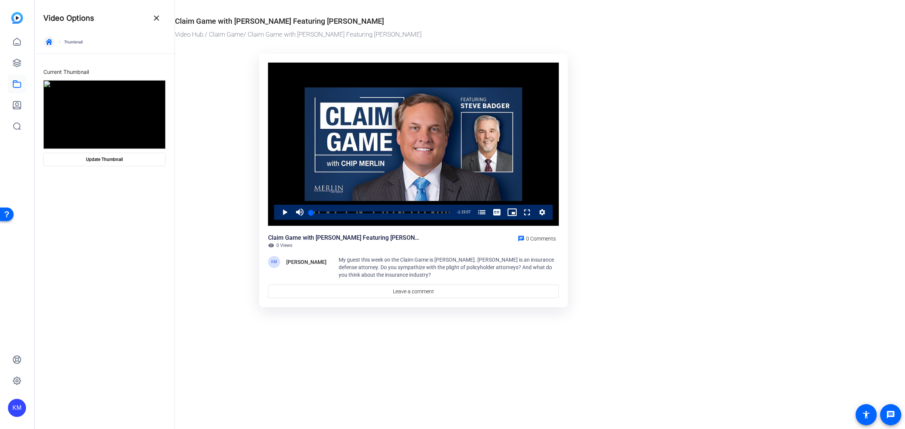
click at [48, 42] on icon "button" at bounding box center [49, 42] width 6 height 6
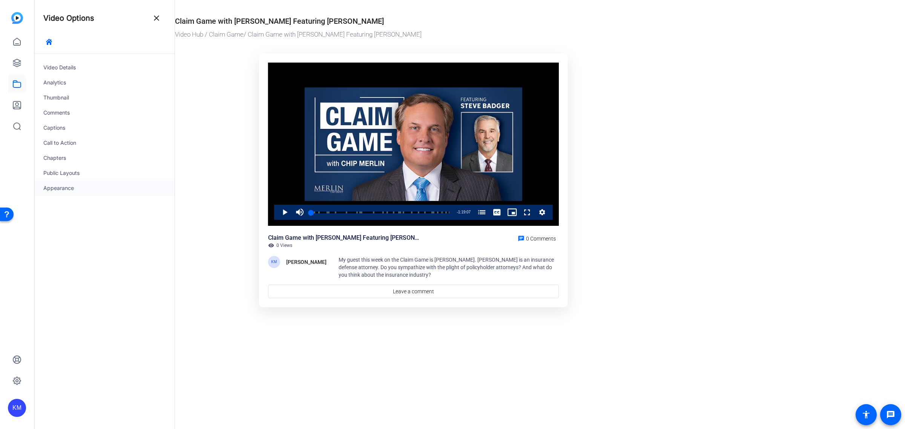
click at [55, 185] on div "Appearance" at bounding box center [104, 188] width 140 height 15
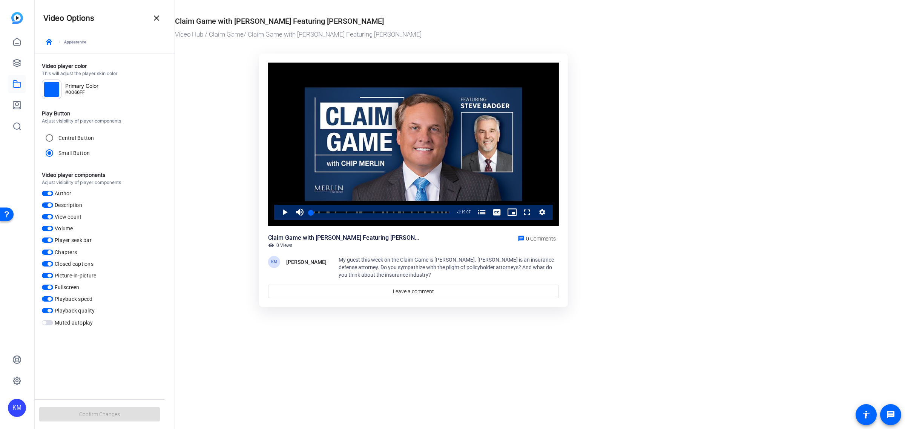
click at [53, 89] on div at bounding box center [51, 89] width 15 height 15
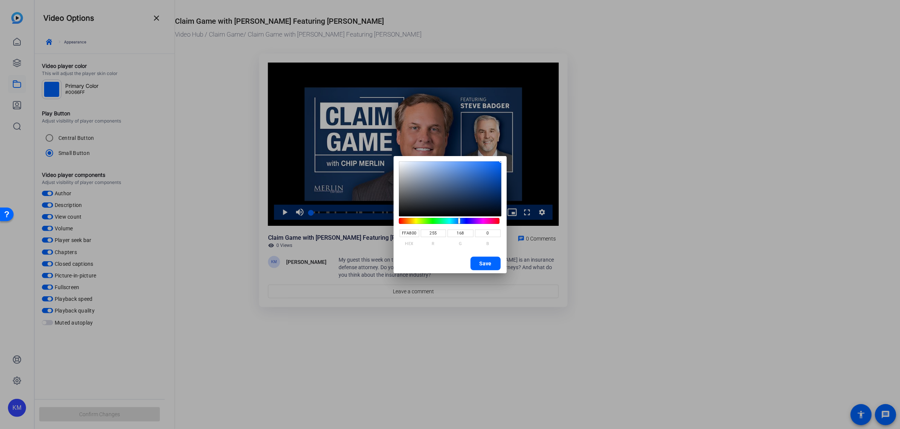
click at [410, 222] on hue-component at bounding box center [449, 221] width 101 height 6
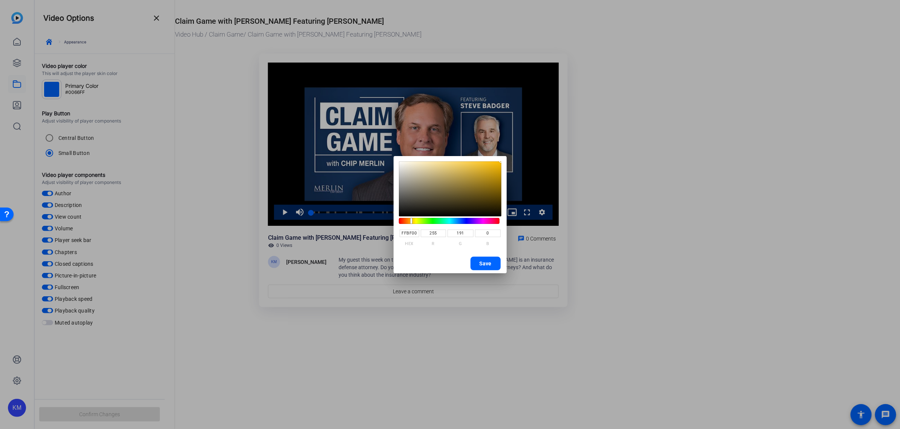
click at [411, 221] on hue-component at bounding box center [449, 221] width 101 height 6
drag, startPoint x: 499, startPoint y: 163, endPoint x: 498, endPoint y: 178, distance: 15.1
click at [498, 178] on saturation-component at bounding box center [450, 188] width 103 height 55
click at [498, 178] on div at bounding box center [498, 178] width 4 height 4
click at [491, 263] on span "Save" at bounding box center [486, 263] width 12 height 11
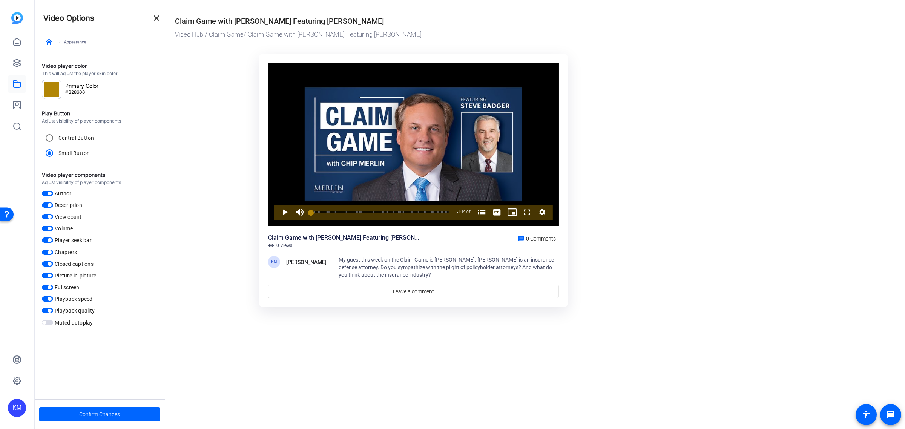
click at [44, 192] on span "button" at bounding box center [47, 193] width 11 height 5
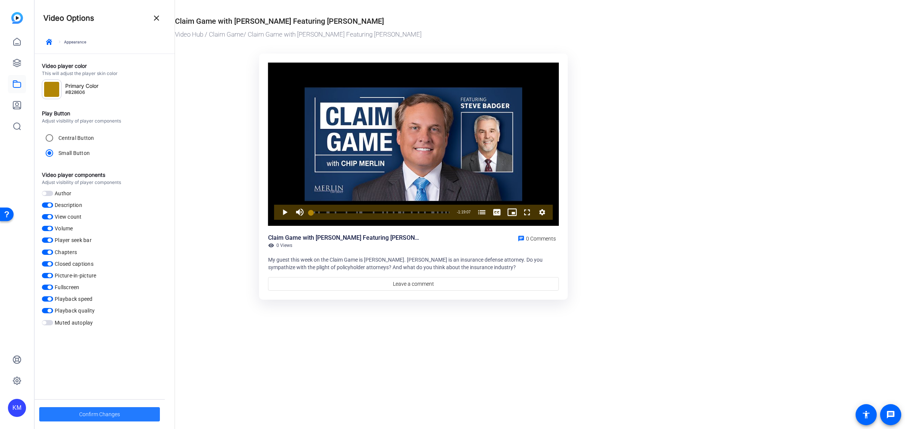
click at [115, 410] on span "Confirm Changes" at bounding box center [99, 414] width 41 height 14
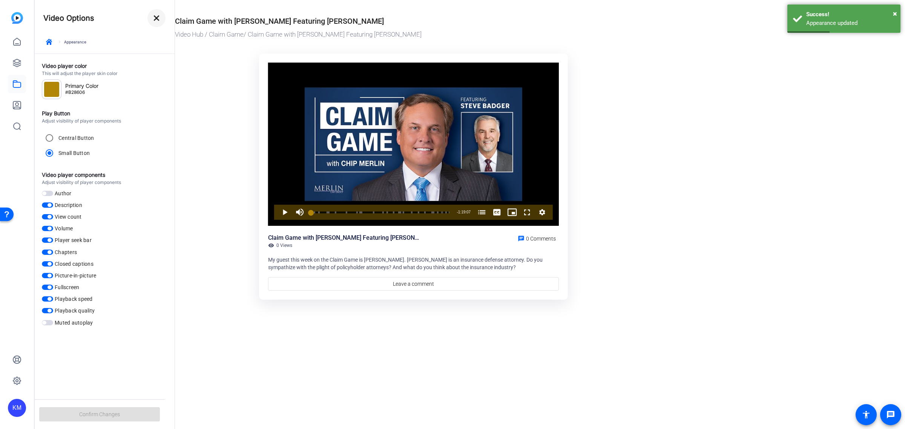
click at [155, 19] on mat-icon "close" at bounding box center [156, 18] width 9 height 9
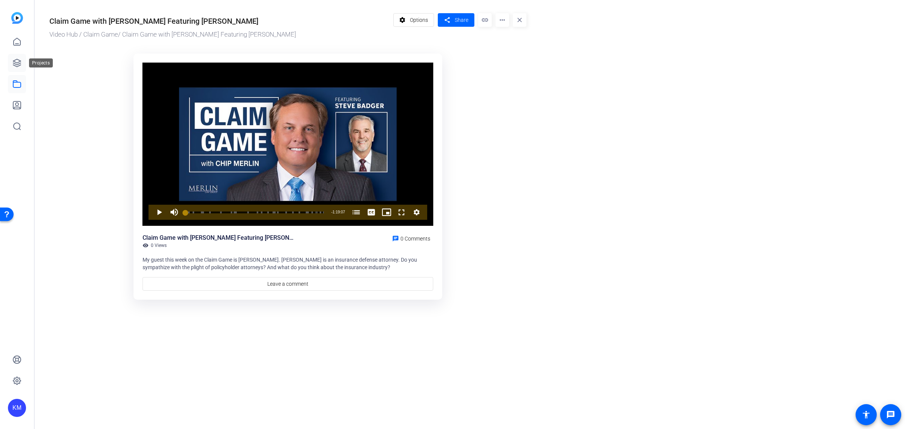
click at [14, 63] on icon at bounding box center [16, 62] width 9 height 9
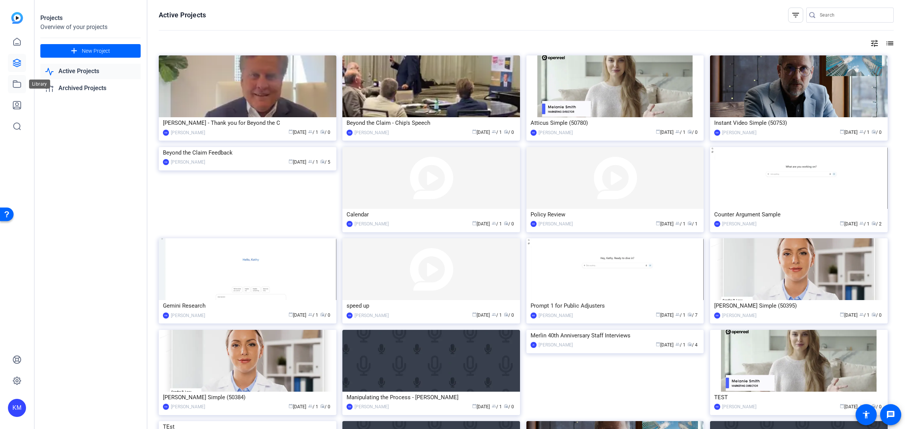
click at [17, 85] on icon at bounding box center [16, 84] width 9 height 9
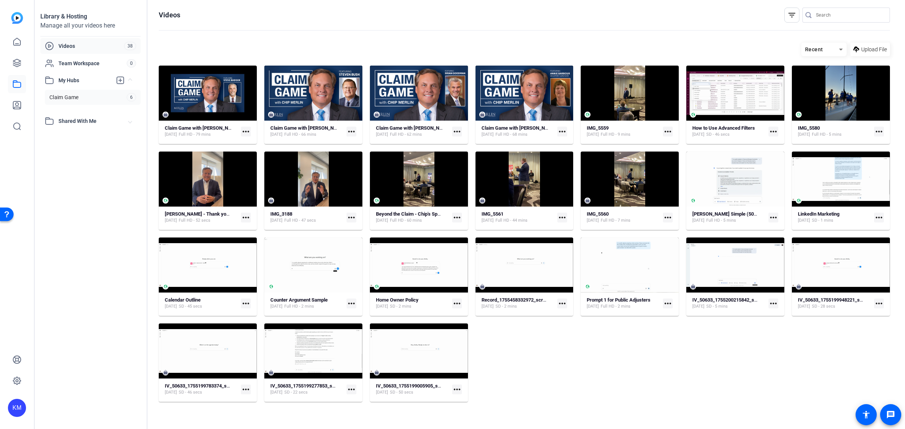
click at [84, 96] on link "Claim Game 6" at bounding box center [93, 97] width 96 height 15
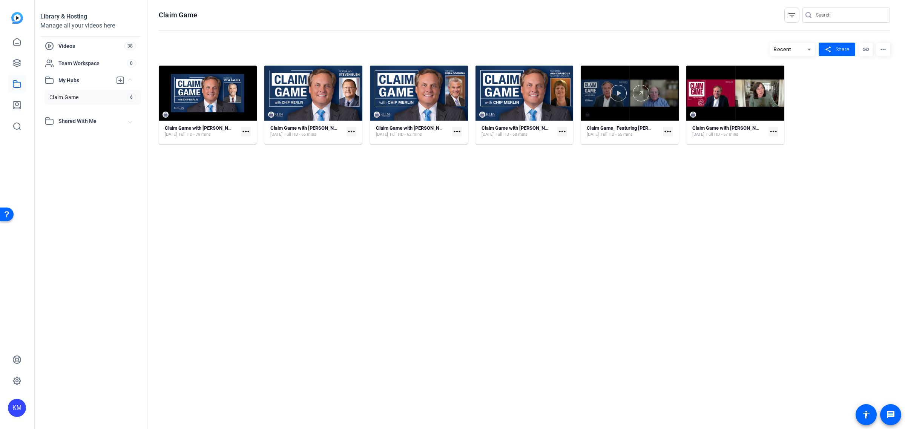
click at [644, 109] on div at bounding box center [630, 93] width 98 height 55
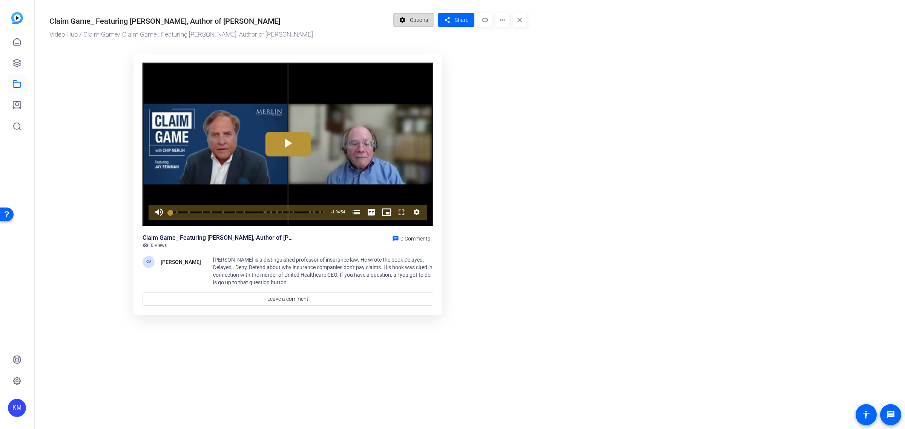
click at [404, 20] on mat-icon "settings" at bounding box center [402, 20] width 9 height 14
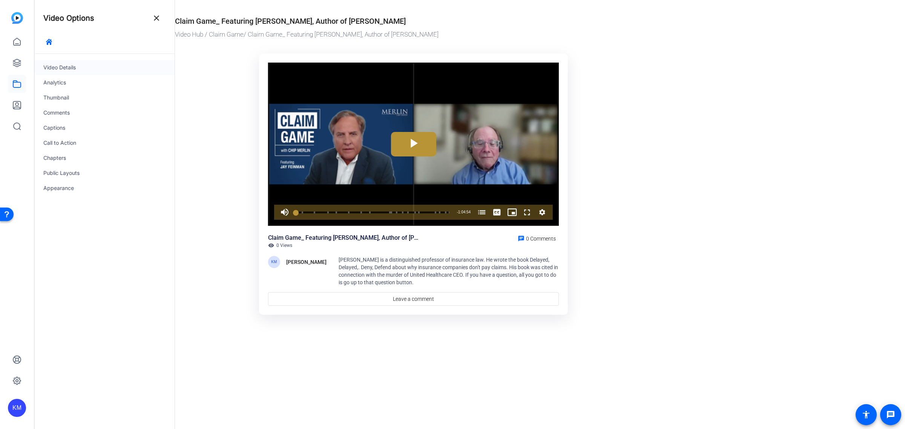
click at [81, 64] on div "Video Details" at bounding box center [104, 67] width 140 height 15
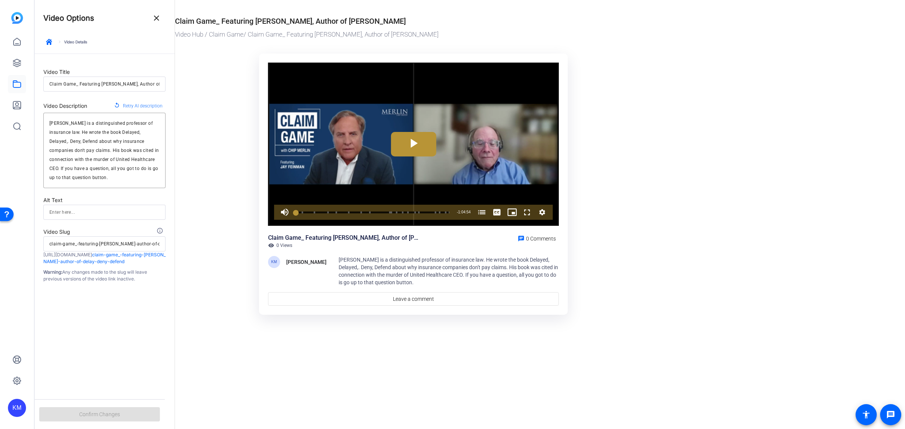
click at [80, 85] on input "Claim Game_ Featuring [PERSON_NAME], Author of [PERSON_NAME]" at bounding box center [104, 84] width 110 height 9
click at [110, 412] on span "Confirm Changes" at bounding box center [99, 414] width 41 height 14
click at [50, 39] on icon "button" at bounding box center [49, 42] width 6 height 6
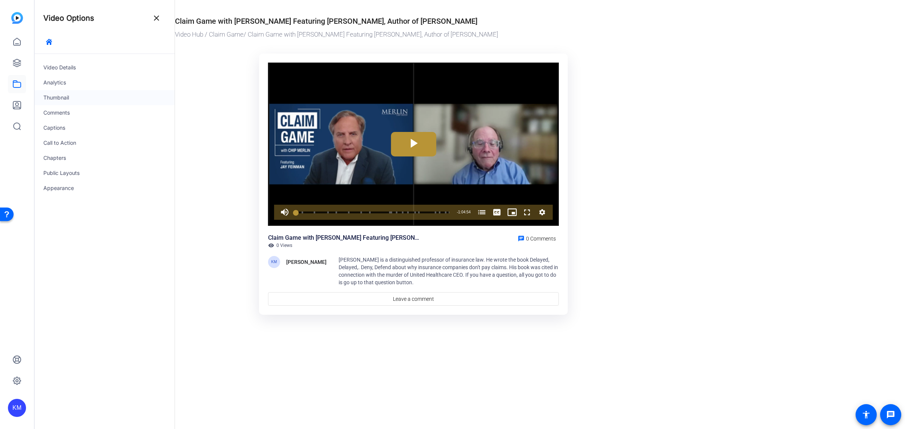
click at [61, 94] on div "Thumbnail" at bounding box center [104, 97] width 140 height 15
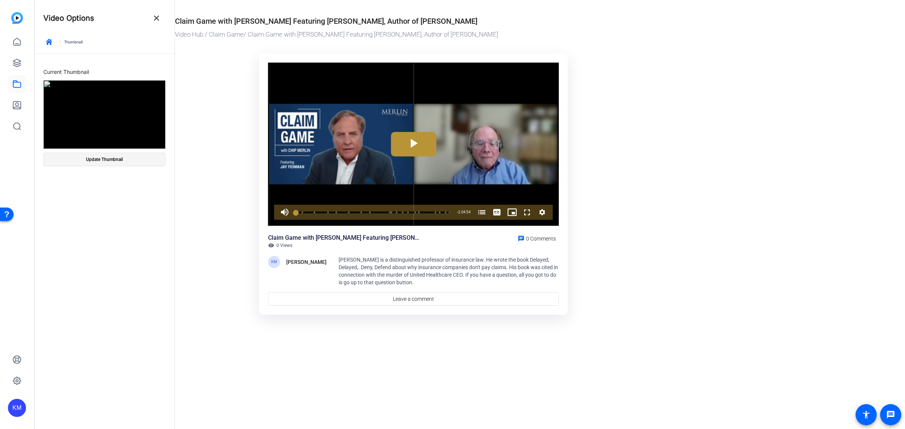
click at [103, 159] on span "Update Thumbnail" at bounding box center [104, 159] width 37 height 6
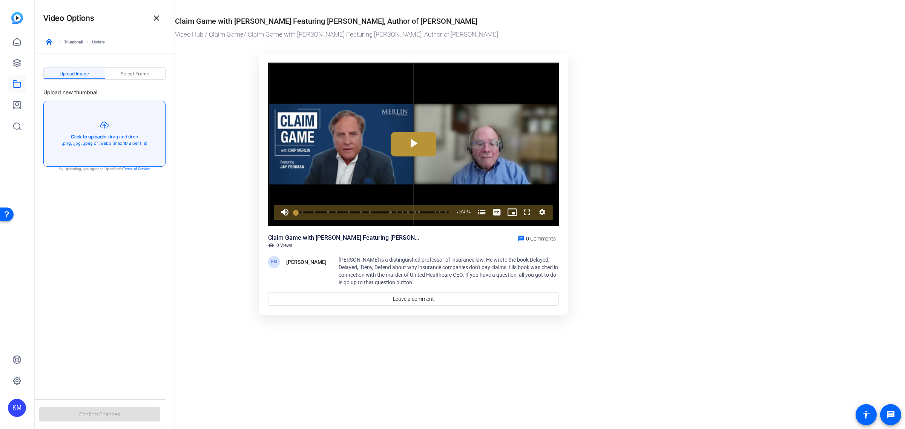
click at [94, 134] on button "button" at bounding box center [104, 133] width 121 height 65
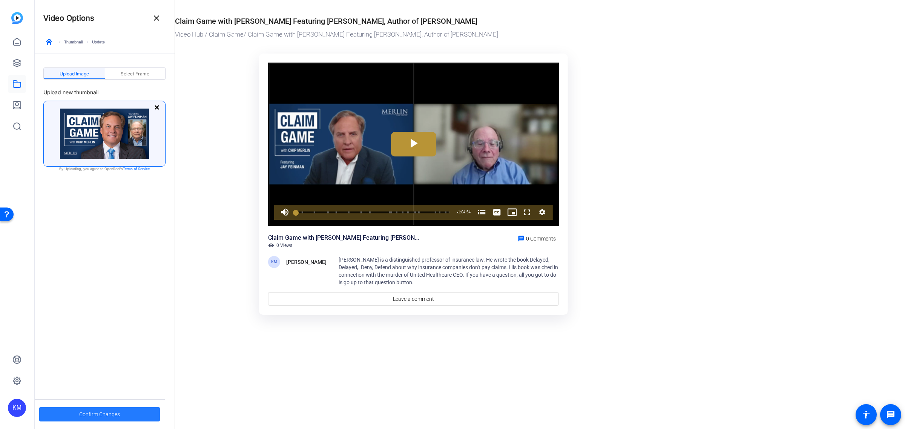
click at [112, 411] on span "Confirm Changes" at bounding box center [99, 414] width 41 height 14
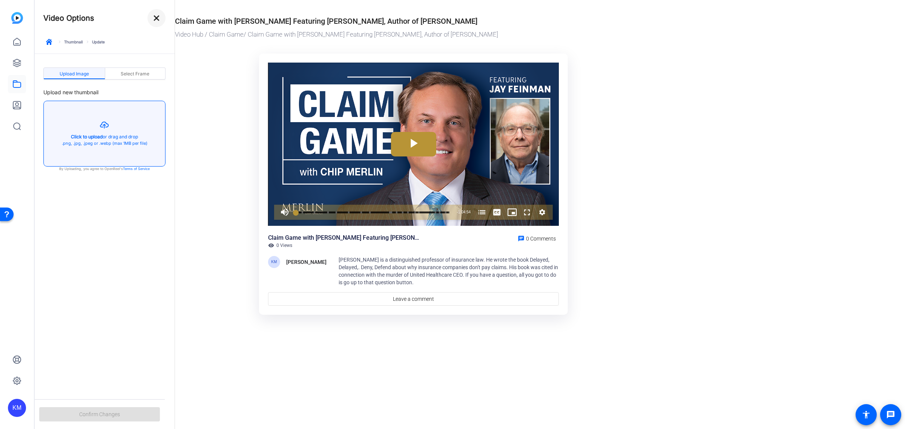
click at [155, 18] on mat-icon "close" at bounding box center [156, 18] width 9 height 9
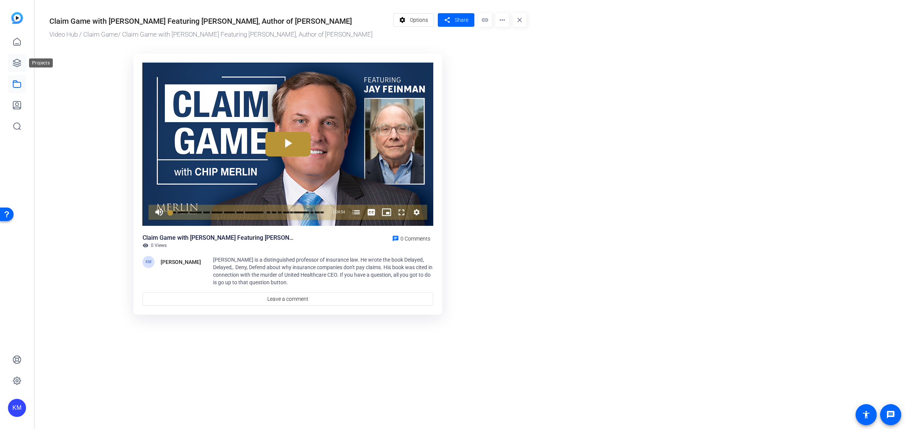
click at [17, 61] on icon at bounding box center [16, 62] width 9 height 9
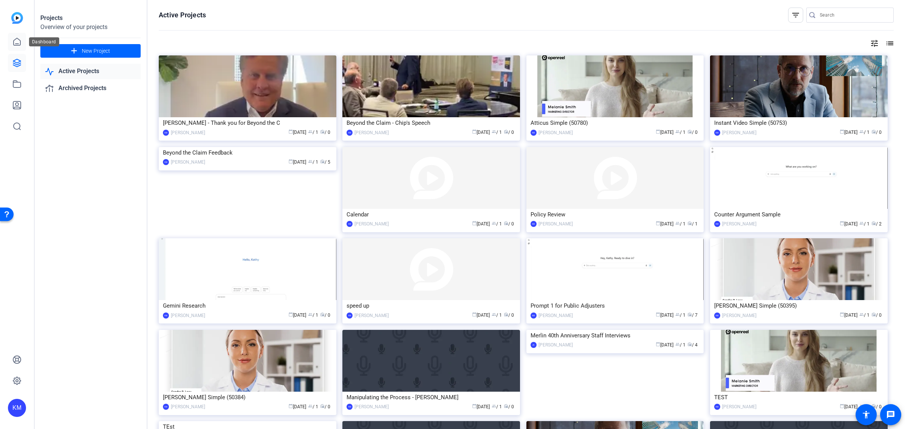
click at [17, 38] on icon at bounding box center [16, 41] width 9 height 9
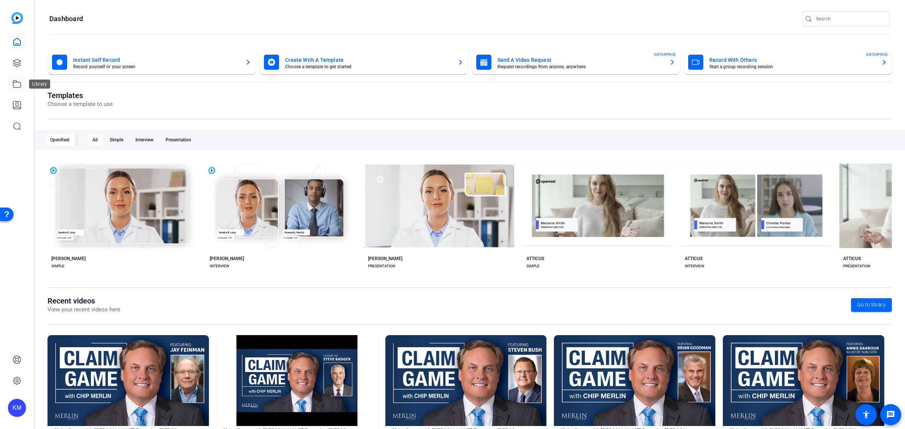
click at [19, 87] on icon at bounding box center [16, 84] width 9 height 9
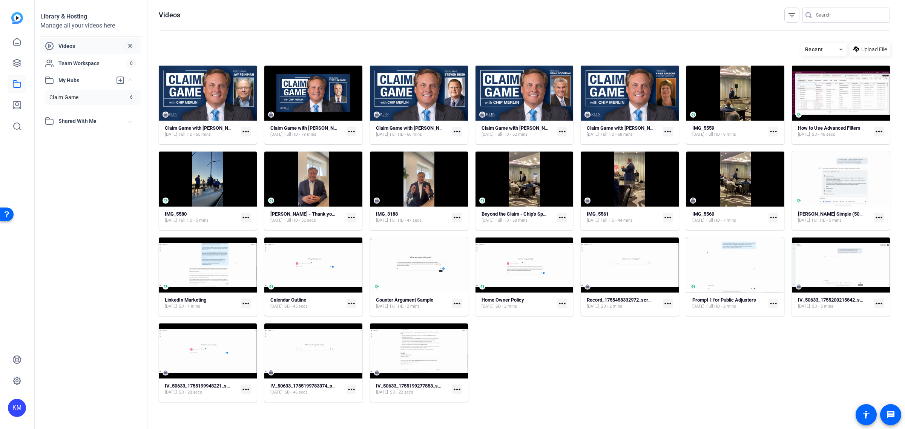
click at [71, 95] on span "Claim Game" at bounding box center [63, 98] width 29 height 8
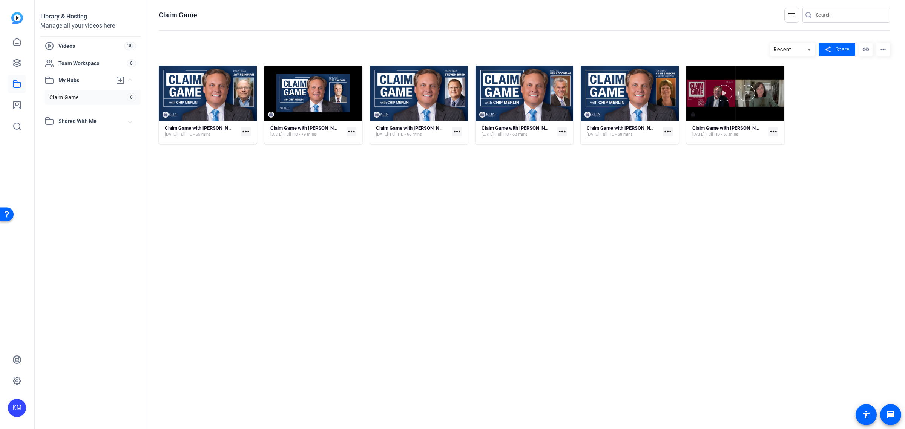
click at [728, 110] on div at bounding box center [735, 93] width 98 height 55
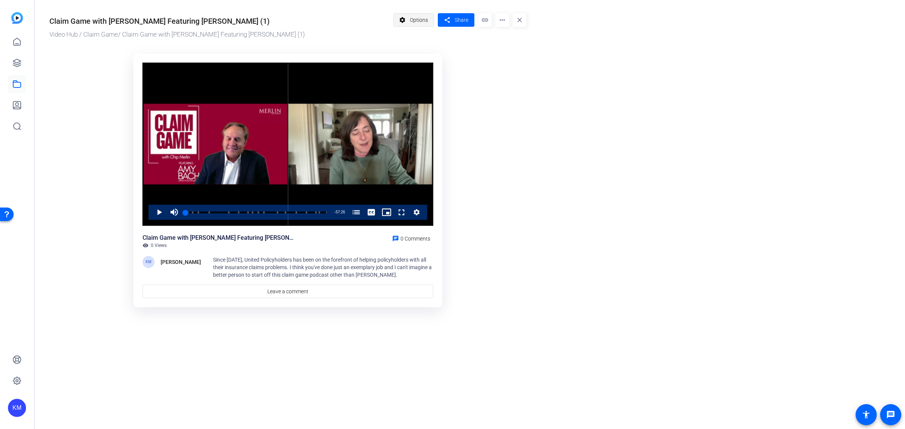
click at [404, 22] on mat-icon "settings" at bounding box center [402, 20] width 9 height 14
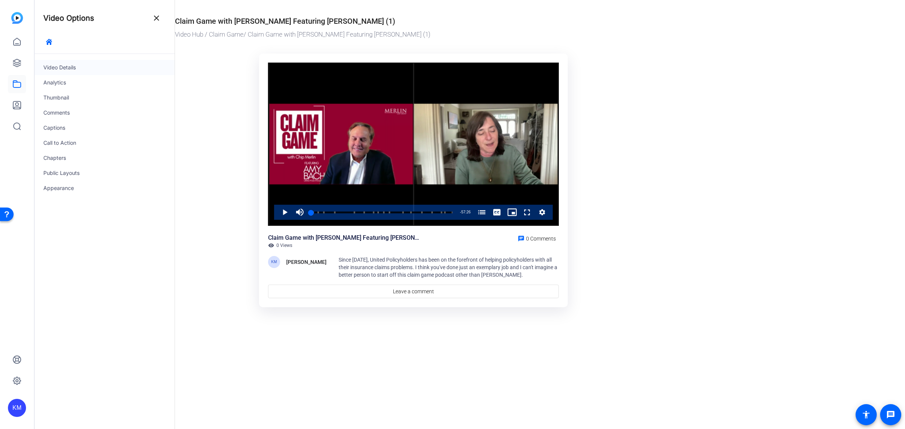
click at [109, 66] on div "Video Details" at bounding box center [104, 67] width 140 height 15
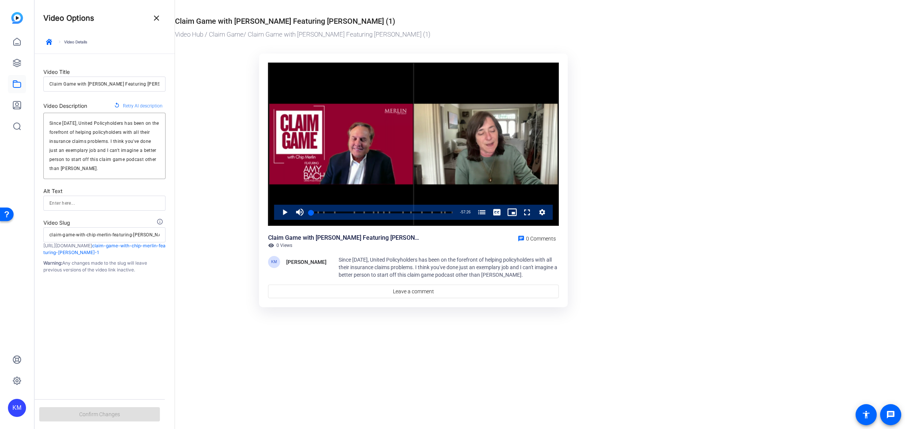
scroll to position [0, 3]
drag, startPoint x: 155, startPoint y: 83, endPoint x: 198, endPoint y: 86, distance: 43.5
click at [198, 86] on mat-drawer-container "Video Options close keyboard_arrow_right Video Details Video Title Claim Game w…" at bounding box center [467, 214] width 867 height 429
click at [89, 413] on span "Confirm Changes" at bounding box center [99, 414] width 41 height 14
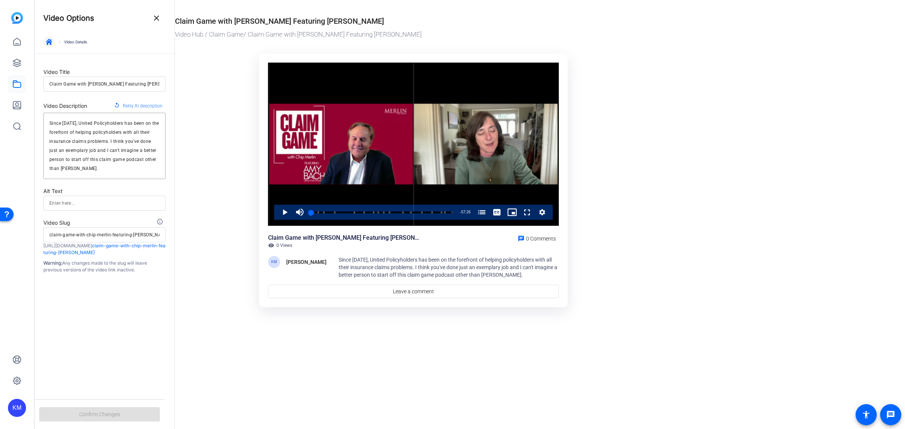
click at [46, 39] on icon "button" at bounding box center [49, 42] width 6 height 6
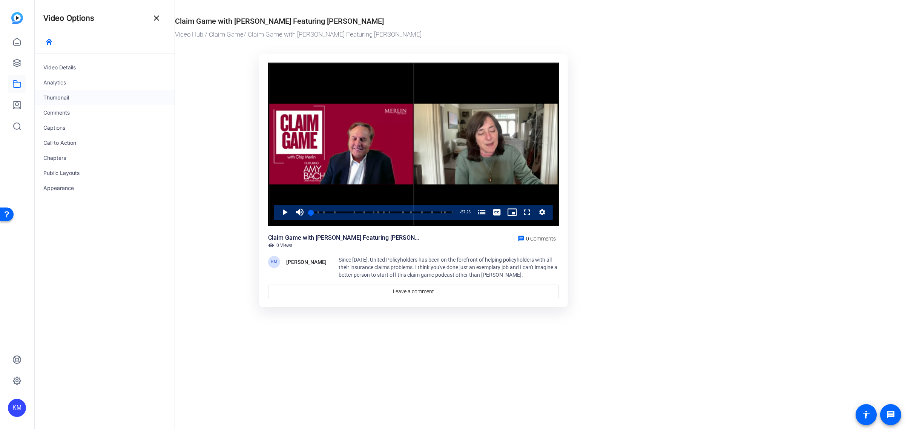
click at [63, 95] on div "Thumbnail" at bounding box center [104, 97] width 140 height 15
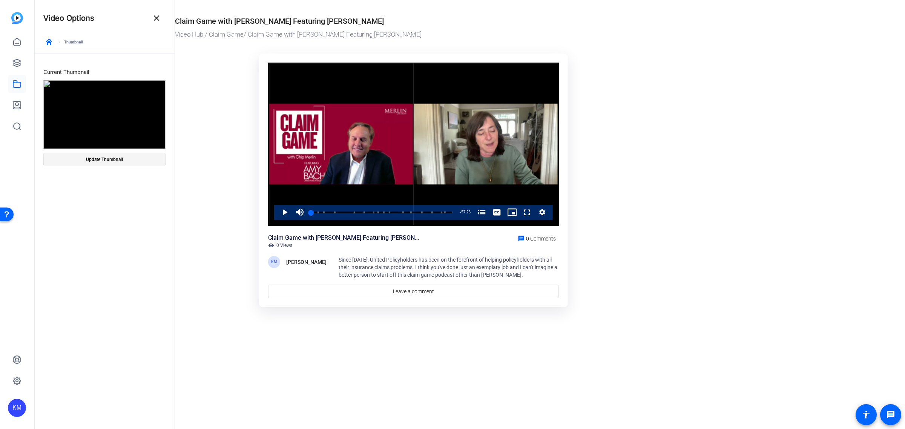
click at [94, 158] on span "Update Thumbnail" at bounding box center [104, 159] width 37 height 6
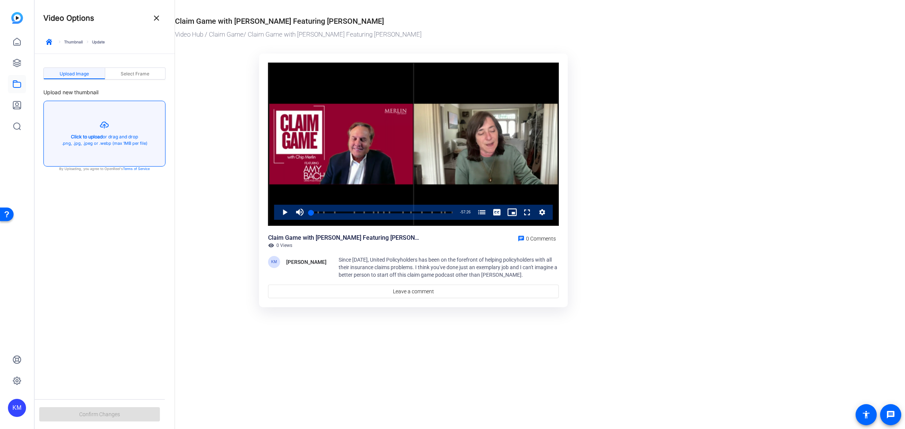
click at [91, 134] on button "button" at bounding box center [104, 133] width 121 height 65
click at [92, 133] on button "button" at bounding box center [104, 133] width 121 height 65
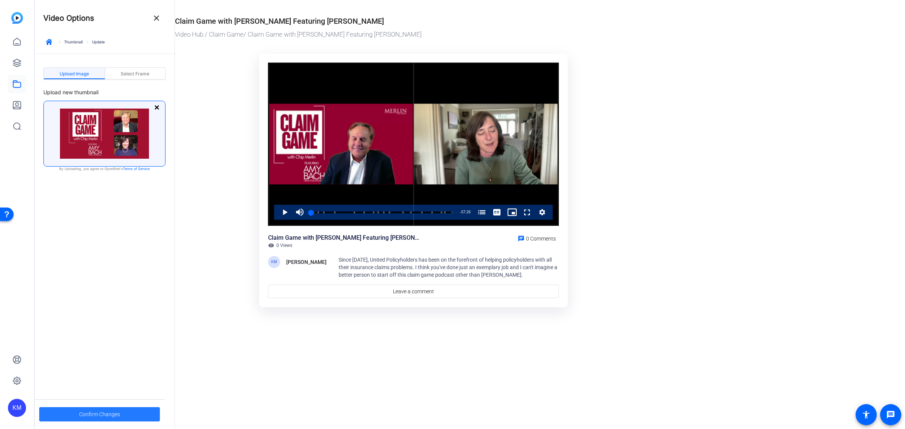
click at [89, 415] on span "Confirm Changes" at bounding box center [99, 414] width 41 height 14
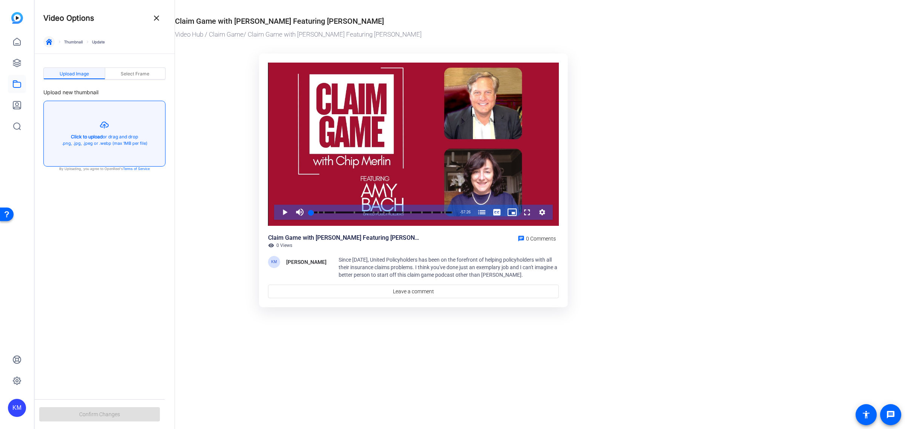
click at [47, 43] on icon "button" at bounding box center [49, 42] width 6 height 6
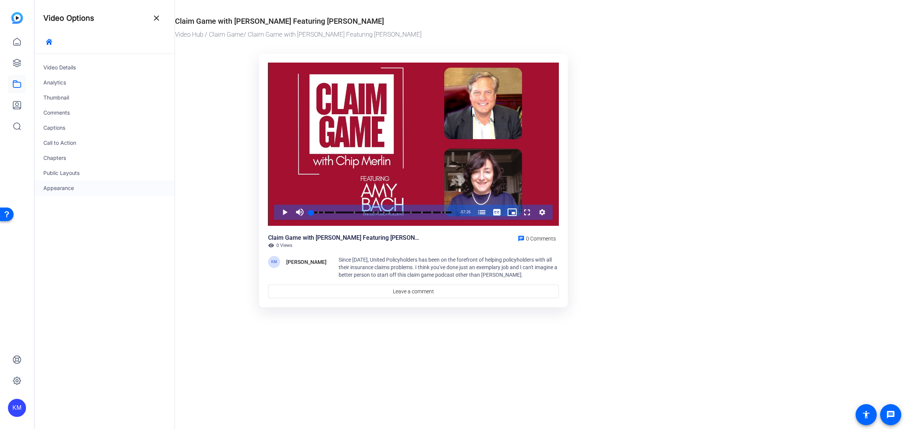
click at [55, 187] on div "Appearance" at bounding box center [104, 188] width 140 height 15
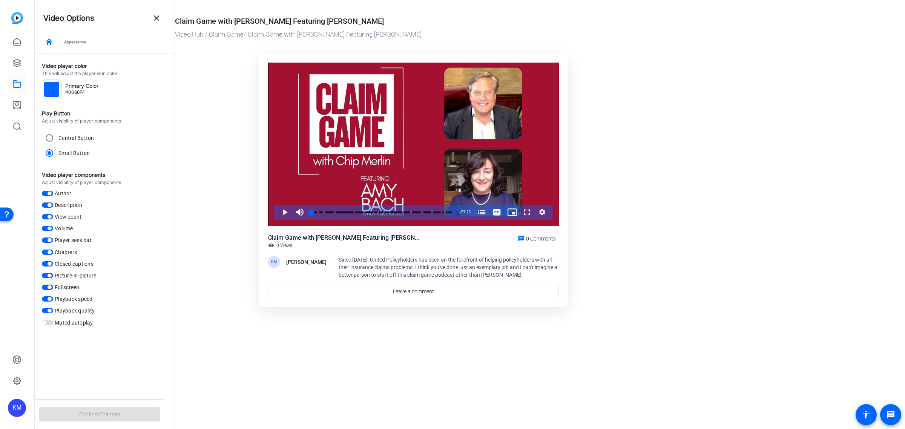
click at [44, 193] on span "button" at bounding box center [47, 193] width 11 height 5
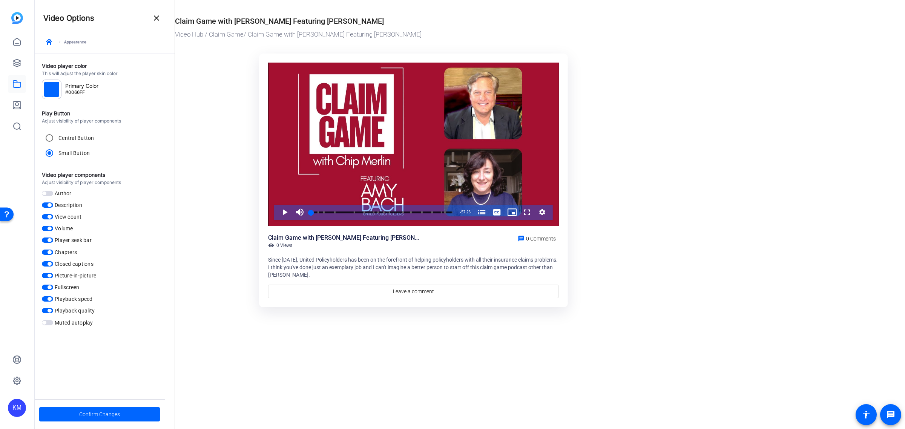
click at [51, 87] on div at bounding box center [51, 89] width 15 height 15
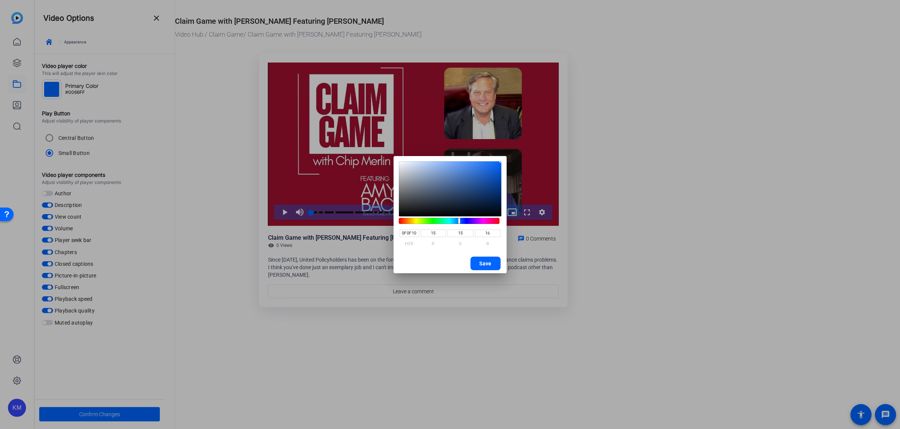
click at [402, 213] on saturation-component at bounding box center [450, 188] width 103 height 55
click at [485, 261] on span "Save" at bounding box center [486, 263] width 12 height 11
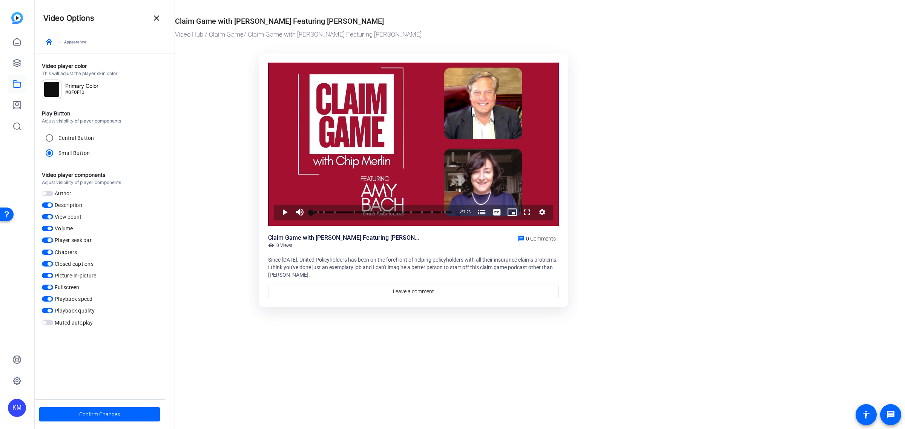
click at [220, 107] on ktd-grid "Video Player is loading. Play Video Play Mute Current Time 0:00 / Duration 57:2…" at bounding box center [413, 181] width 477 height 264
click at [87, 408] on span "Confirm Changes" at bounding box center [99, 414] width 41 height 14
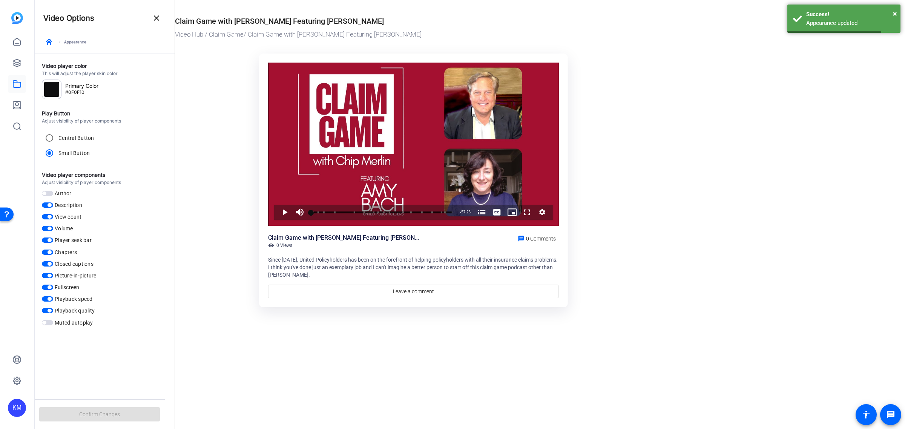
click at [155, 17] on mat-icon "close" at bounding box center [156, 18] width 9 height 9
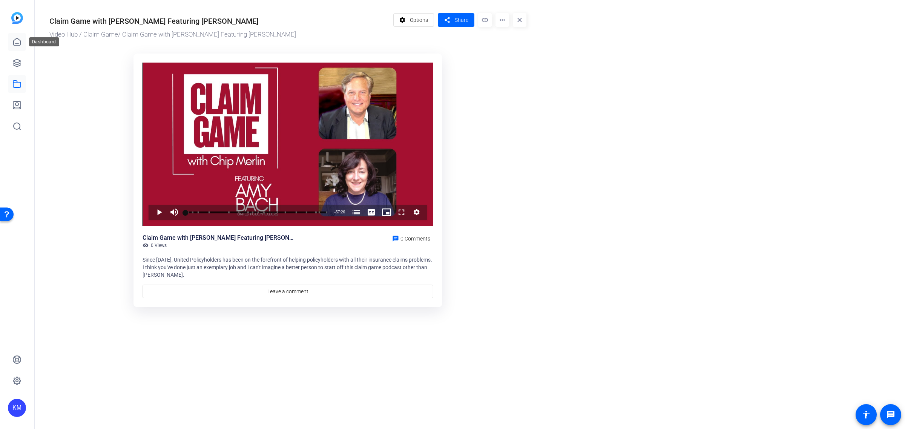
click at [14, 40] on icon at bounding box center [17, 41] width 7 height 7
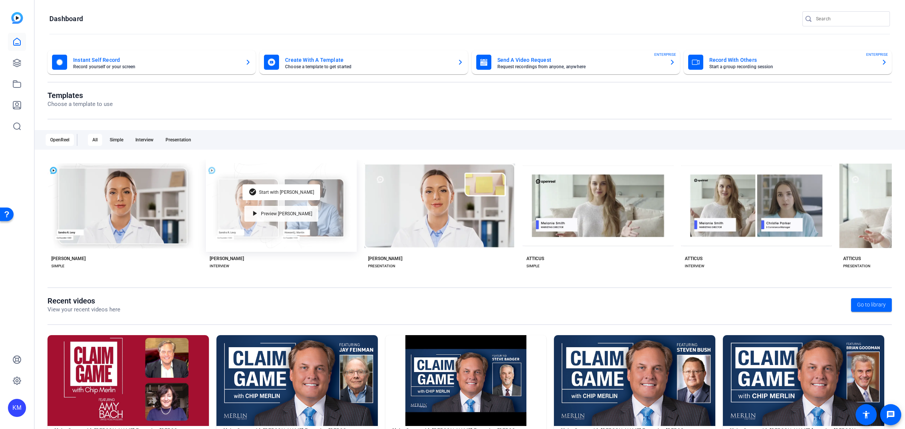
scroll to position [37, 0]
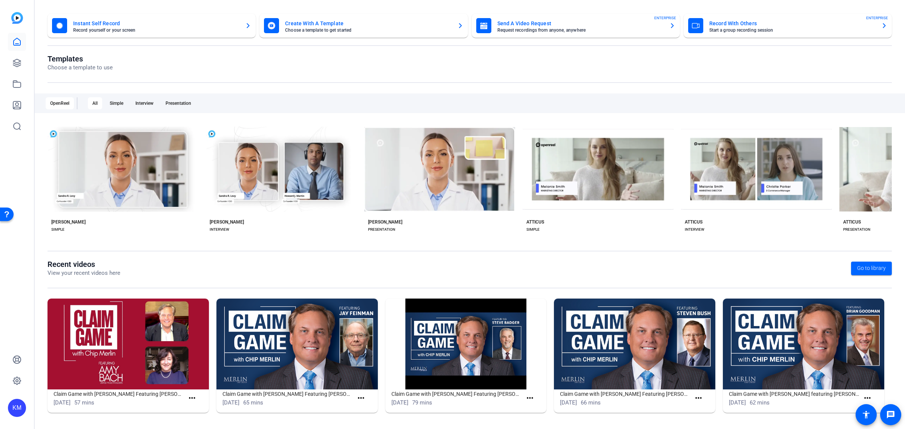
click at [649, 325] on img at bounding box center [634, 344] width 161 height 91
click at [16, 66] on icon at bounding box center [17, 63] width 8 height 8
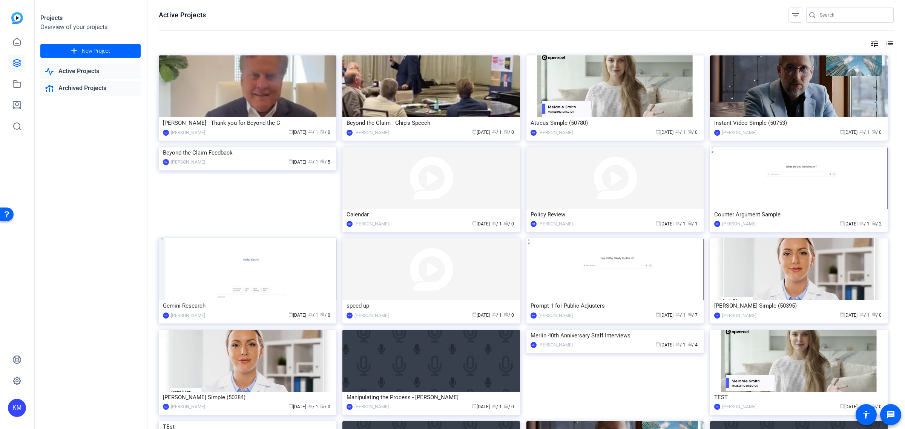
click at [90, 85] on link "Archived Projects" at bounding box center [90, 88] width 100 height 15
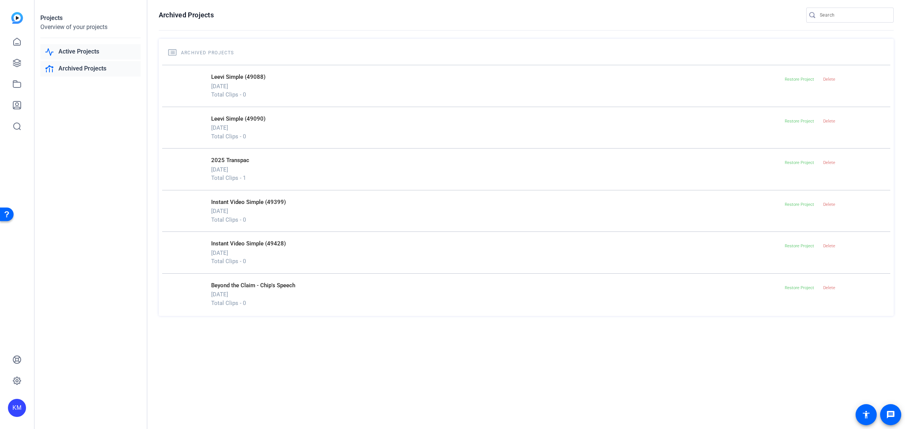
click at [94, 51] on link "Active Projects" at bounding box center [90, 51] width 100 height 15
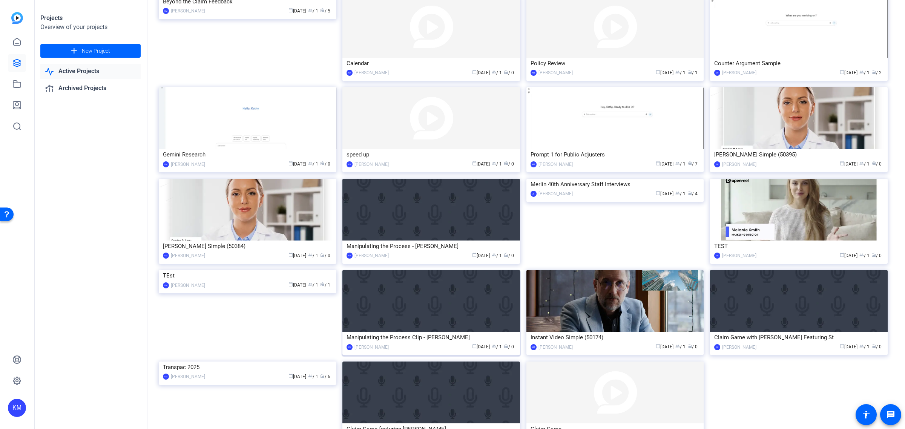
scroll to position [210, 0]
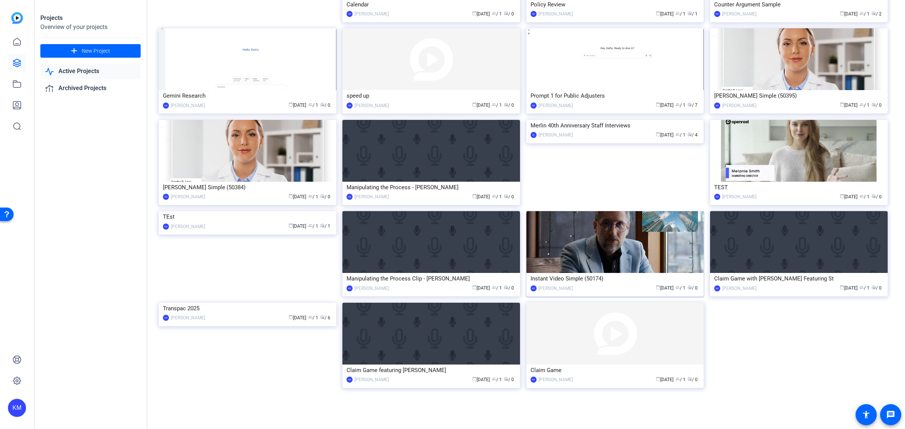
click at [609, 245] on img at bounding box center [615, 242] width 178 height 62
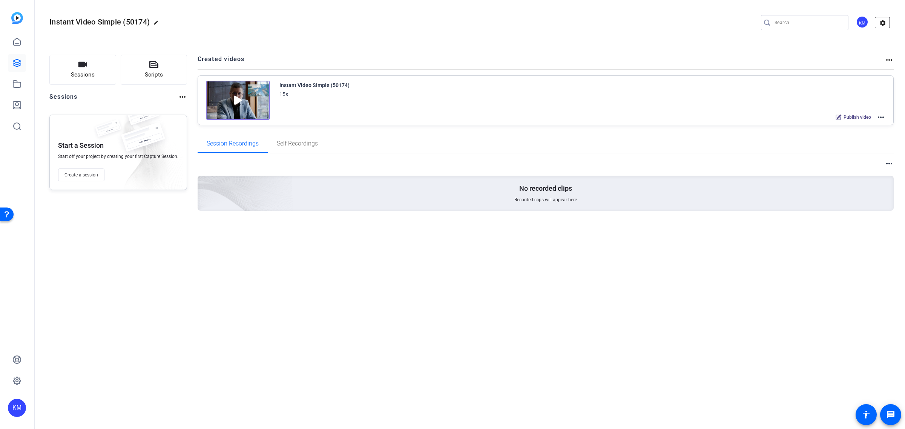
click at [884, 23] on mat-icon "settings" at bounding box center [882, 22] width 15 height 11
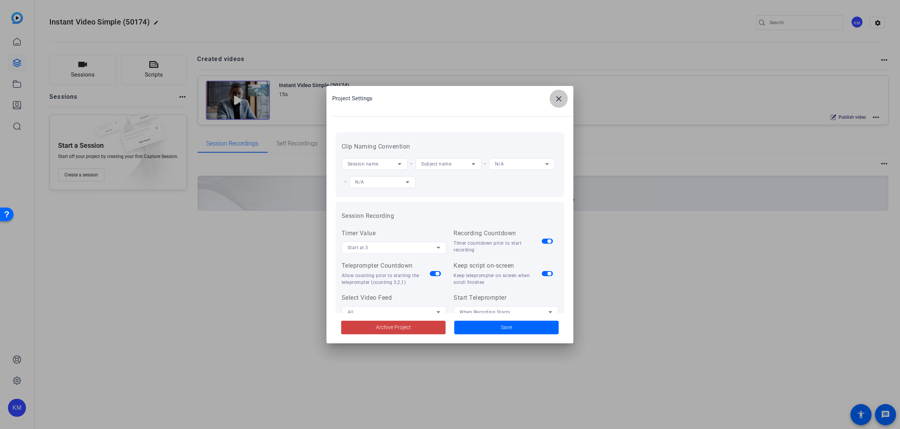
drag, startPoint x: 555, startPoint y: 97, endPoint x: 644, endPoint y: 99, distance: 89.0
click at [555, 97] on mat-icon "close" at bounding box center [558, 98] width 9 height 9
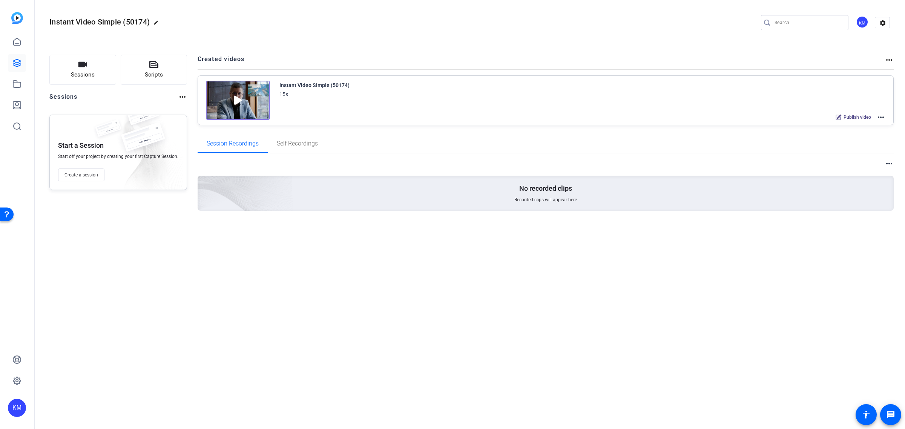
click at [888, 59] on mat-icon "more_horiz" at bounding box center [889, 59] width 9 height 9
click at [888, 59] on div at bounding box center [452, 214] width 905 height 429
